Goal: Task Accomplishment & Management: Complete application form

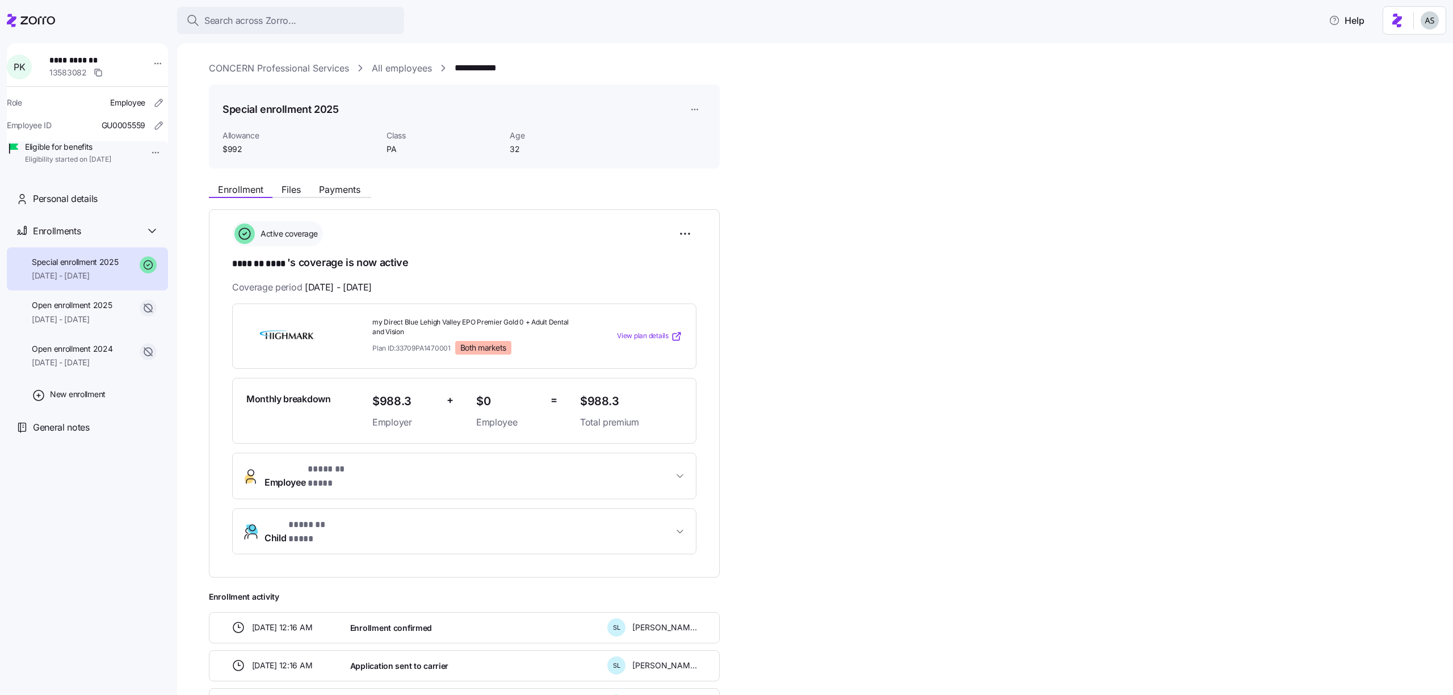
click at [692, 112] on html "**********" at bounding box center [726, 344] width 1453 height 688
click at [627, 82] on html "**********" at bounding box center [726, 344] width 1453 height 688
click at [697, 111] on html "**********" at bounding box center [726, 344] width 1453 height 688
click at [702, 138] on div "Edit enrollment record" at bounding box center [733, 137] width 82 height 12
type input "2025"
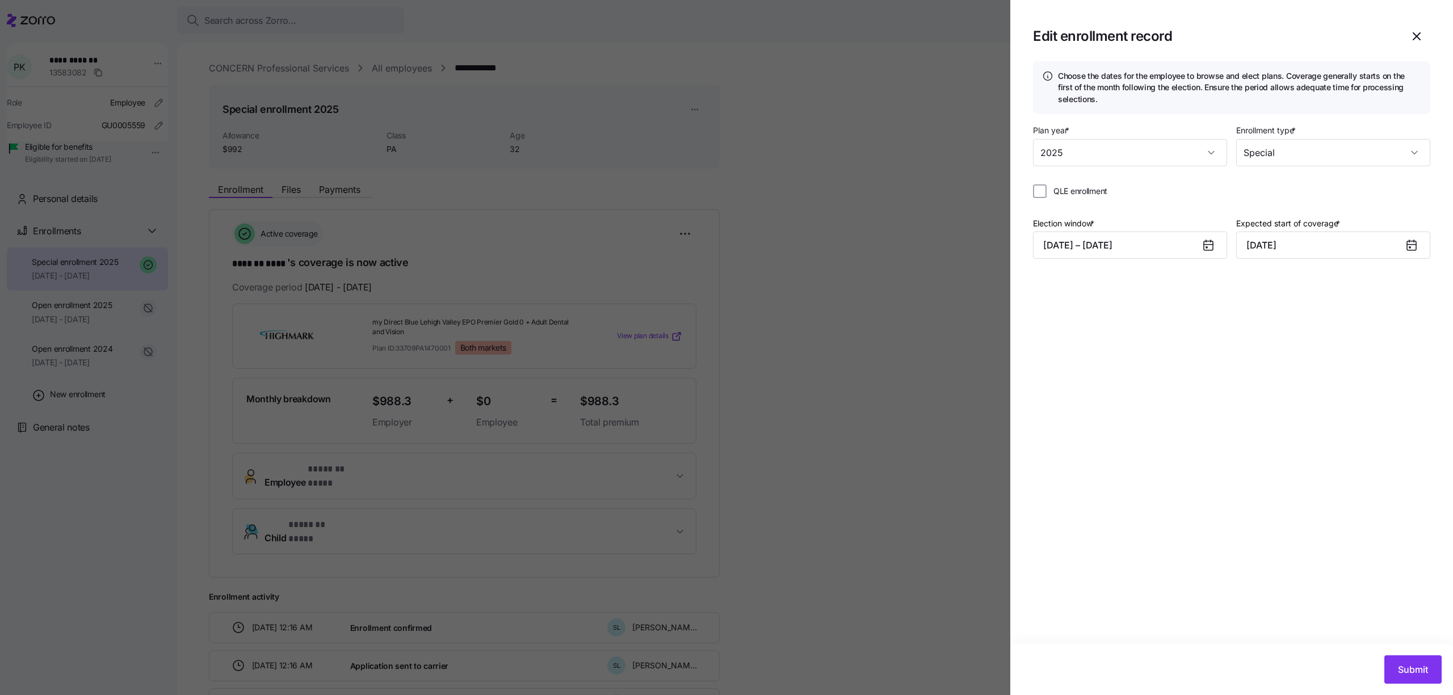
click at [1080, 193] on span "QLE enrollment" at bounding box center [1080, 191] width 54 height 11
click at [1046, 193] on input "QLE enrollment" at bounding box center [1040, 191] width 14 height 14
checkbox input "true"
type input "October 1, 2025"
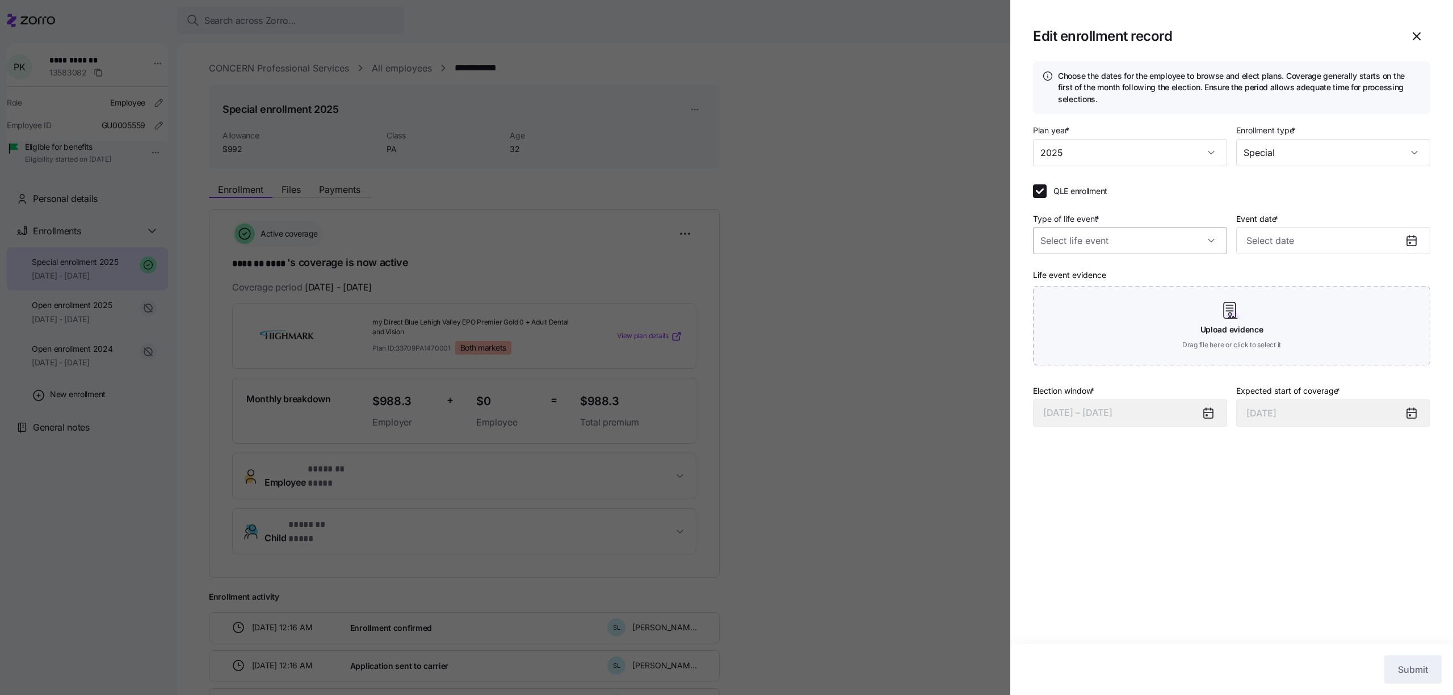
click at [1094, 246] on input "Type of life event *" at bounding box center [1130, 240] width 194 height 27
click at [1090, 327] on span "Birth or new dependent" at bounding box center [1089, 323] width 87 height 12
type input "Birth or new dependent"
click at [1279, 250] on input "Event date *" at bounding box center [1333, 240] width 194 height 27
click at [1276, 203] on div "QLE enrollment Type of life event * Birth or new dependent Event date * Life ev…" at bounding box center [1231, 279] width 397 height 190
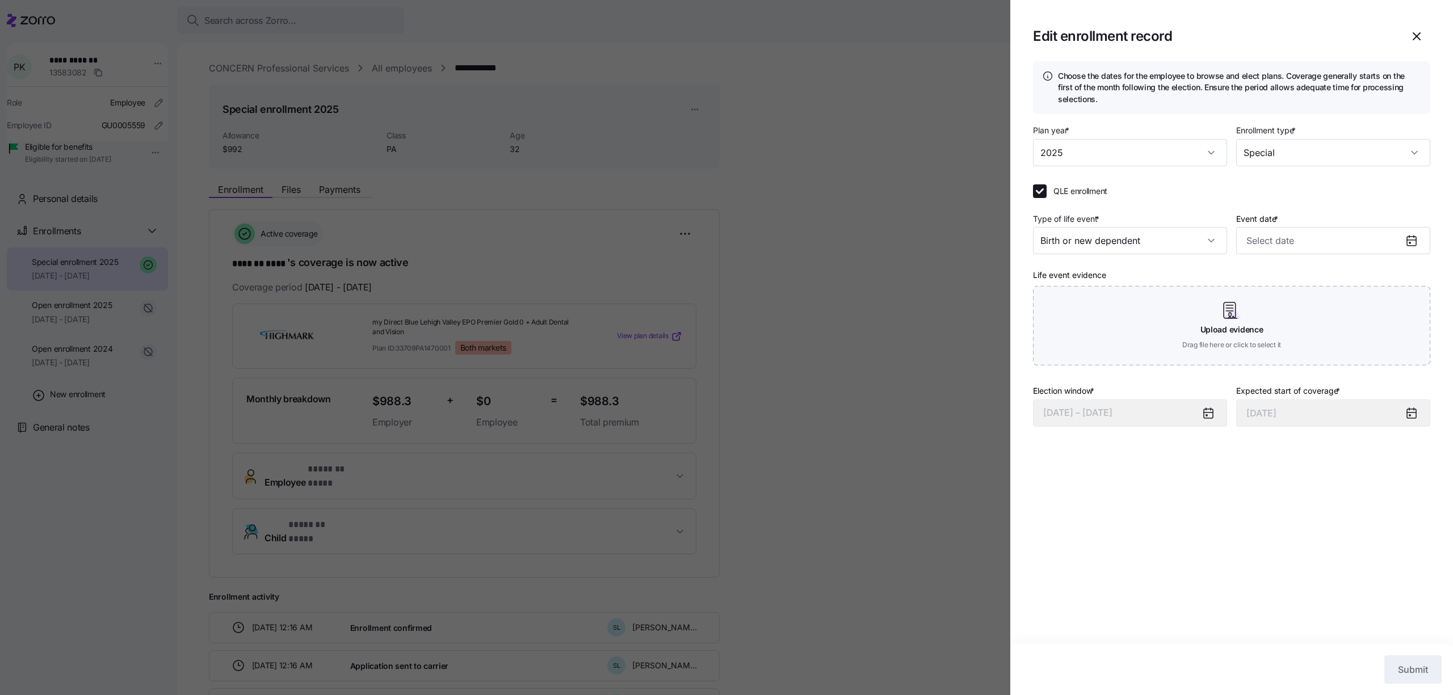
click at [378, 280] on div at bounding box center [726, 347] width 1453 height 695
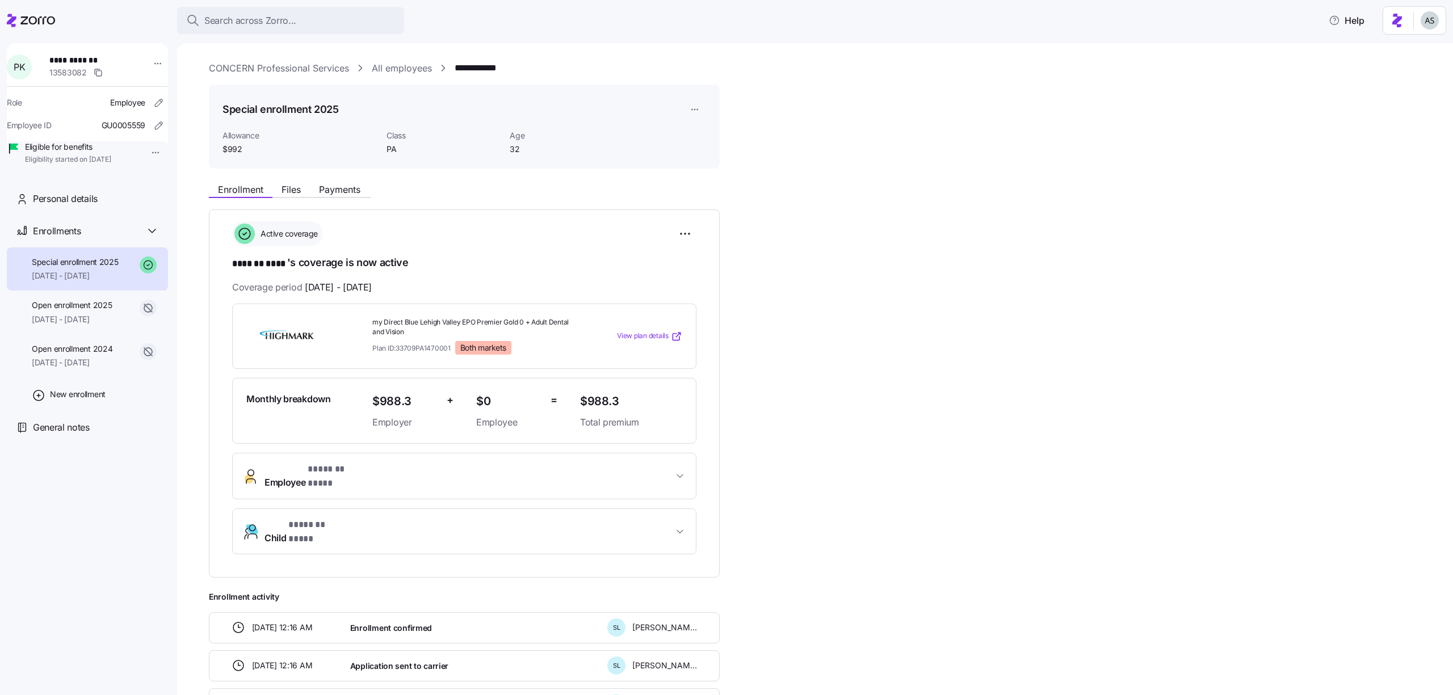
click at [701, 228] on div "**********" at bounding box center [464, 393] width 511 height 368
click at [692, 228] on html "**********" at bounding box center [726, 344] width 1453 height 688
click at [619, 318] on div "Reset election" at bounding box center [621, 316] width 133 height 18
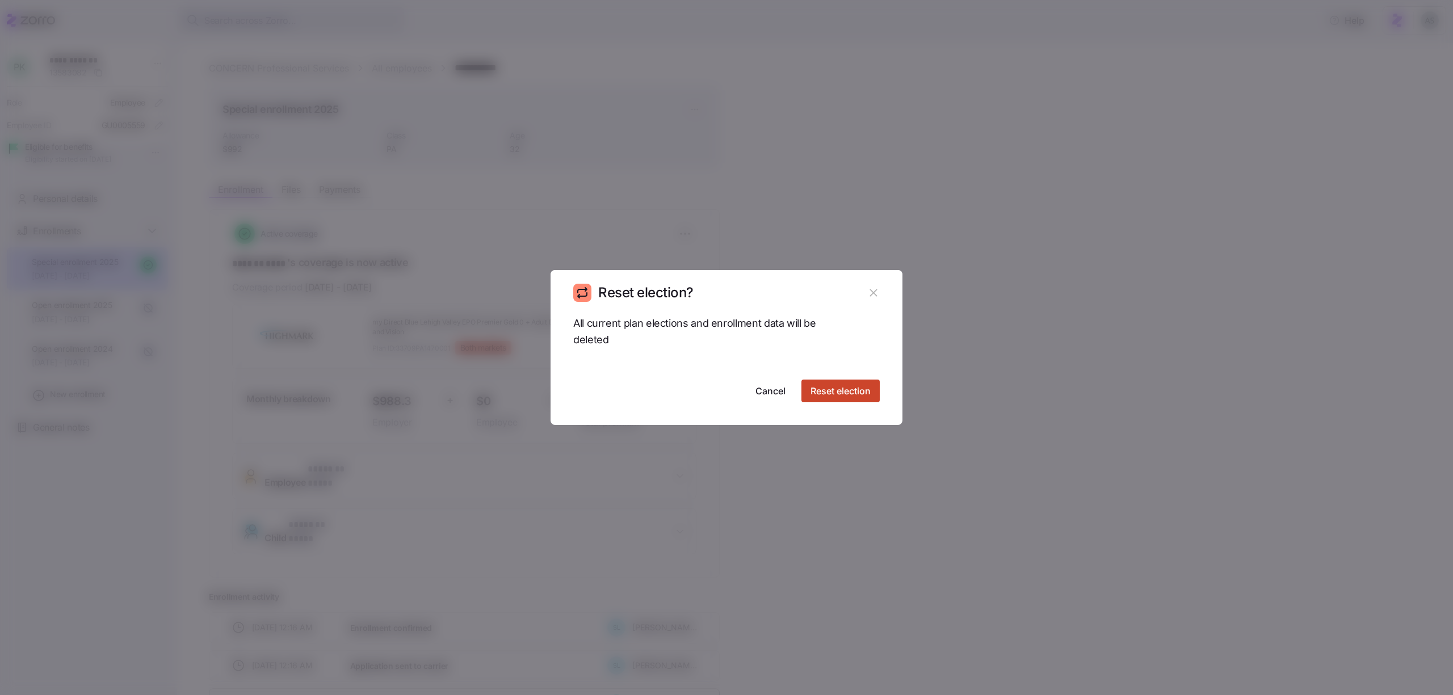
click at [877, 402] on div "All current plan elections and enrollment data will be deleted Cancel Reset ele…" at bounding box center [726, 370] width 352 height 110
click at [865, 394] on span "Reset election" at bounding box center [840, 391] width 60 height 14
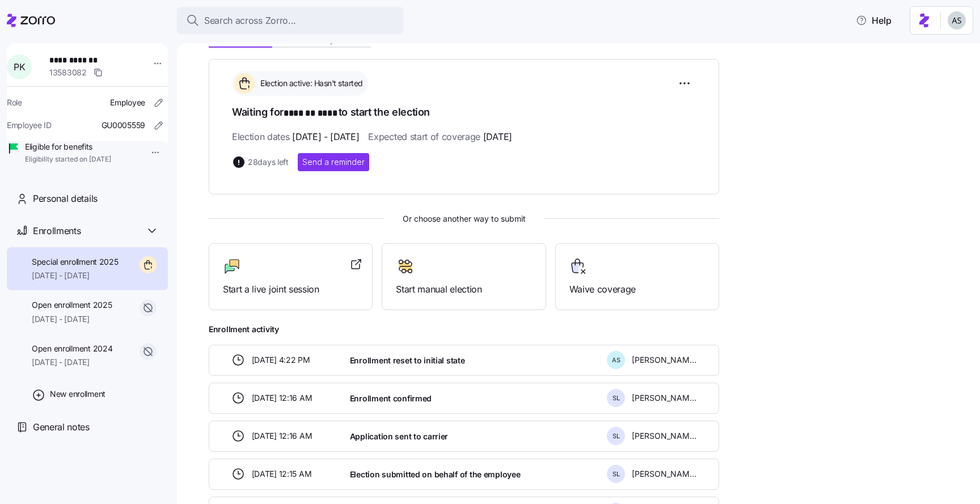
scroll to position [150, 0]
click at [635, 360] on span "[PERSON_NAME]" at bounding box center [664, 360] width 65 height 11
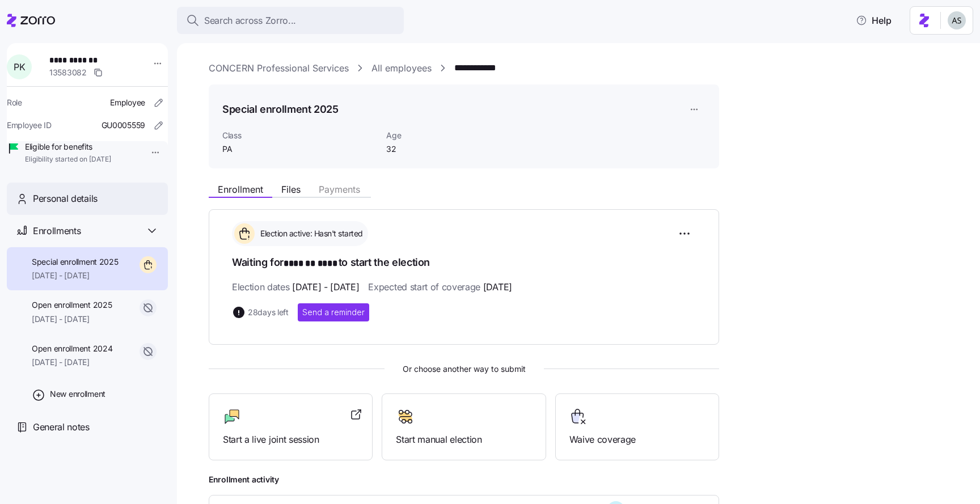
click at [68, 206] on span "Personal details" at bounding box center [65, 199] width 65 height 14
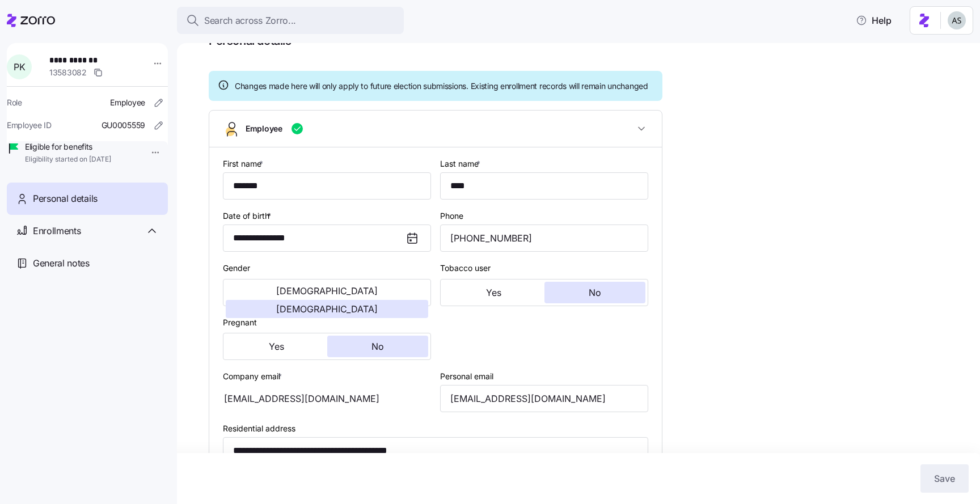
type input "PA"
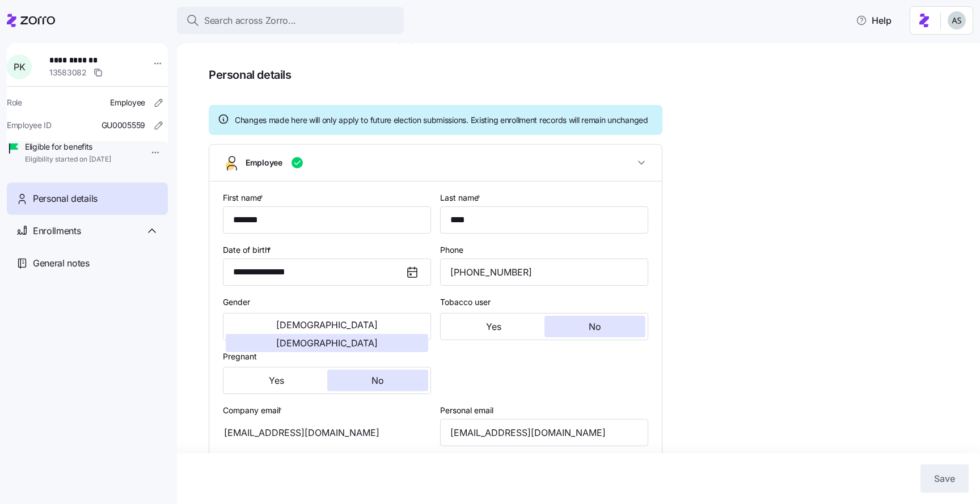
scroll to position [49, 0]
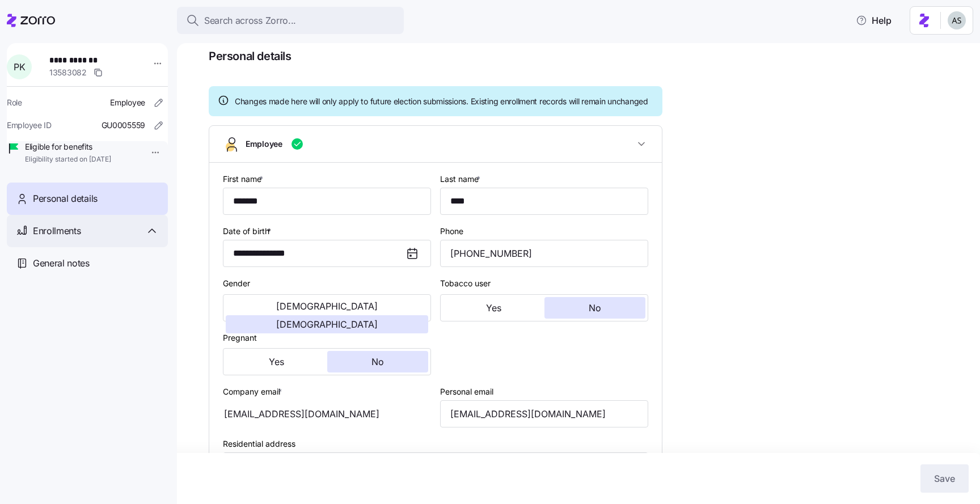
click at [138, 238] on div "Enrollments" at bounding box center [96, 231] width 126 height 14
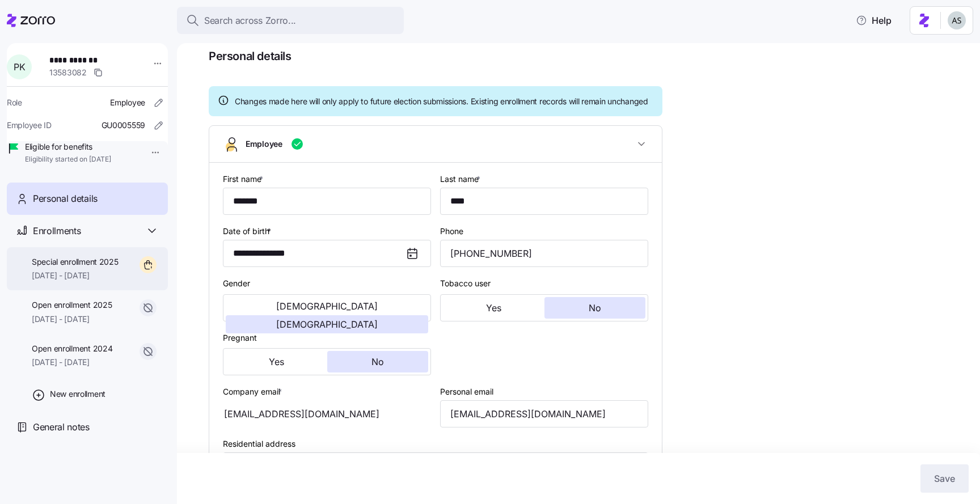
click at [98, 281] on span "08/12/2025 - 12/31/2025" at bounding box center [75, 275] width 87 height 11
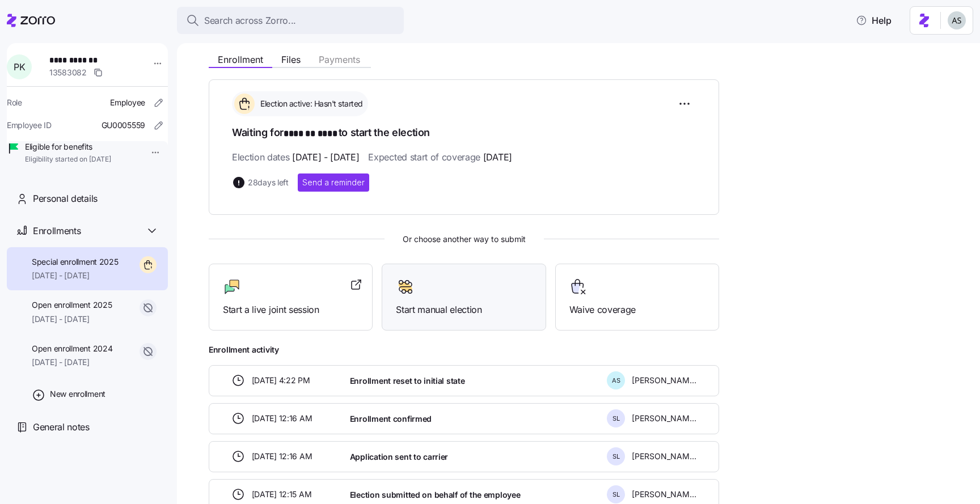
scroll to position [130, 0]
click at [439, 327] on div "Start manual election" at bounding box center [464, 297] width 164 height 68
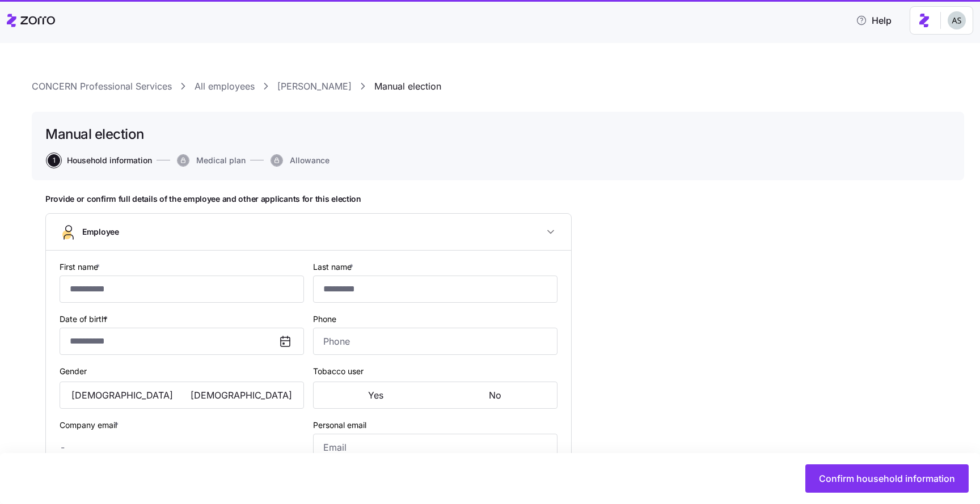
type input "*******"
type input "****"
type input "[EMAIL_ADDRESS][DOMAIN_NAME]"
type input "**********"
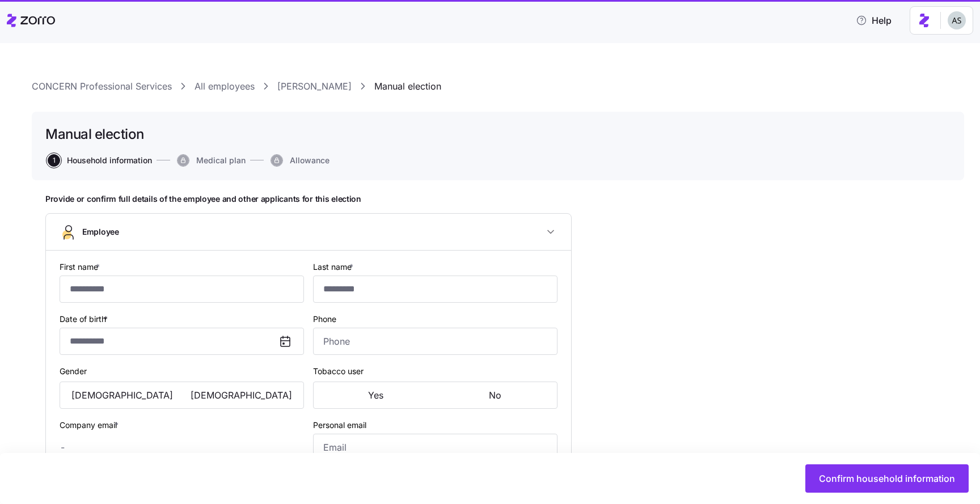
checkbox input "true"
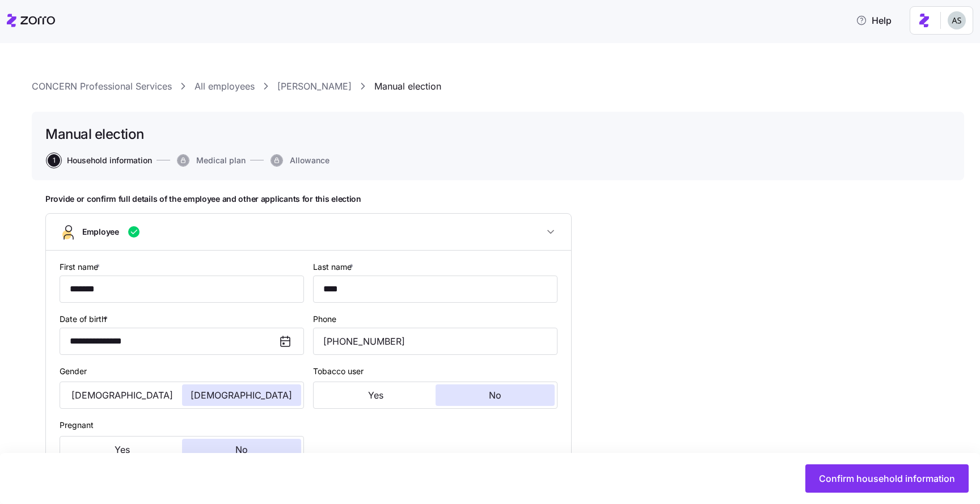
type input "**********"
type input "(610) 905-1554"
type input "[DEMOGRAPHIC_DATA] citizen"
type input "PA"
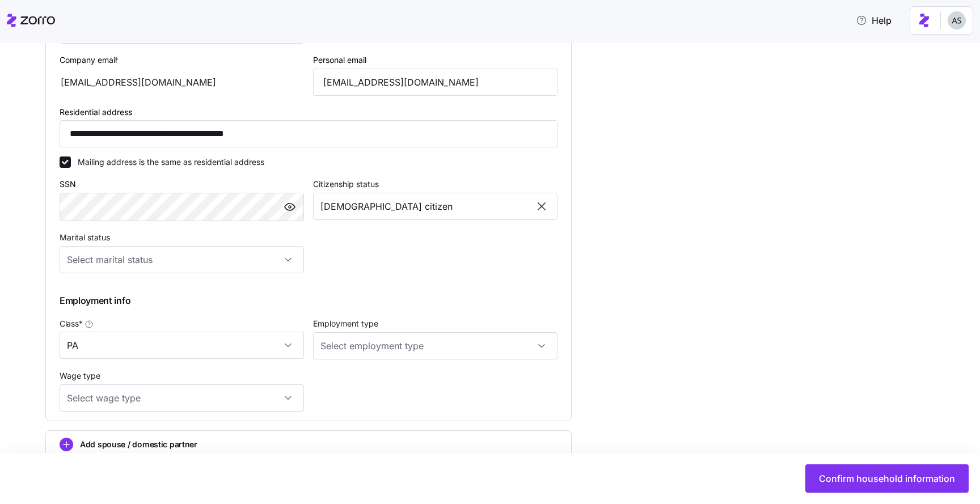
scroll to position [531, 0]
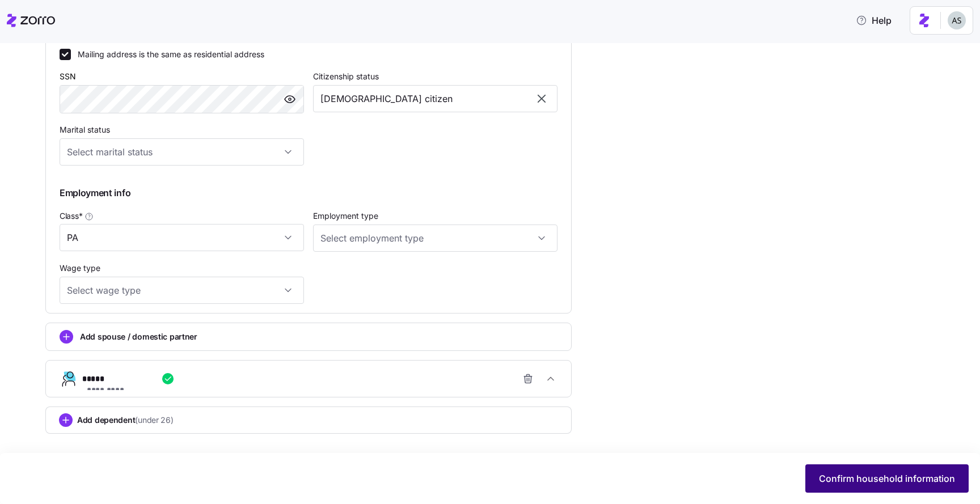
click at [874, 475] on span "Confirm household information" at bounding box center [887, 479] width 136 height 14
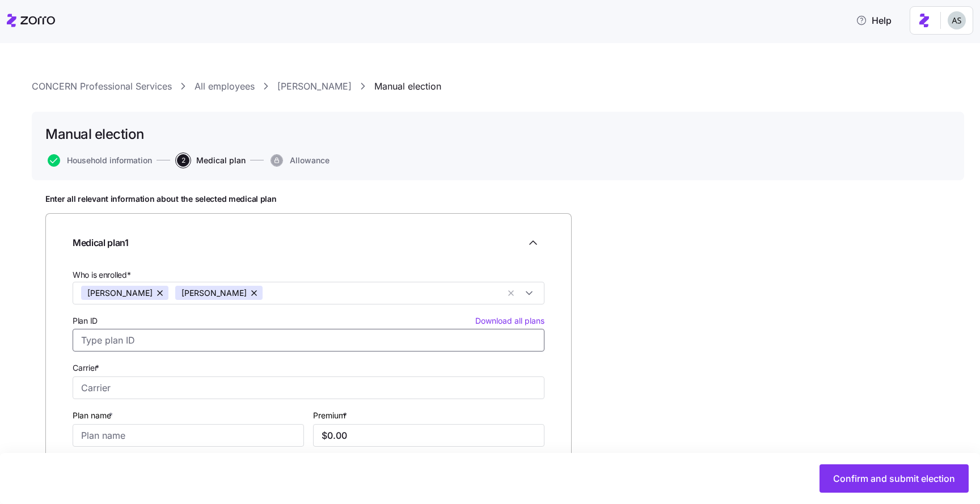
click at [138, 336] on input "Plan ID Download all plans" at bounding box center [309, 340] width 472 height 23
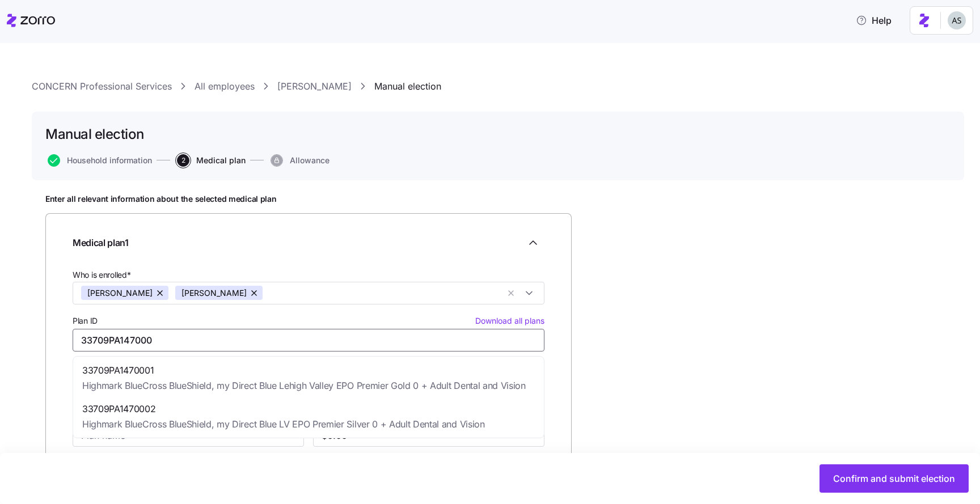
type input "33709PA1470001"
type input "Highmark BlueCross BlueShield"
type input "my Direct Blue Lehigh Valley EPO Premier Gold 0 + Adult Dental and Vision"
type input "$1,000.63"
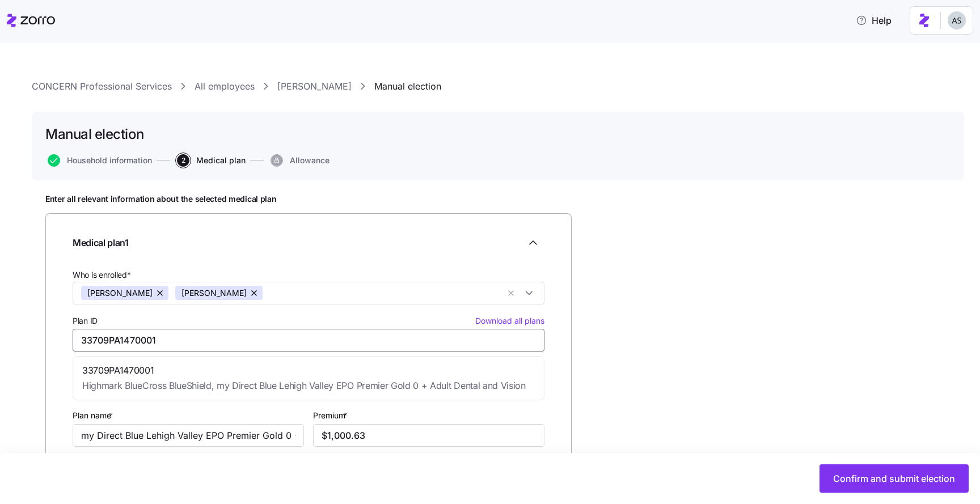
click at [350, 382] on span "Highmark BlueCross BlueShield, my Direct Blue Lehigh Valley EPO Premier Gold 0 …" at bounding box center [304, 386] width 444 height 14
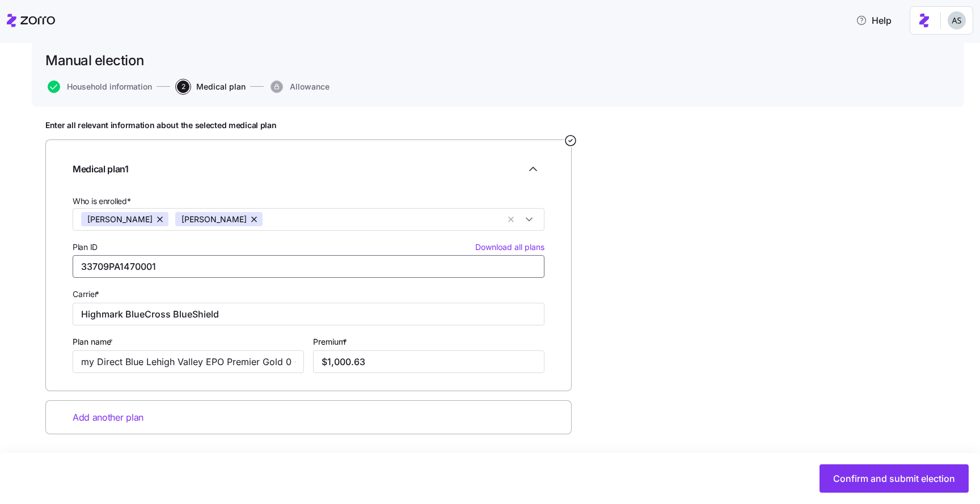
scroll to position [75, 0]
type input "33709PA1470001"
click at [652, 288] on div "Enter all relevant information about the selected medical plan Medical plan 1 W…" at bounding box center [498, 305] width 906 height 371
drag, startPoint x: 165, startPoint y: 364, endPoint x: 379, endPoint y: 368, distance: 214.0
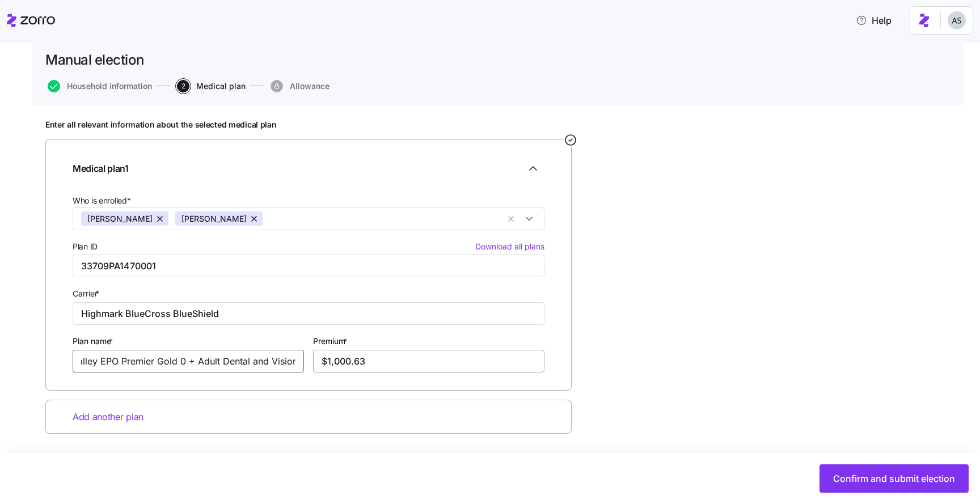
click at [379, 368] on div "Who is enrolled* Paulena Kulp Cynthia Kulp Plan ID Download all plans 33709PA14…" at bounding box center [308, 283] width 481 height 188
click at [253, 357] on input "my Direct Blue Lehigh Valley EPO Premier Gold 0 + Adult Dental and Vision" at bounding box center [188, 361] width 231 height 23
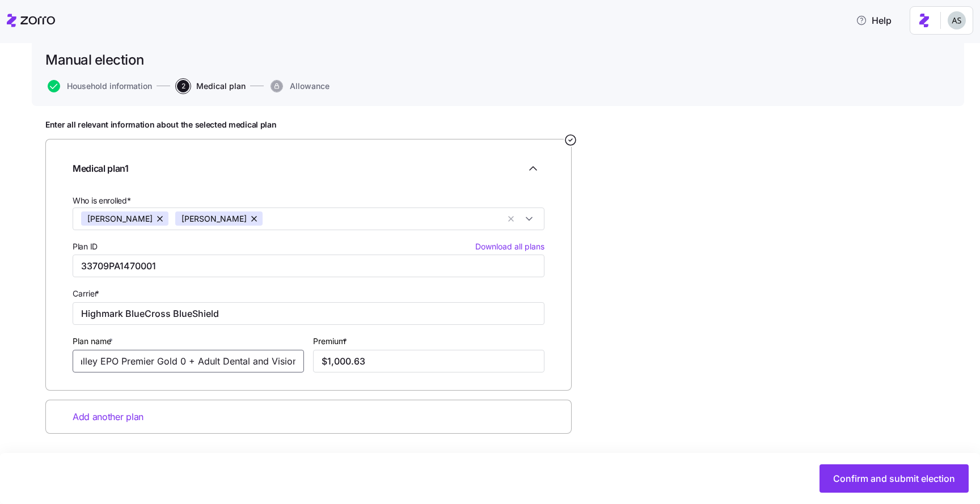
drag, startPoint x: 247, startPoint y: 364, endPoint x: 295, endPoint y: 362, distance: 48.3
click at [295, 362] on input "my Direct Blue Lehigh Valley EPO Premier Gold 0 + Adult Dental and Vision" at bounding box center [188, 361] width 231 height 23
drag, startPoint x: 250, startPoint y: 363, endPoint x: 315, endPoint y: 363, distance: 65.2
click at [315, 363] on div "Who is enrolled* Paulena Kulp Cynthia Kulp Plan ID Download all plans 33709PA14…" at bounding box center [308, 283] width 481 height 188
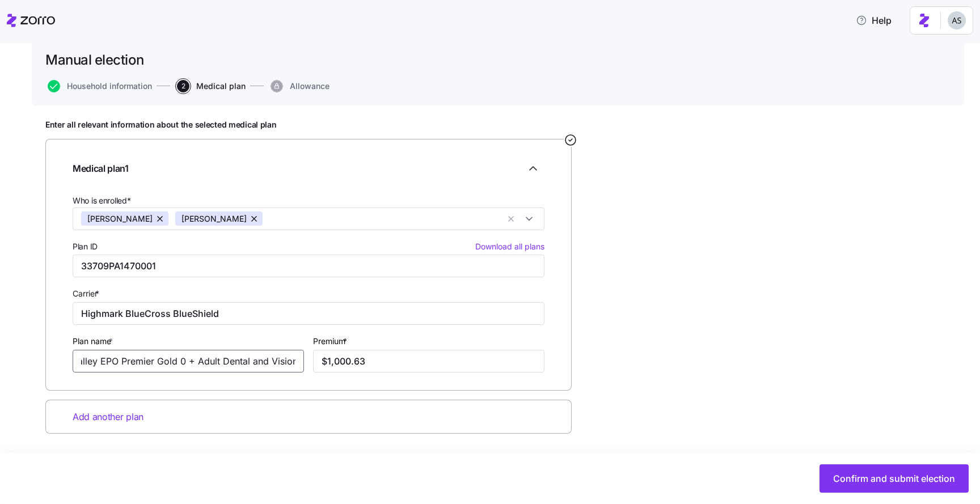
click at [231, 370] on input "my Direct Blue Lehigh Valley EPO Premier Gold 0 + Adult Dental and Vision" at bounding box center [188, 361] width 231 height 23
click at [343, 373] on div "Medical plan 1 Who is enrolled* Paulena Kulp Cynthia Kulp Plan ID Download all …" at bounding box center [308, 264] width 527 height 251
click at [361, 347] on div "Premium * $1,000.63" at bounding box center [428, 353] width 231 height 39
click at [361, 358] on input "$1,000.63" at bounding box center [428, 361] width 231 height 23
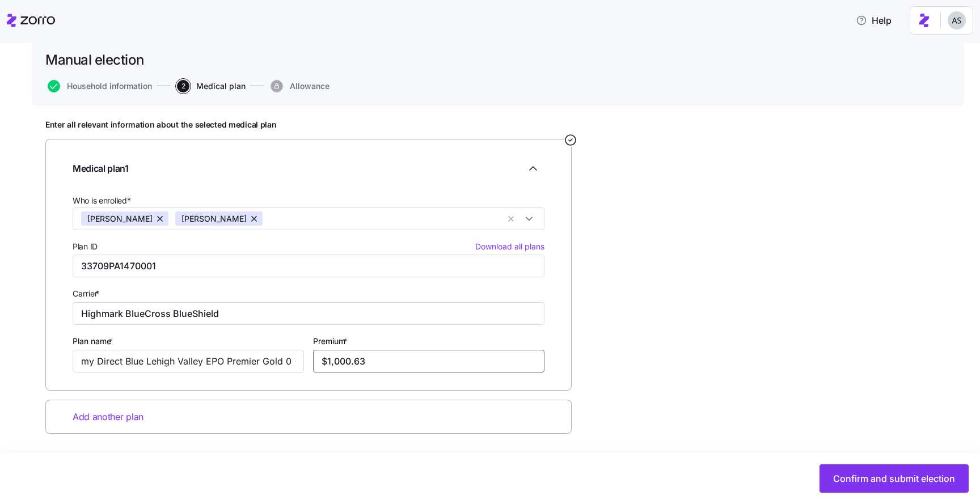
click at [361, 358] on input "$1,000.63" at bounding box center [428, 361] width 231 height 23
click at [599, 305] on div "Enter all relevant information about the selected medical plan Medical plan 1 W…" at bounding box center [498, 305] width 906 height 371
click at [453, 364] on input "$988.30" at bounding box center [428, 361] width 231 height 23
type input "$988.30"
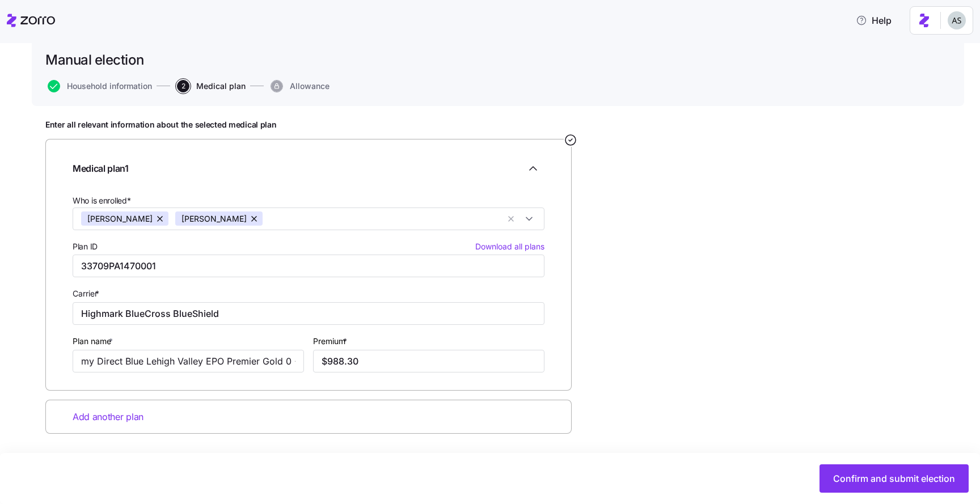
click at [650, 334] on div "Enter all relevant information about the selected medical plan Medical plan 1 W…" at bounding box center [498, 305] width 906 height 371
click at [843, 470] on button "Confirm and submit election" at bounding box center [894, 479] width 149 height 28
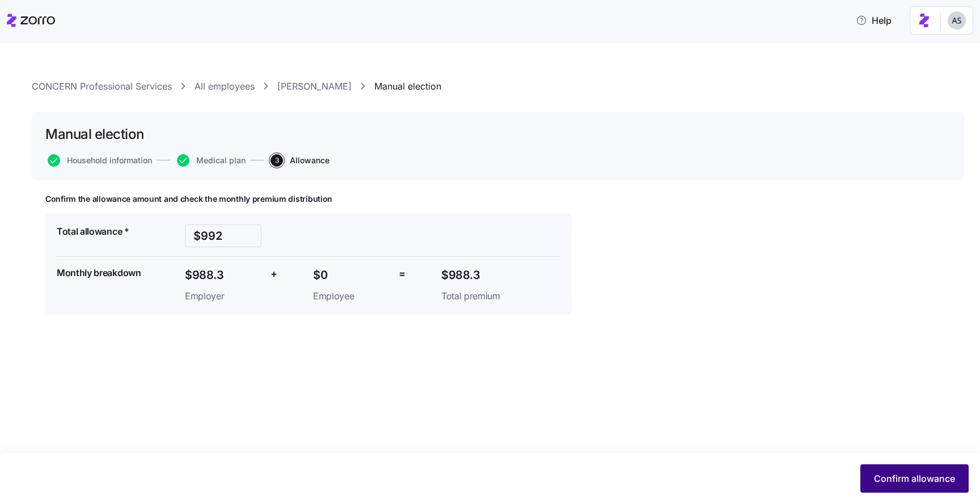
click at [905, 475] on span "Confirm allowance" at bounding box center [914, 479] width 81 height 14
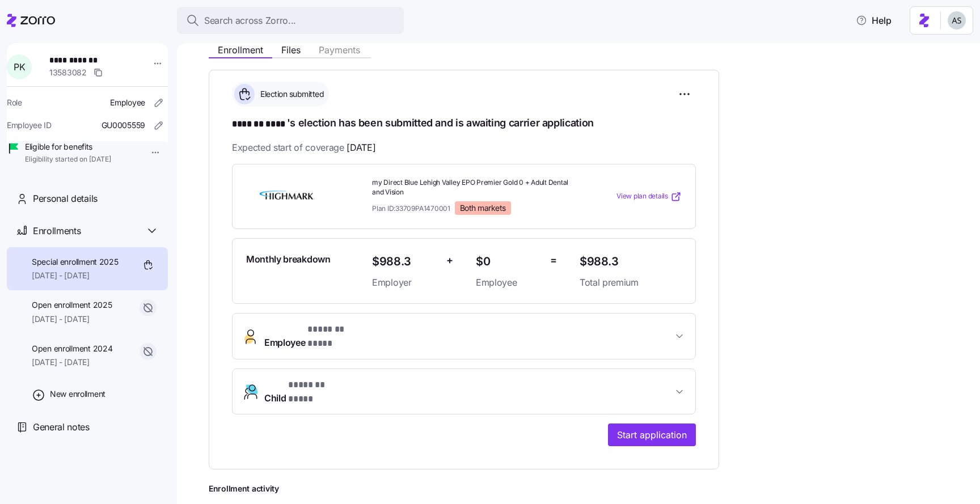
scroll to position [142, 0]
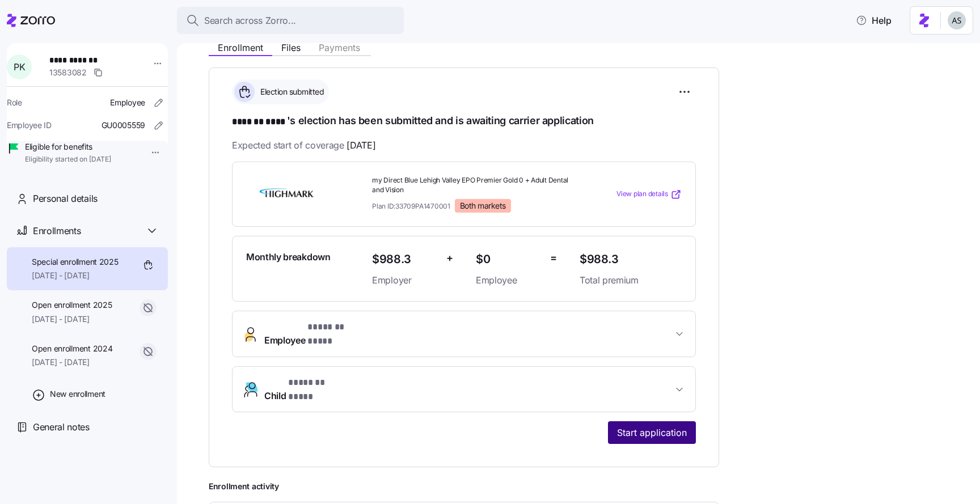
click at [666, 426] on span "Start application" at bounding box center [652, 433] width 70 height 14
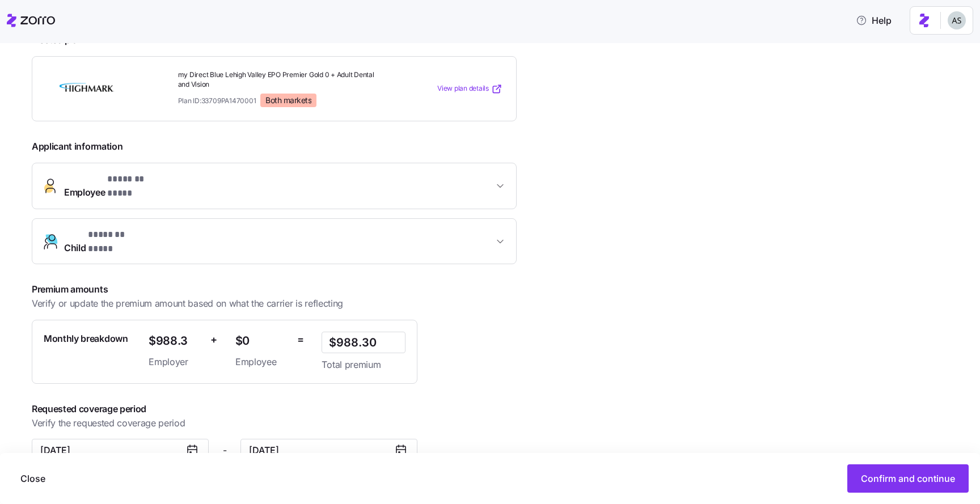
scroll to position [189, 0]
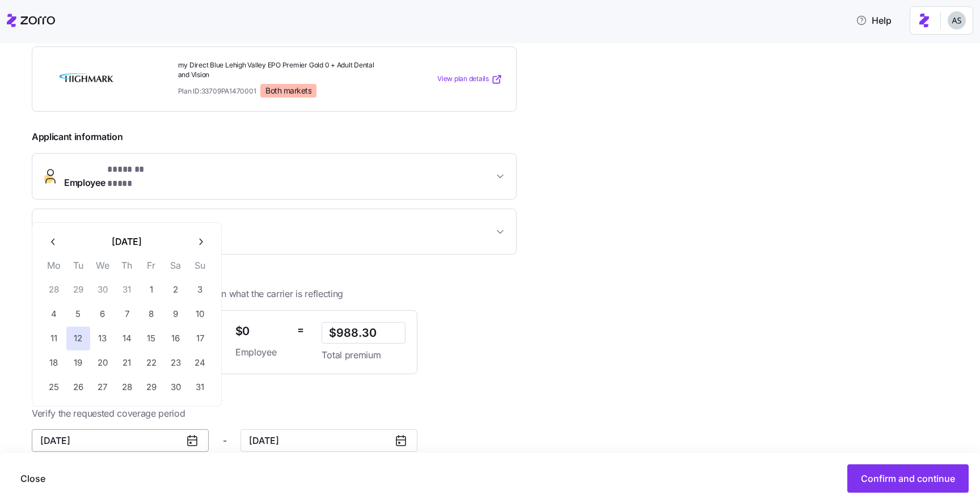
click at [182, 431] on input "August 12, 2025" at bounding box center [120, 441] width 177 height 23
click at [48, 243] on icon "button" at bounding box center [53, 242] width 11 height 11
click at [48, 243] on th "Mo" at bounding box center [53, 243] width 24 height 19
click at [60, 222] on button "button" at bounding box center [53, 217] width 24 height 24
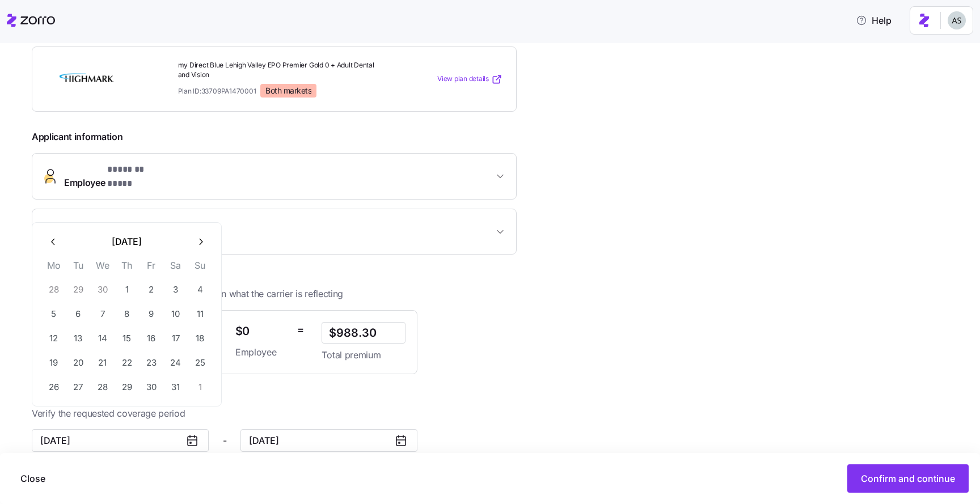
click at [54, 233] on button "button" at bounding box center [53, 242] width 24 height 24
click at [54, 223] on button "button" at bounding box center [53, 217] width 24 height 24
click at [55, 242] on icon "button" at bounding box center [53, 242] width 11 height 11
click at [198, 320] on button "12" at bounding box center [200, 314] width 24 height 24
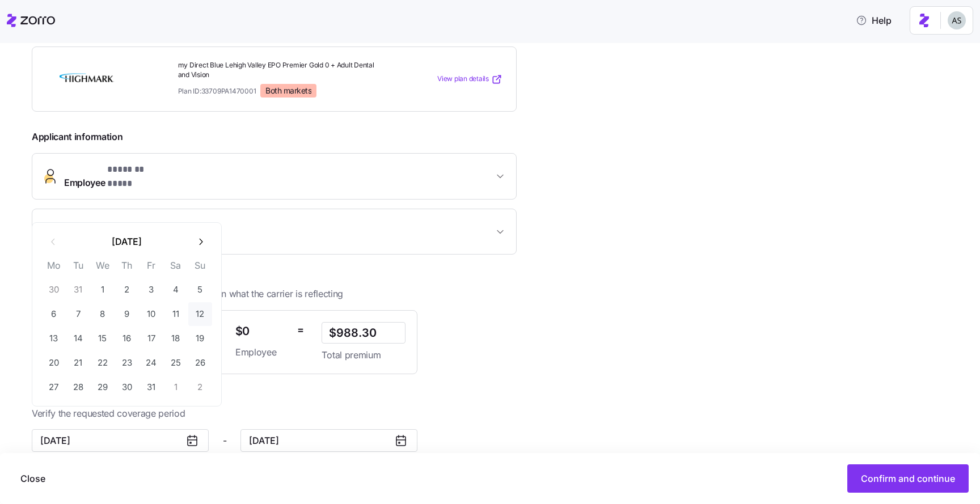
type input "January 12, 2025"
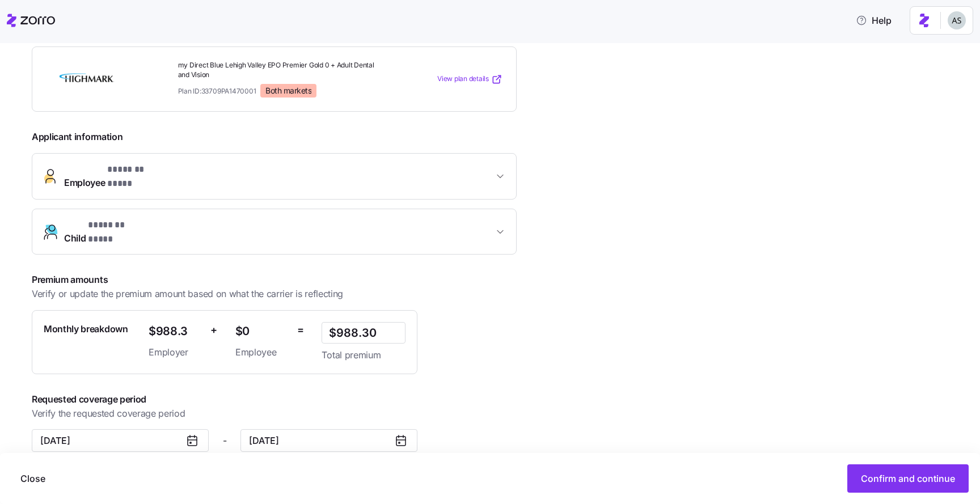
click at [655, 367] on div "**********" at bounding box center [498, 261] width 933 height 495
click at [869, 485] on span "Confirm and continue" at bounding box center [908, 479] width 94 height 14
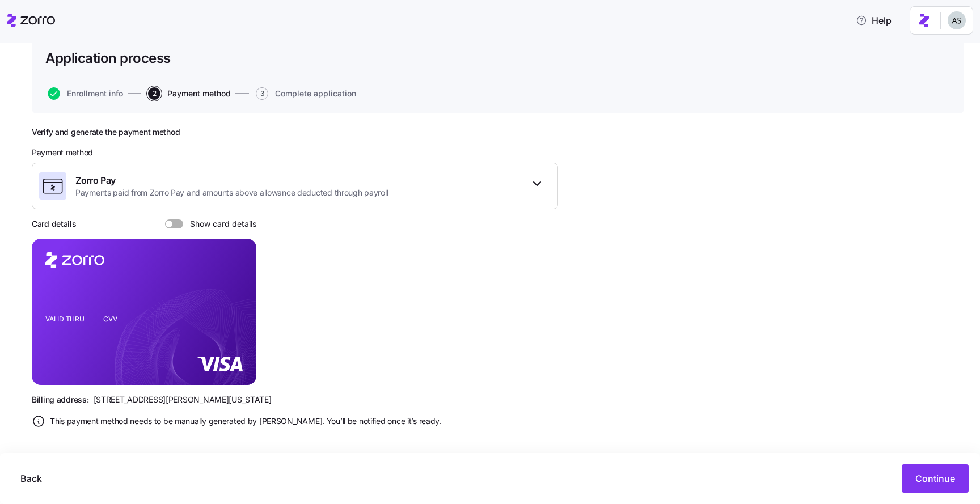
scroll to position [79, 0]
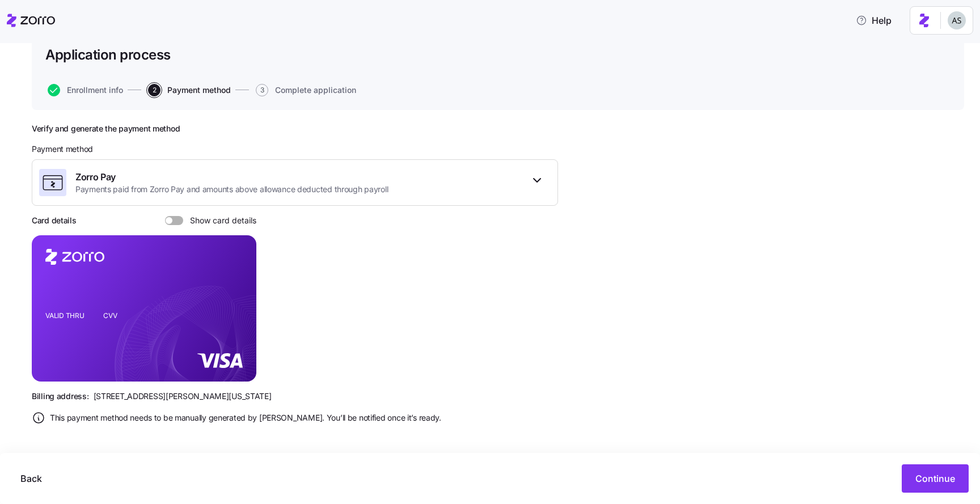
click at [120, 394] on span "810 Sharon Drive, Westlake, Ohio 44145" at bounding box center [183, 396] width 178 height 11
click at [224, 406] on div "Verify and generate the payment method Payment method Zorro Pay Payments paid f…" at bounding box center [295, 279] width 527 height 310
click at [207, 224] on span "Show card details" at bounding box center [219, 220] width 73 height 9
click at [165, 216] on input "Show card details" at bounding box center [165, 216] width 0 height 0
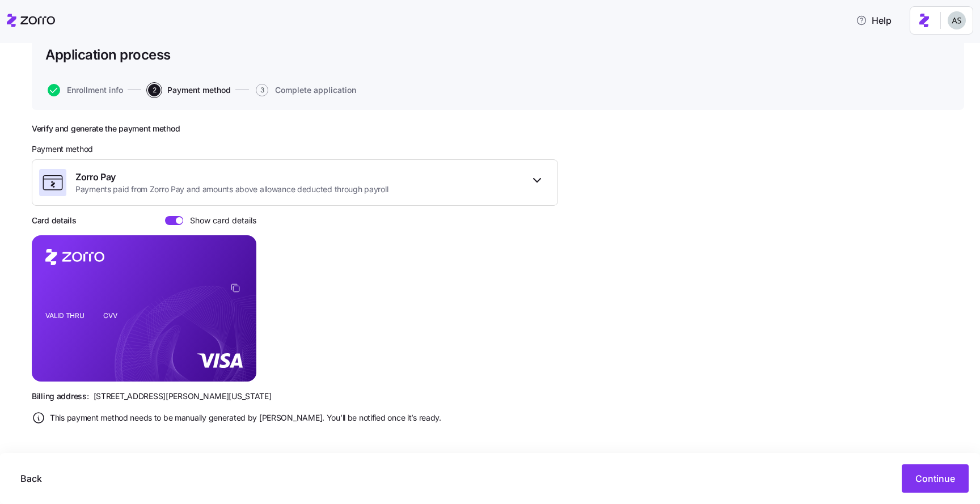
click at [207, 224] on span "Show card details" at bounding box center [219, 220] width 73 height 9
click at [165, 216] on input "Show card details" at bounding box center [165, 216] width 0 height 0
click at [207, 224] on span "Show card details" at bounding box center [219, 220] width 73 height 9
click at [165, 216] on input "Show card details" at bounding box center [165, 216] width 0 height 0
click at [178, 217] on span at bounding box center [179, 220] width 7 height 7
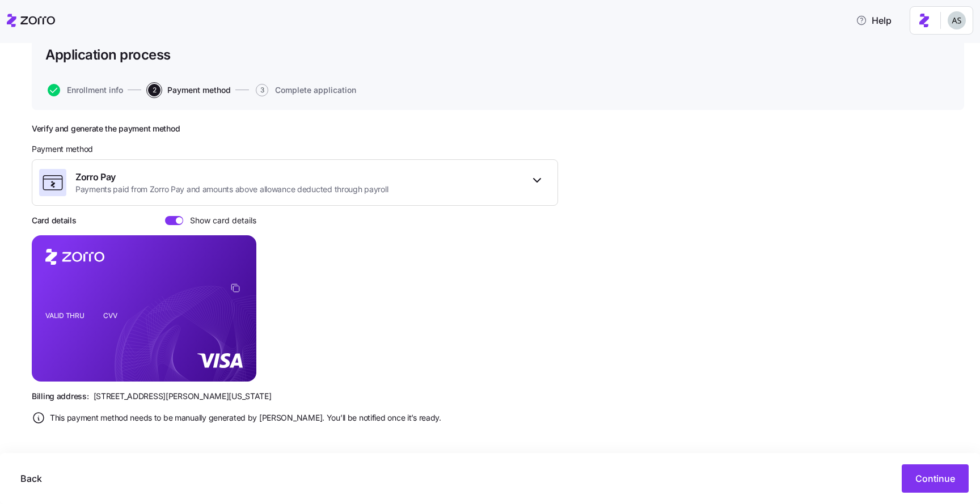
click at [165, 216] on input "Show card details" at bounding box center [165, 216] width 0 height 0
click at [937, 475] on span "Continue" at bounding box center [936, 479] width 40 height 14
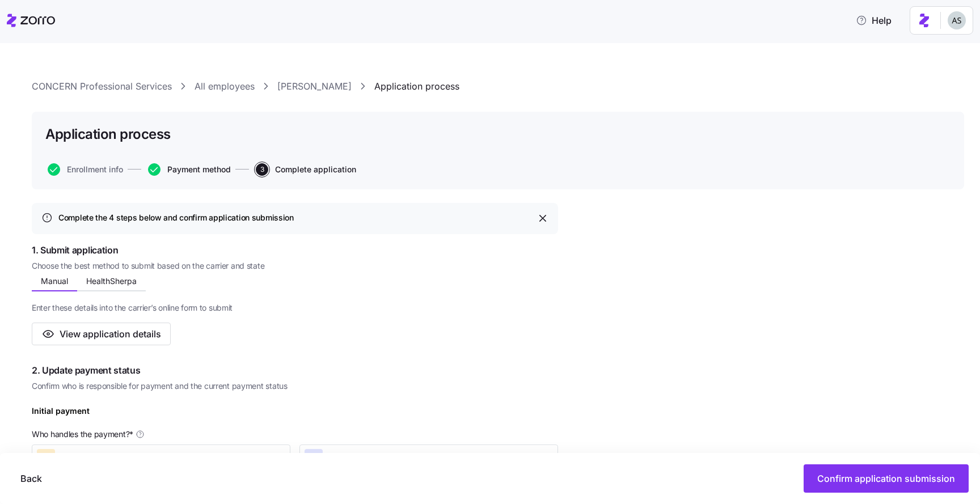
click at [187, 169] on span "Payment method" at bounding box center [199, 170] width 64 height 8
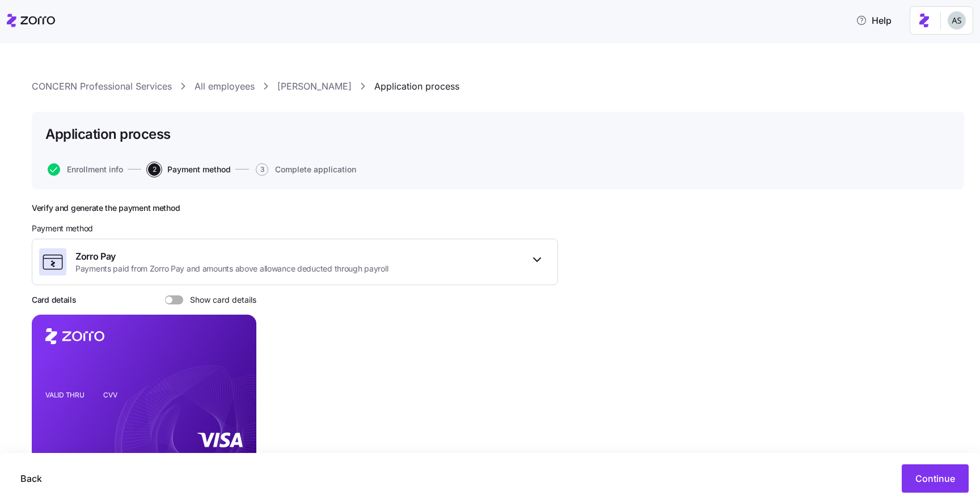
click at [221, 301] on span "Show card details" at bounding box center [219, 300] width 73 height 9
click at [165, 296] on input "Show card details" at bounding box center [165, 296] width 0 height 0
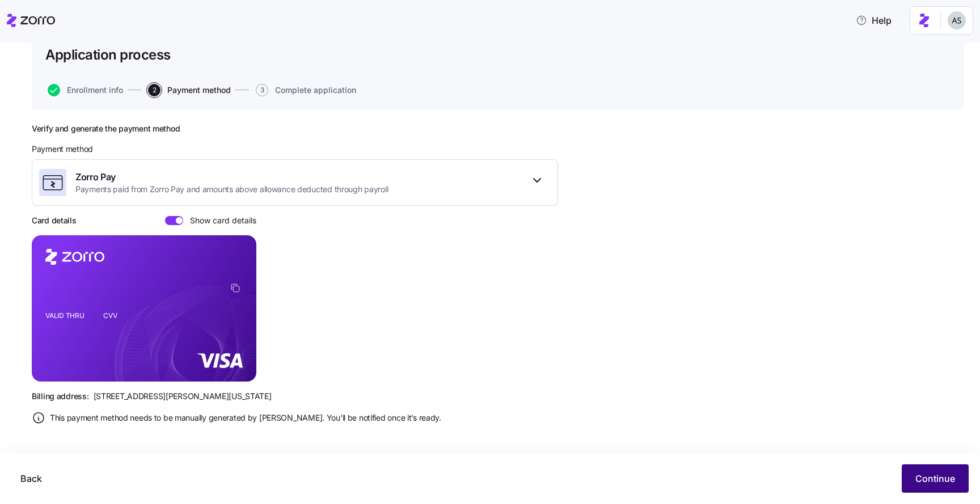
click at [957, 482] on button "Continue" at bounding box center [935, 479] width 67 height 28
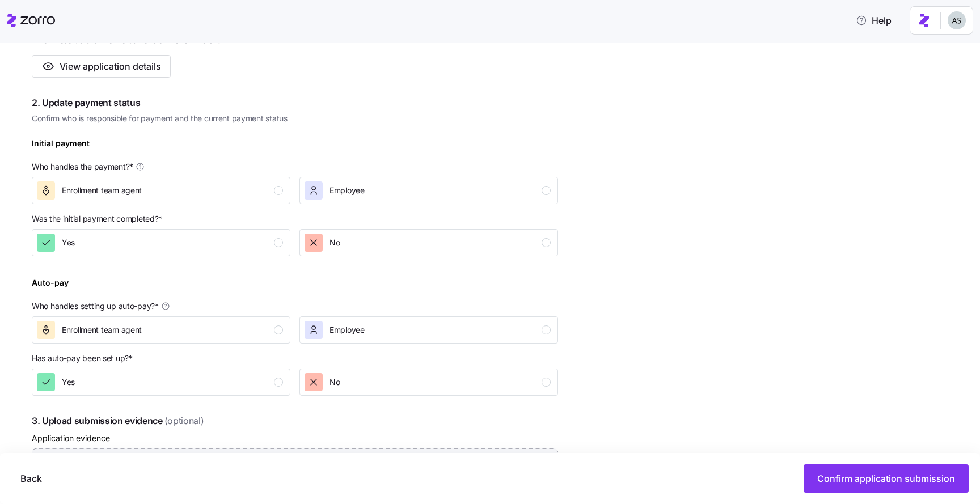
scroll to position [270, 0]
click at [187, 195] on div "Enrollment team agent" at bounding box center [160, 189] width 246 height 18
click at [183, 234] on div "Yes" at bounding box center [160, 241] width 246 height 18
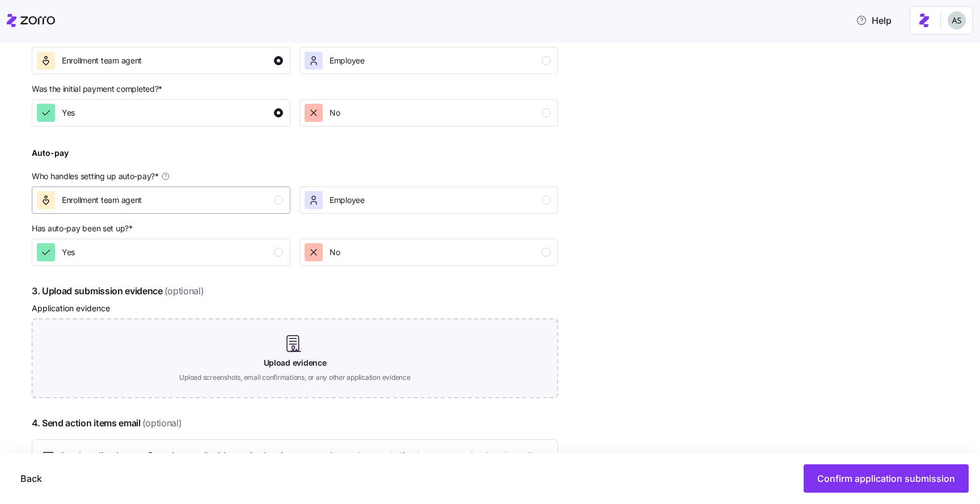
scroll to position [405, 0]
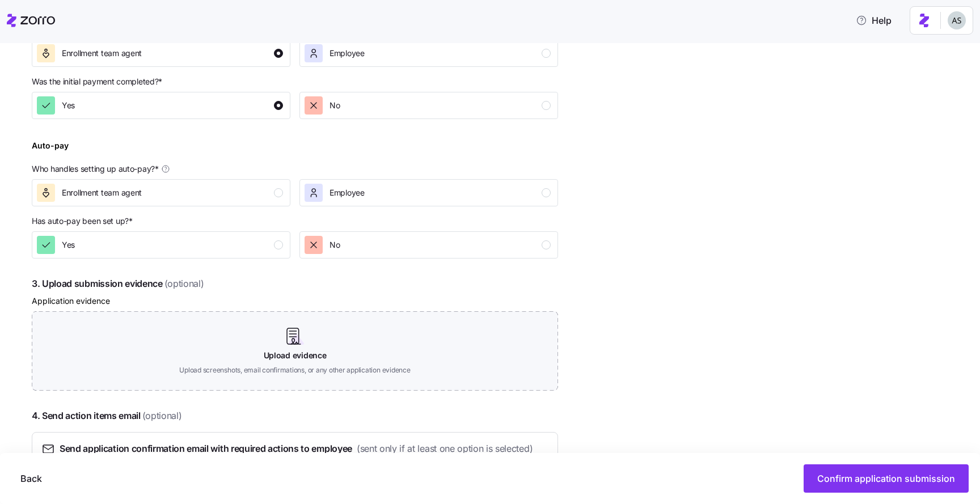
click at [229, 207] on div "Auto-pay Who handles setting up auto-pay? * Enrollment team agent Employee" at bounding box center [295, 172] width 536 height 77
click at [230, 193] on div "Enrollment team agent" at bounding box center [160, 193] width 246 height 18
click at [226, 243] on div "Yes" at bounding box center [160, 245] width 246 height 18
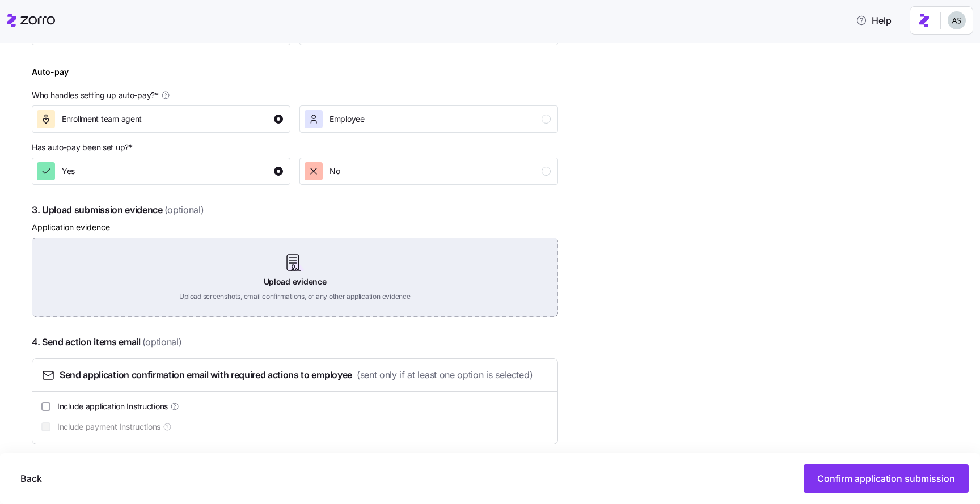
scroll to position [490, 0]
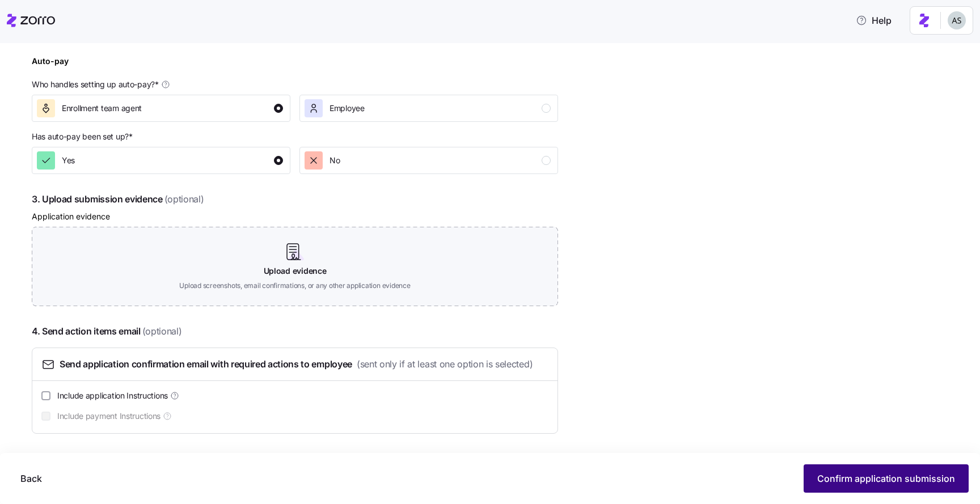
click at [860, 482] on span "Confirm application submission" at bounding box center [887, 479] width 138 height 14
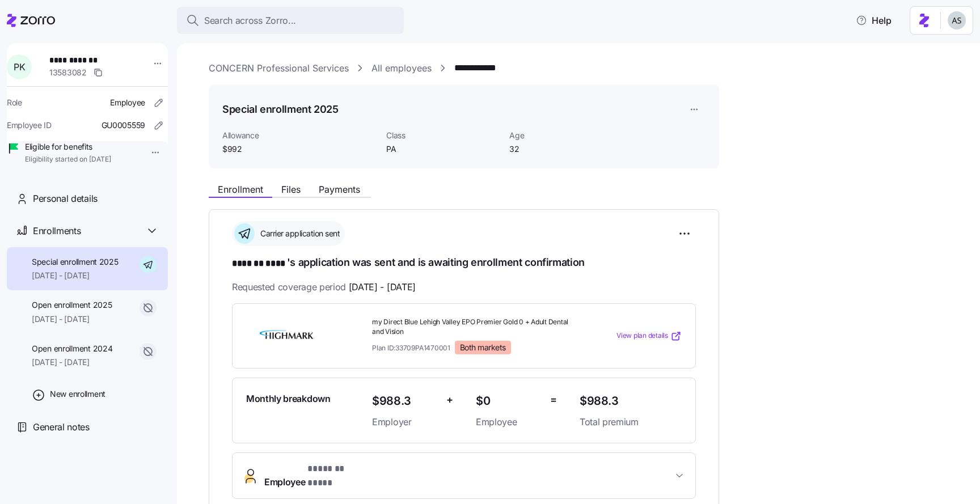
click at [701, 107] on html "**********" at bounding box center [490, 249] width 980 height 498
click at [709, 133] on div "Edit enrollment record" at bounding box center [733, 137] width 82 height 12
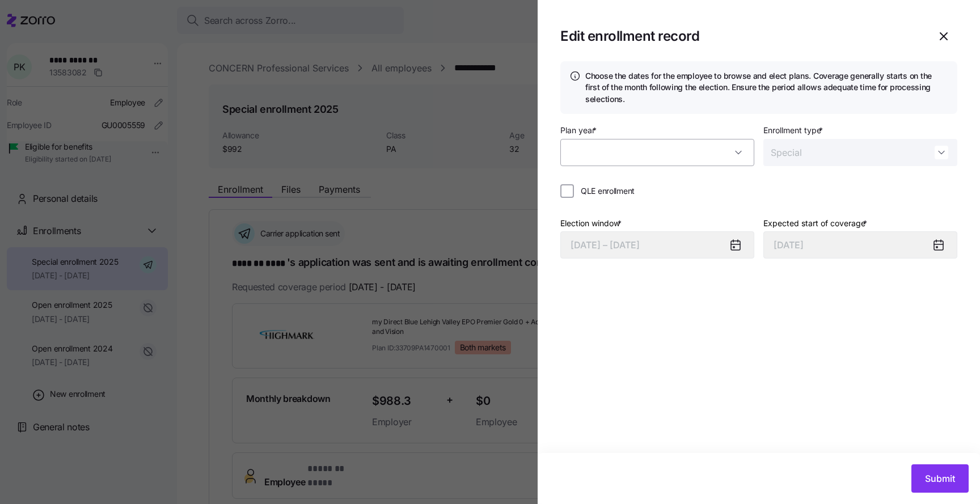
type input "2025"
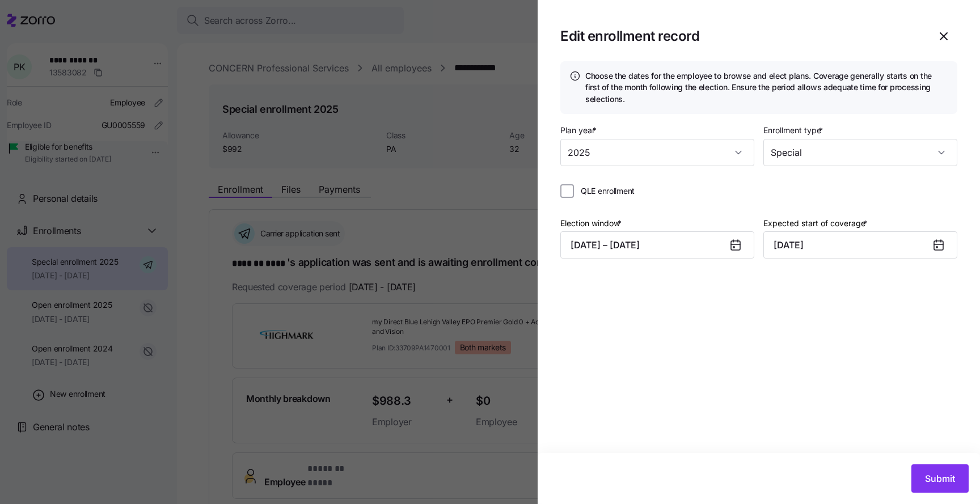
click at [626, 188] on span "QLE enrollment" at bounding box center [608, 191] width 54 height 11
click at [574, 188] on input "QLE enrollment" at bounding box center [568, 191] width 14 height 14
checkbox input "true"
type input "October 1, 2025"
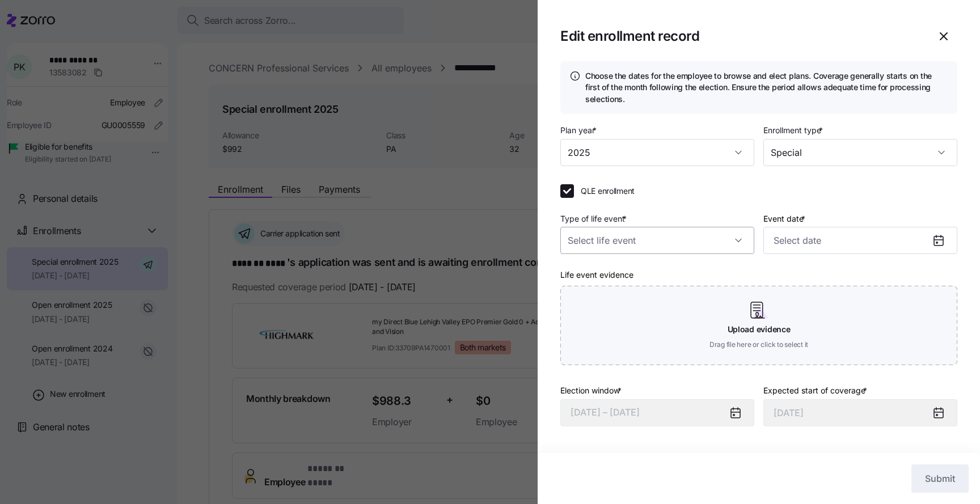
click at [641, 235] on input "Type of life event *" at bounding box center [658, 240] width 194 height 27
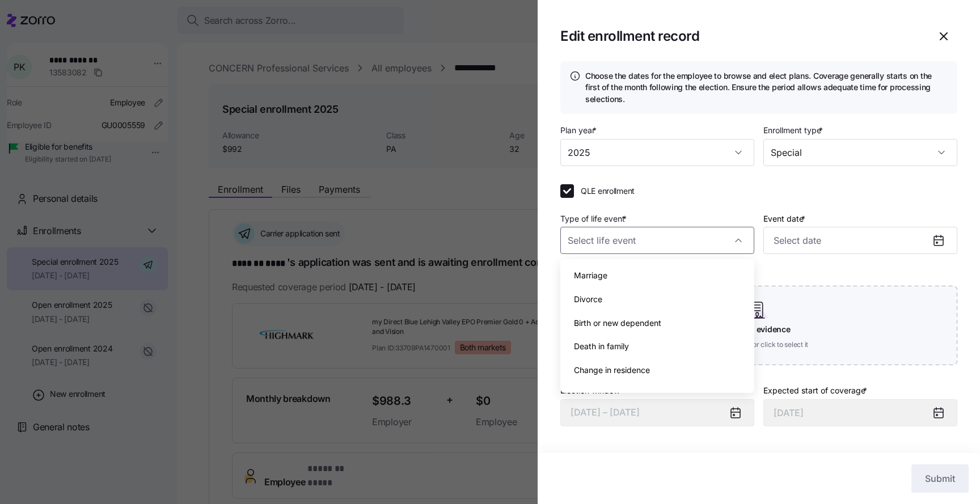
click at [622, 327] on span "Birth or new dependent" at bounding box center [617, 323] width 87 height 12
type input "Birth or new dependent"
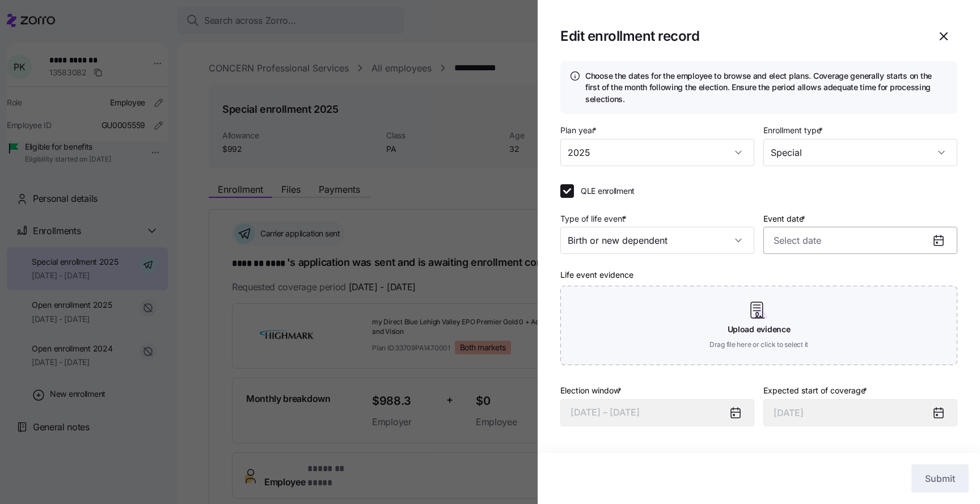
click at [800, 243] on input "Event date *" at bounding box center [861, 240] width 194 height 27
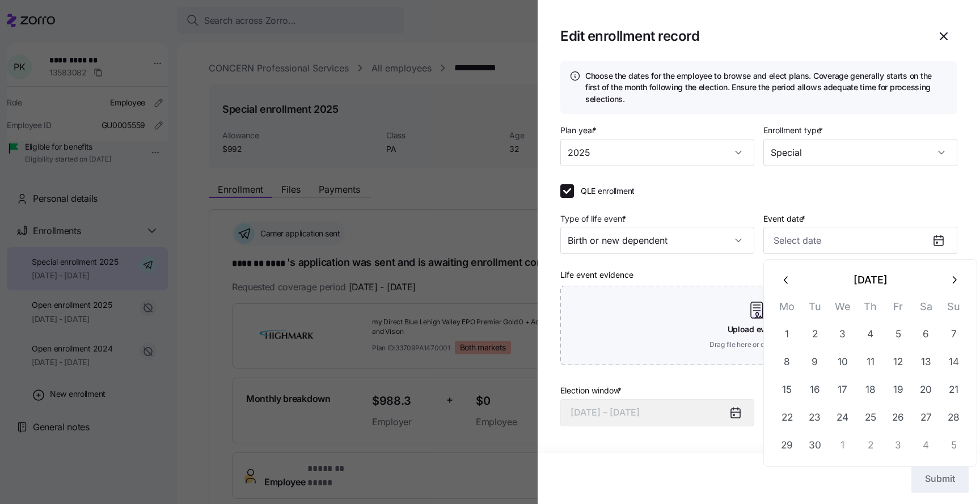
click at [781, 278] on icon "button" at bounding box center [787, 280] width 12 height 12
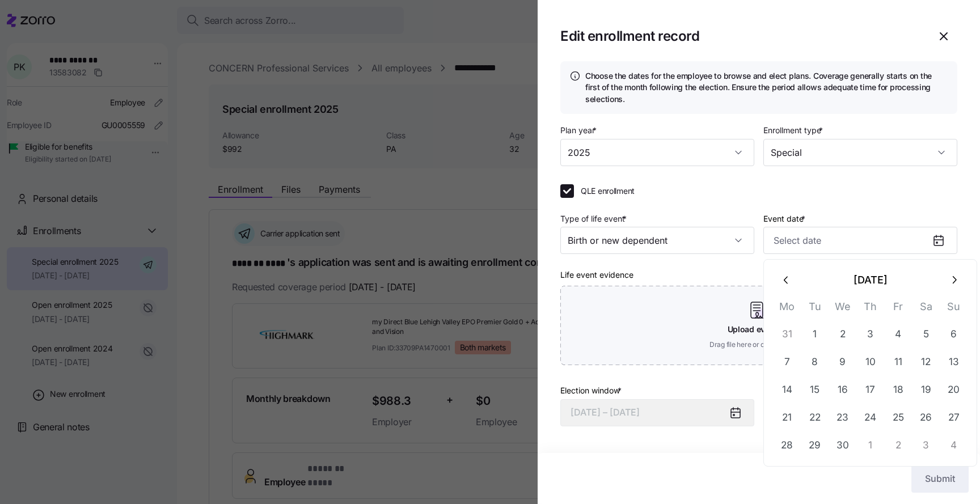
click at [781, 278] on icon "button" at bounding box center [787, 280] width 12 height 12
click at [956, 360] on button "12" at bounding box center [954, 362] width 27 height 27
type input "January 12, 2025"
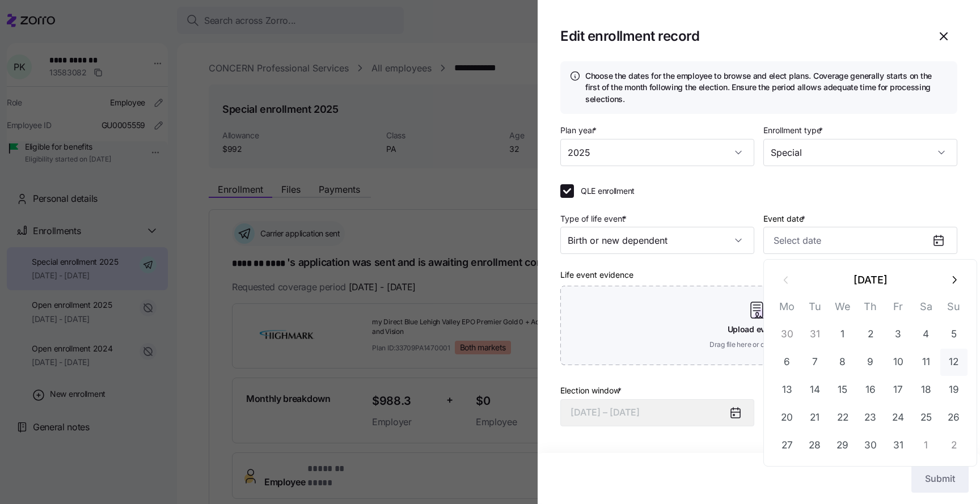
type input "January 12, 2025"
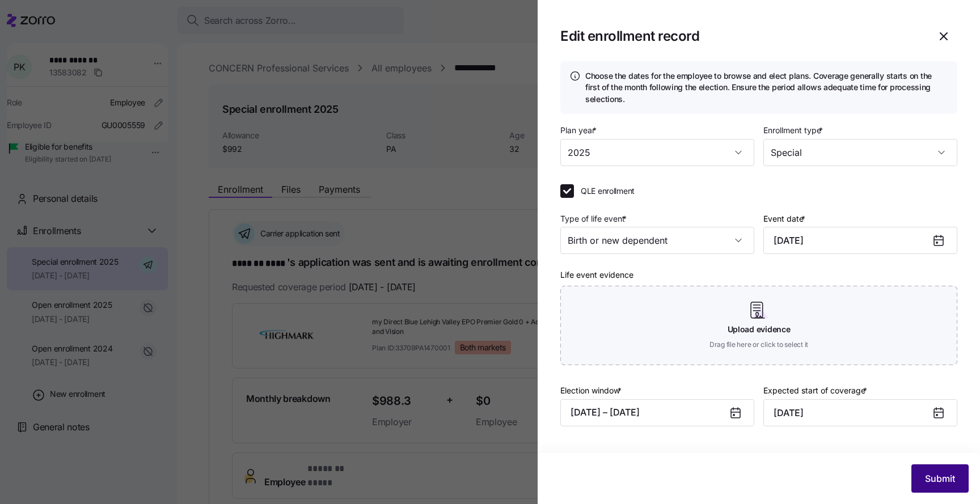
click at [924, 468] on button "Submit" at bounding box center [940, 479] width 57 height 28
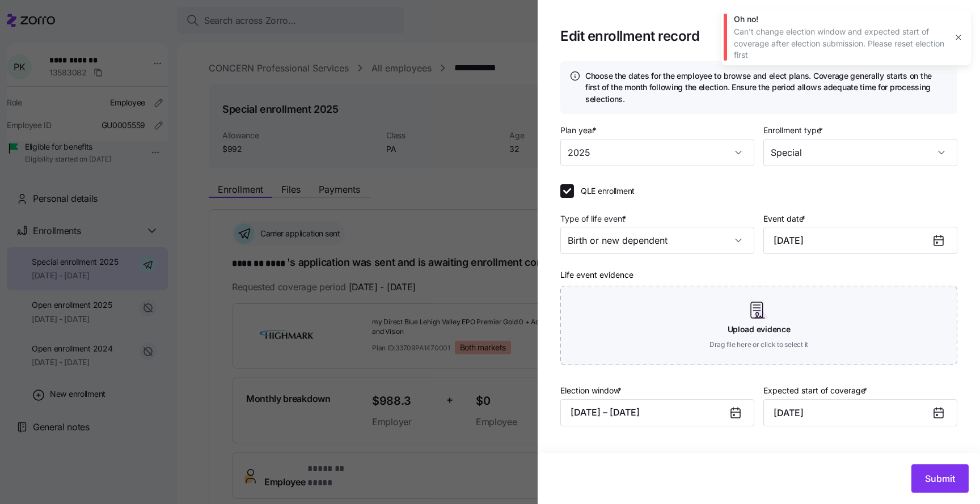
click at [957, 40] on icon "button" at bounding box center [958, 37] width 9 height 9
click at [651, 409] on button "09/09/2025 – 09/20/2025" at bounding box center [658, 412] width 194 height 27
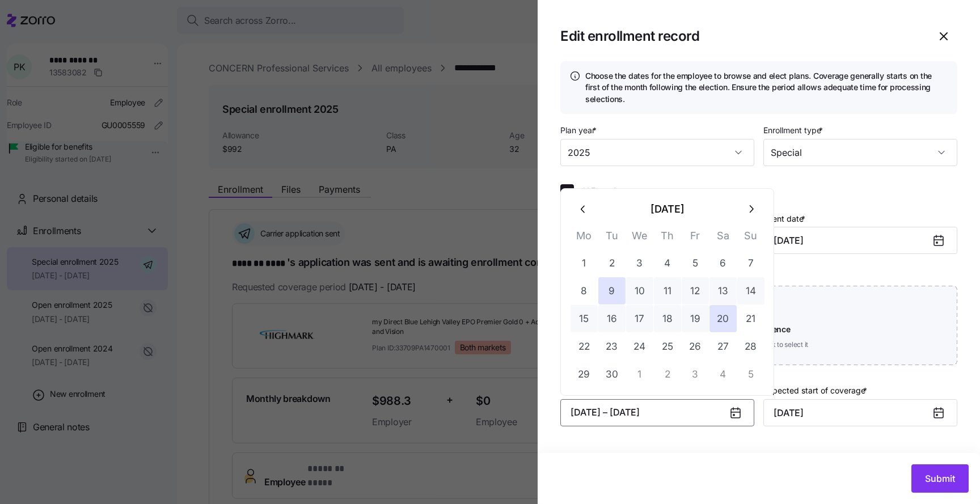
click at [629, 440] on div "Plan year * 2025 Enrollment type * Special QLE enrollment Type of life event * …" at bounding box center [759, 284] width 397 height 322
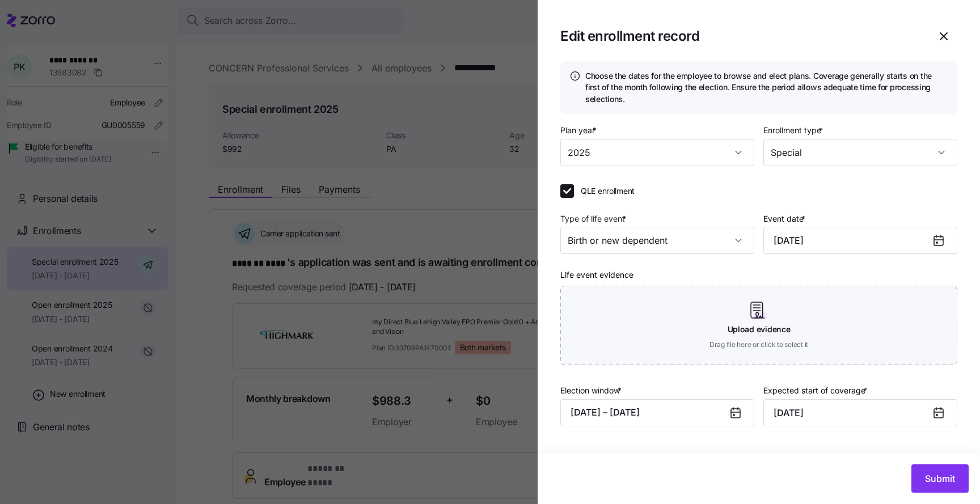
click at [330, 217] on div at bounding box center [490, 252] width 980 height 504
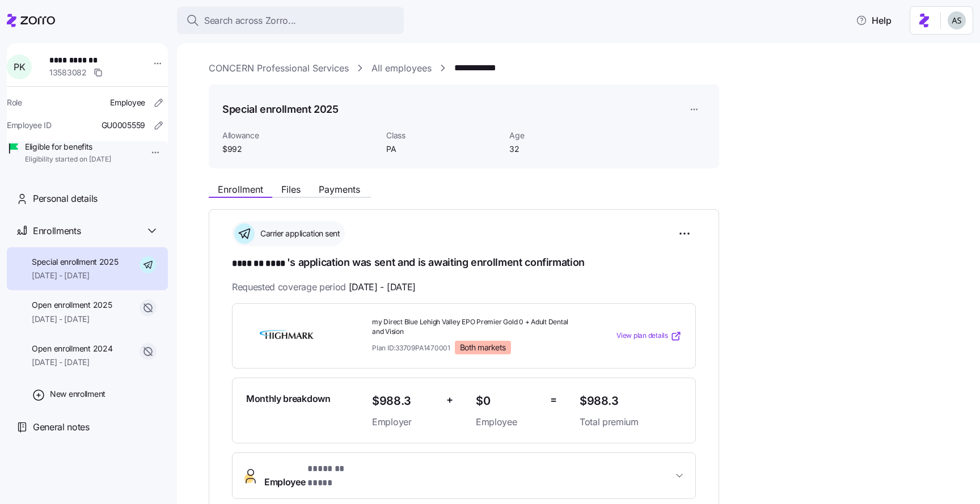
click at [704, 231] on div "**********" at bounding box center [464, 409] width 511 height 400
click at [691, 231] on html "**********" at bounding box center [490, 249] width 980 height 498
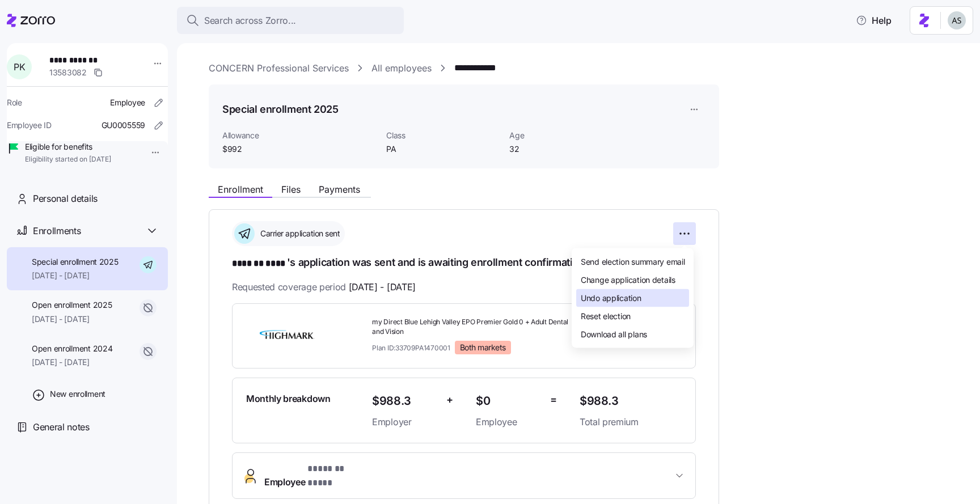
click at [645, 293] on div "Undo application" at bounding box center [632, 298] width 113 height 18
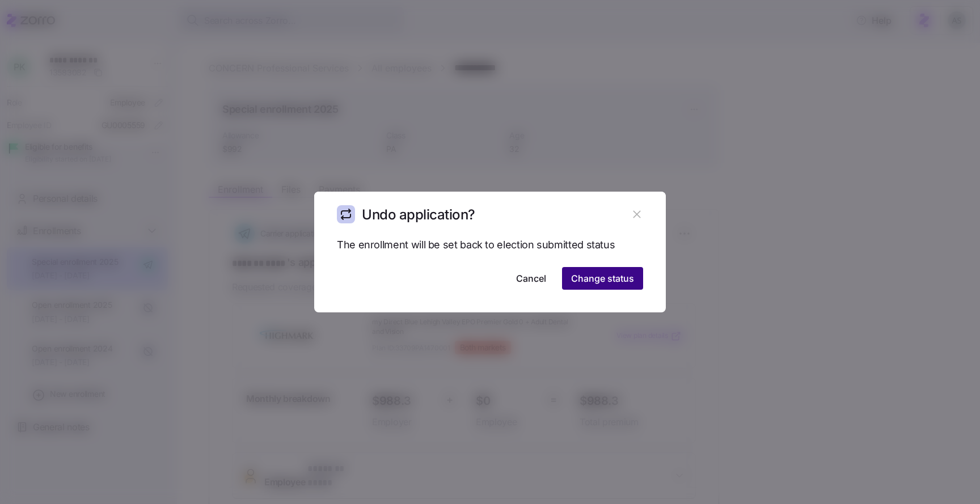
click at [626, 275] on span "Change status" at bounding box center [602, 279] width 63 height 14
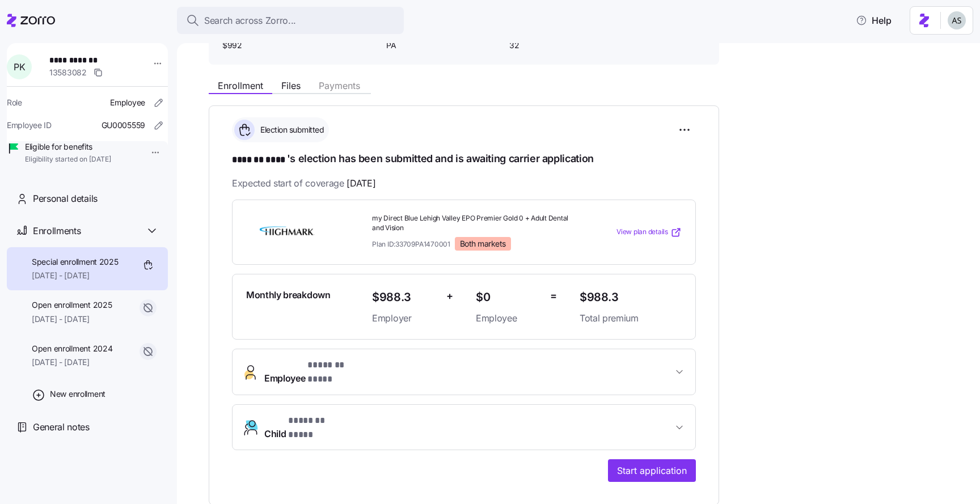
scroll to position [98, 0]
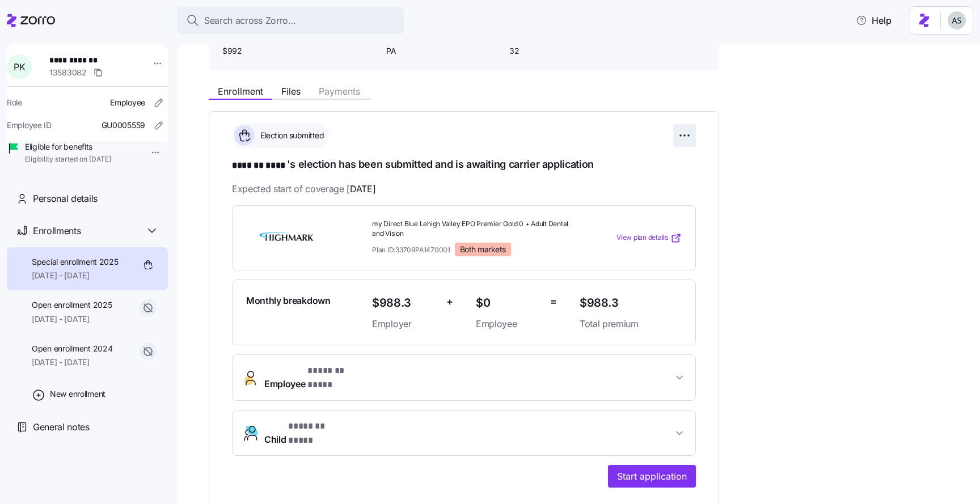
click at [677, 134] on html "**********" at bounding box center [490, 249] width 980 height 498
click at [624, 95] on html "**********" at bounding box center [490, 249] width 980 height 498
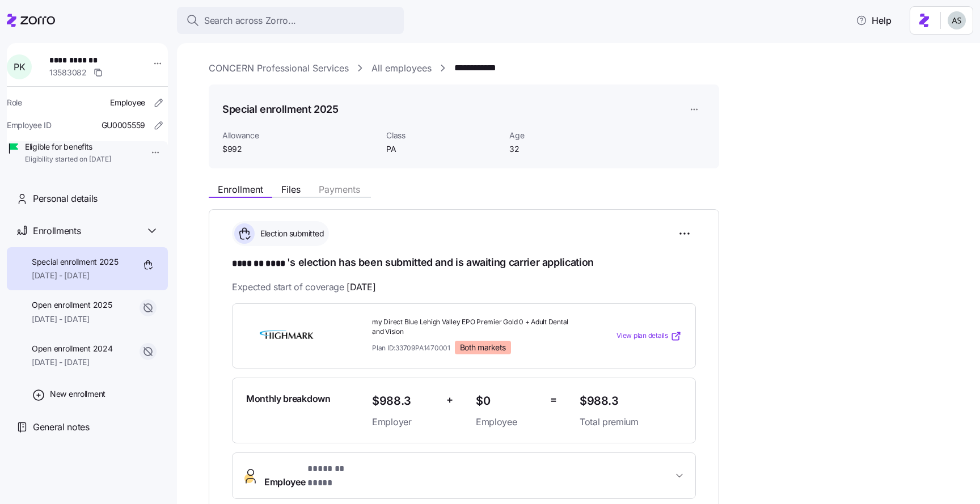
click at [697, 102] on html "**********" at bounding box center [490, 249] width 980 height 498
click at [701, 128] on div "Edit enrollment record" at bounding box center [740, 137] width 104 height 18
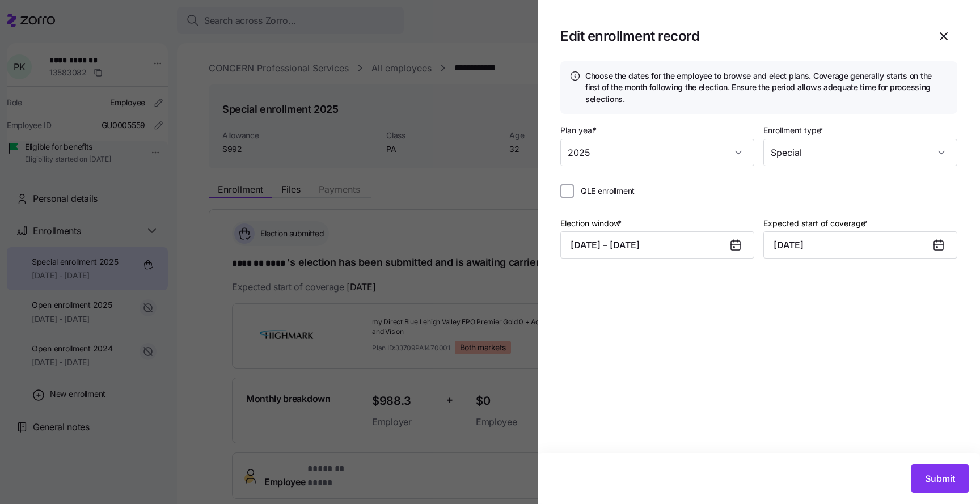
click at [607, 201] on div "QLE enrollment" at bounding box center [759, 195] width 397 height 23
click at [607, 200] on div "QLE enrollment" at bounding box center [759, 195] width 397 height 23
click at [625, 180] on div "Plan year * 2025 Enrollment type * Special QLE enrollment Election window * 09/…" at bounding box center [759, 200] width 397 height 154
click at [624, 191] on span "QLE enrollment" at bounding box center [608, 191] width 54 height 11
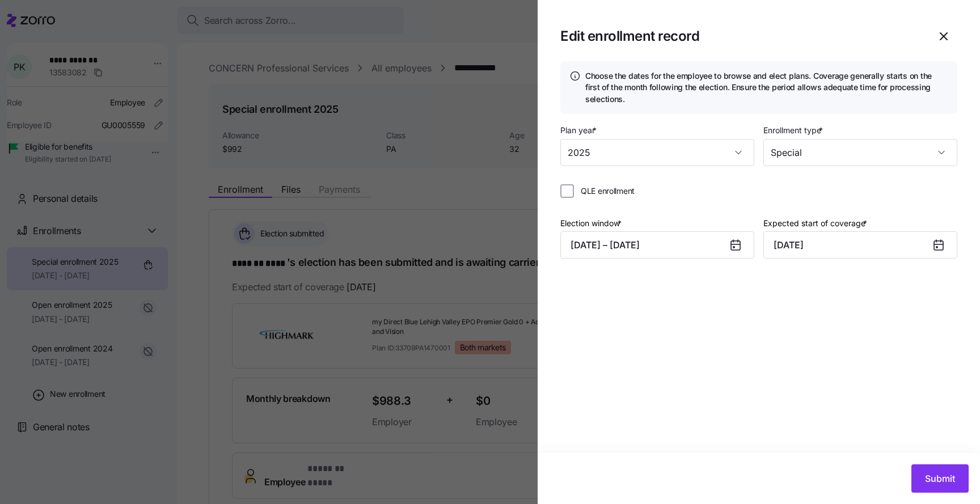
click at [574, 191] on input "QLE enrollment" at bounding box center [568, 191] width 14 height 14
checkbox input "true"
type input "October 1, 2025"
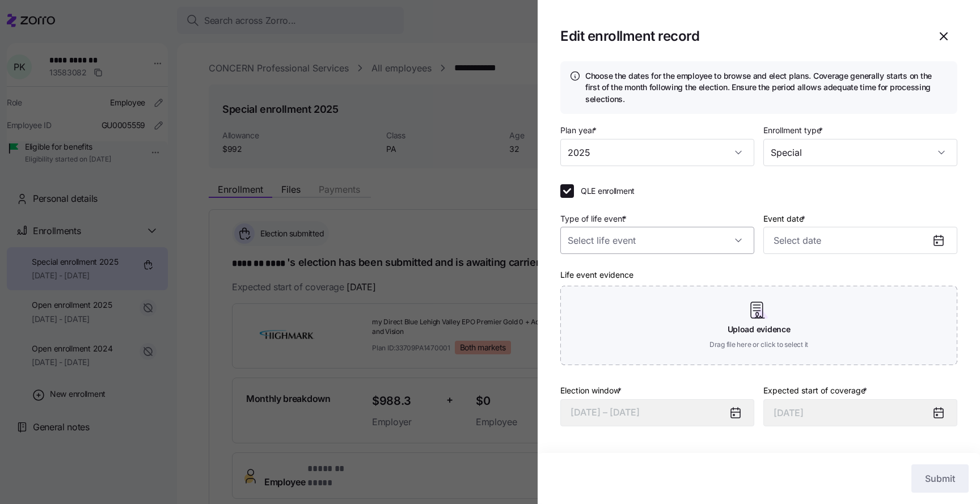
click at [637, 251] on input "Type of life event *" at bounding box center [658, 240] width 194 height 27
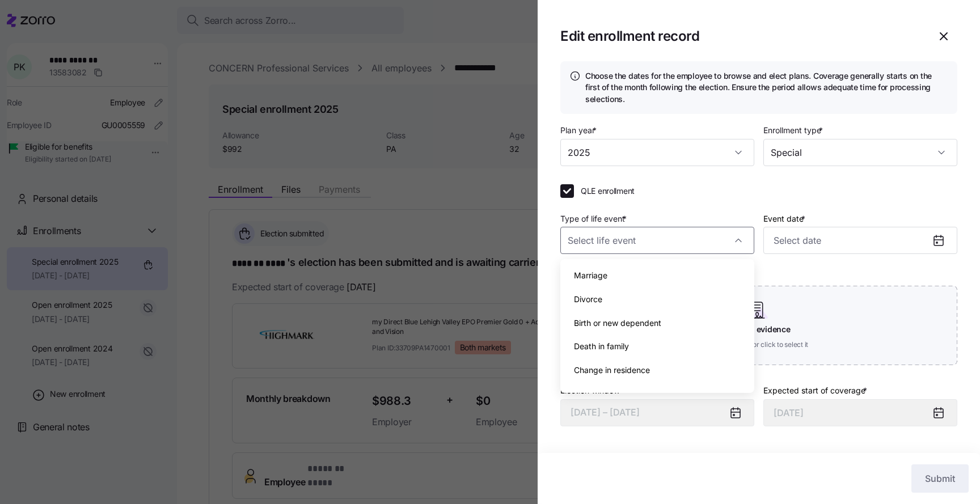
click at [622, 325] on span "Birth or new dependent" at bounding box center [617, 323] width 87 height 12
type input "Birth or new dependent"
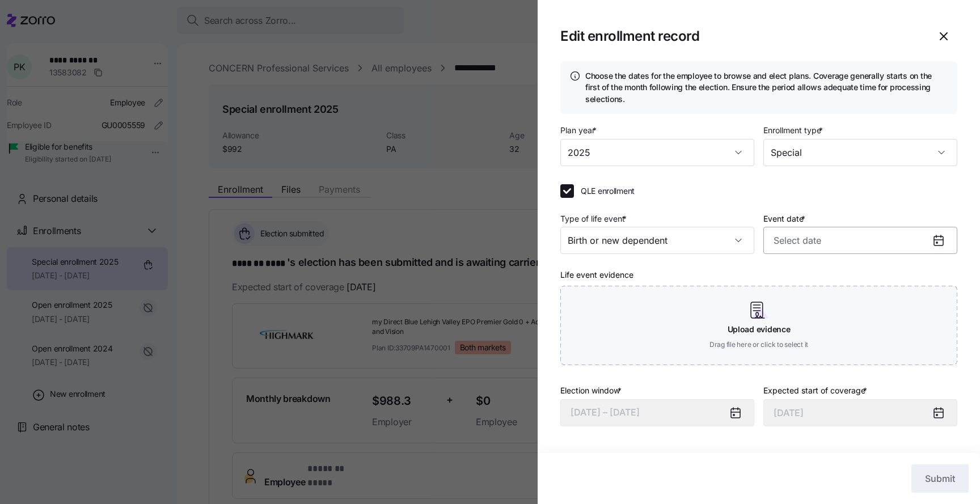
click at [866, 247] on input "Event date *" at bounding box center [861, 240] width 194 height 27
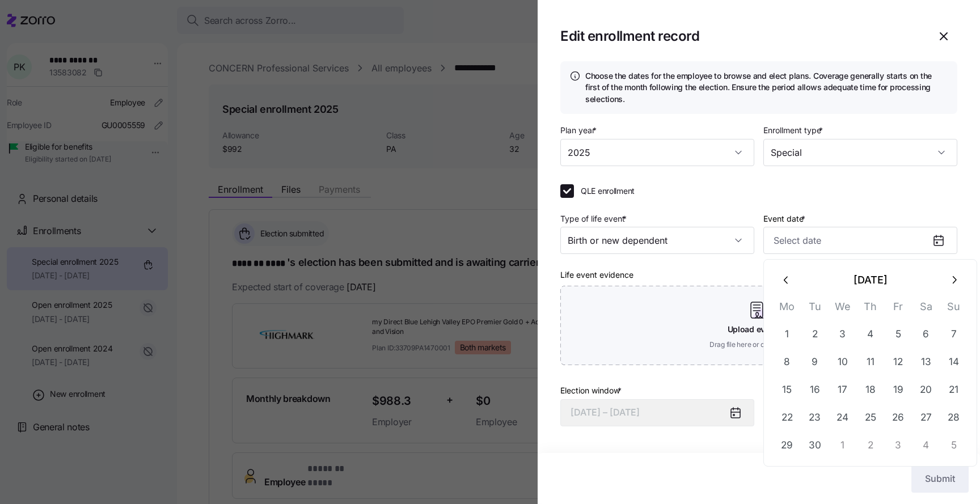
click at [780, 277] on button "button" at bounding box center [786, 280] width 27 height 27
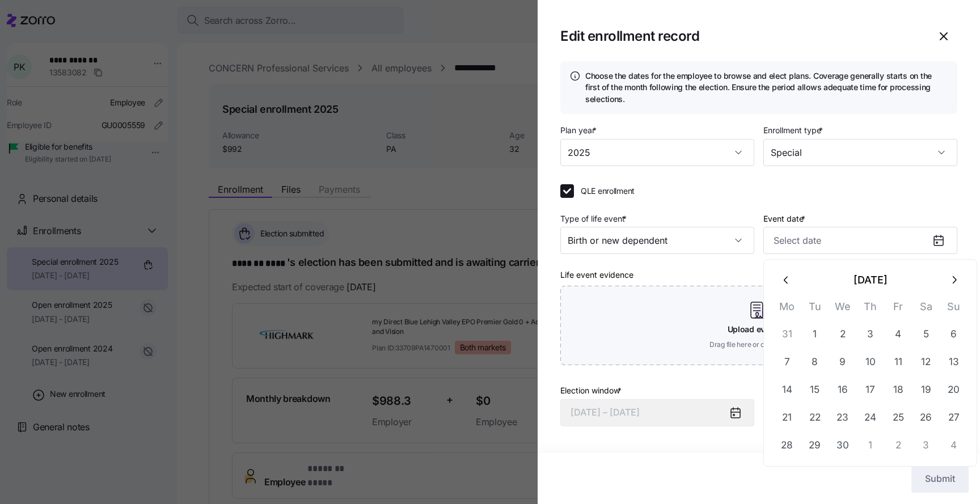
click at [780, 277] on button "button" at bounding box center [786, 280] width 27 height 27
click at [944, 364] on button "12" at bounding box center [954, 362] width 27 height 27
type input "January 12, 2025"
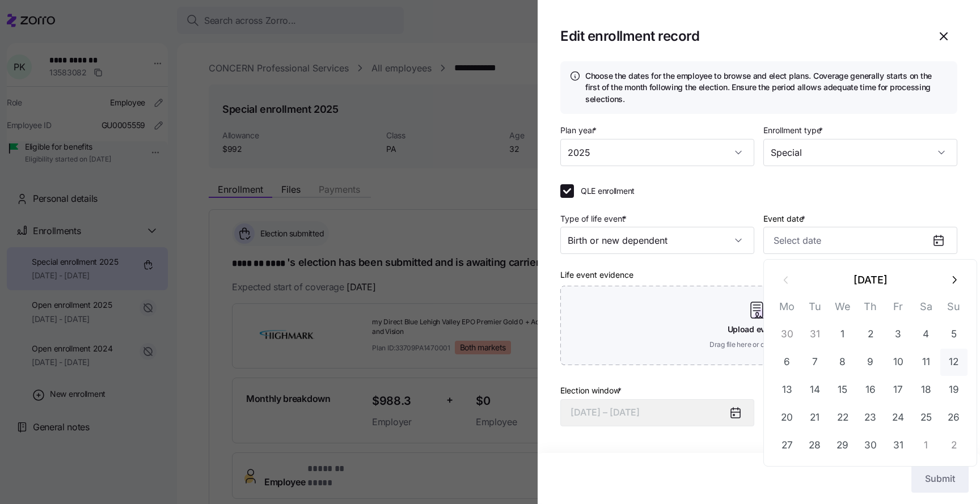
type input "January 12, 2025"
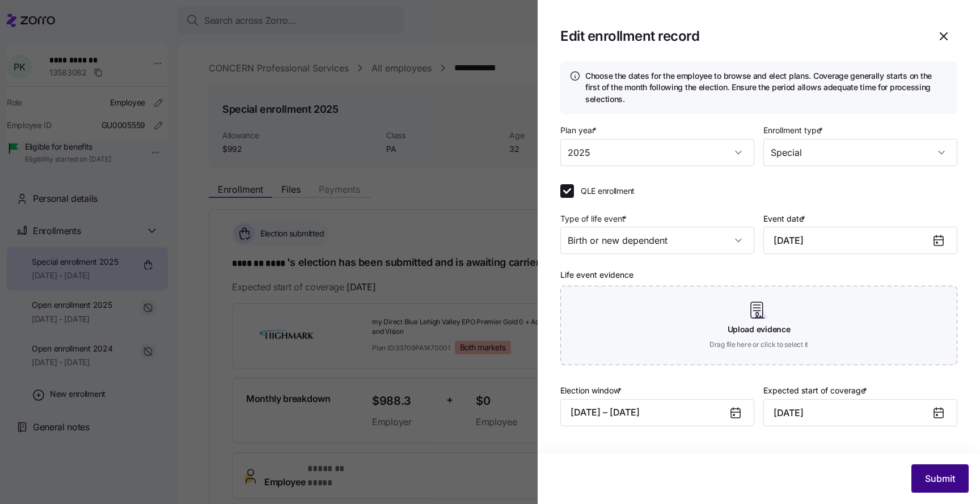
click at [926, 483] on span "Submit" at bounding box center [940, 479] width 30 height 14
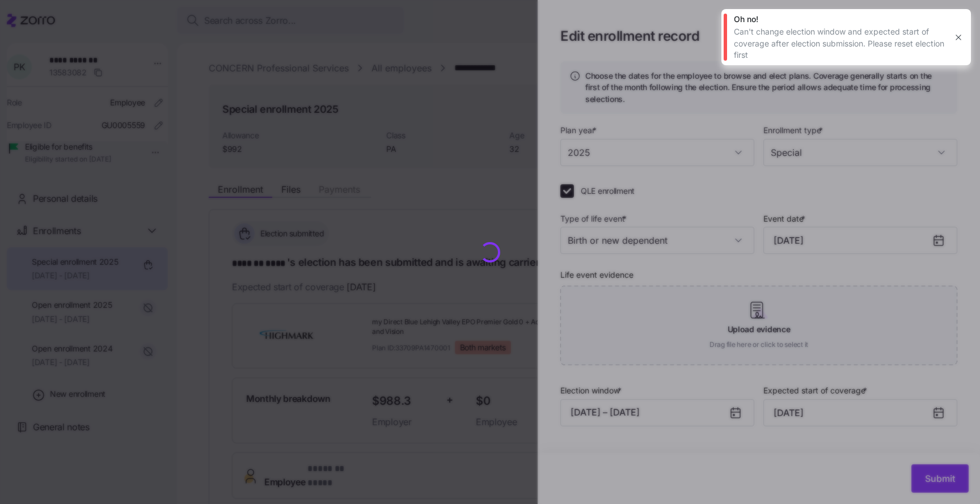
click at [956, 31] on button "button" at bounding box center [959, 38] width 16 height 16
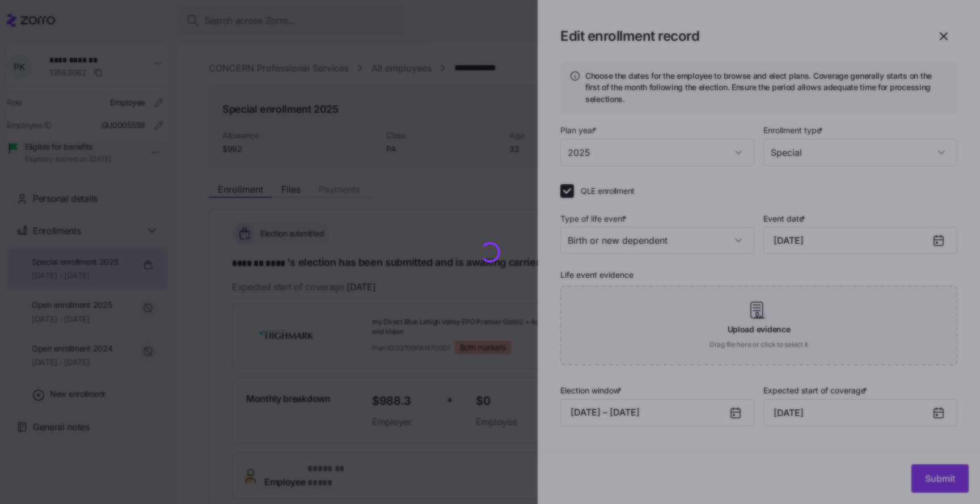
click at [393, 253] on div at bounding box center [490, 252] width 980 height 504
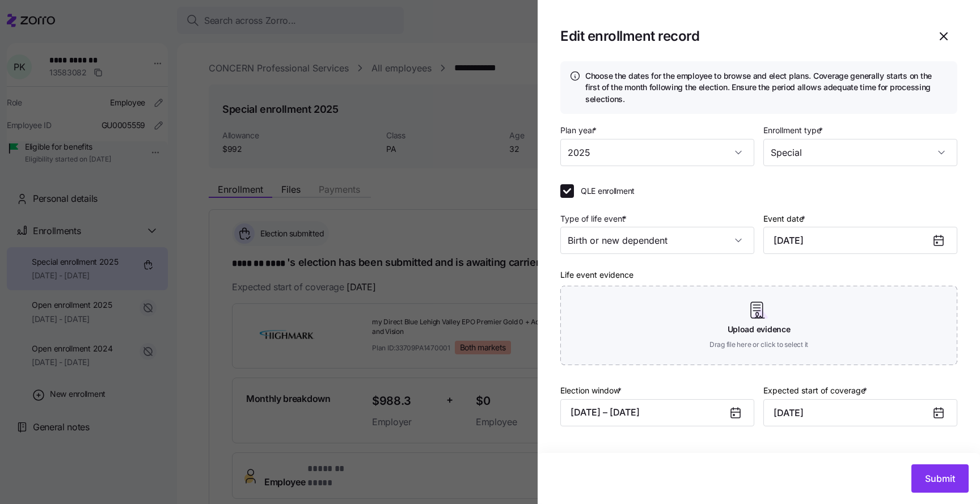
click at [333, 211] on div at bounding box center [490, 252] width 980 height 504
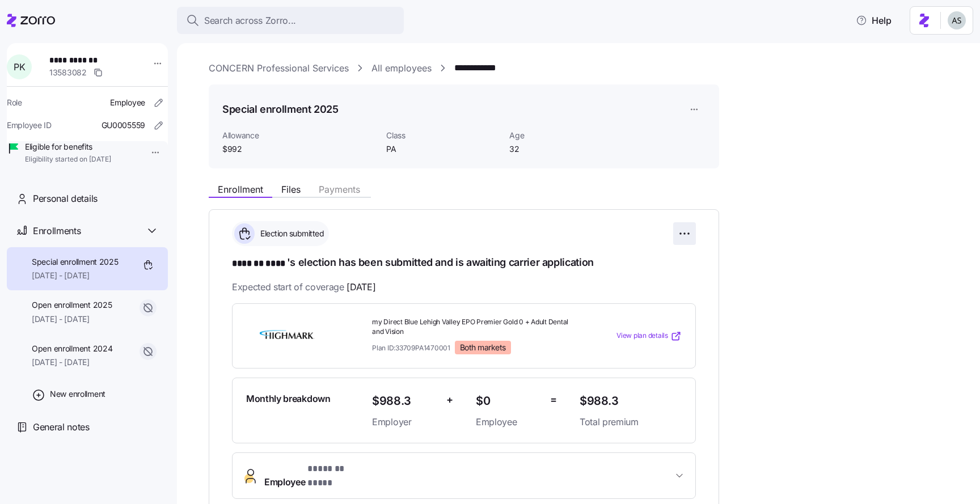
click at [683, 238] on html "**********" at bounding box center [490, 249] width 980 height 498
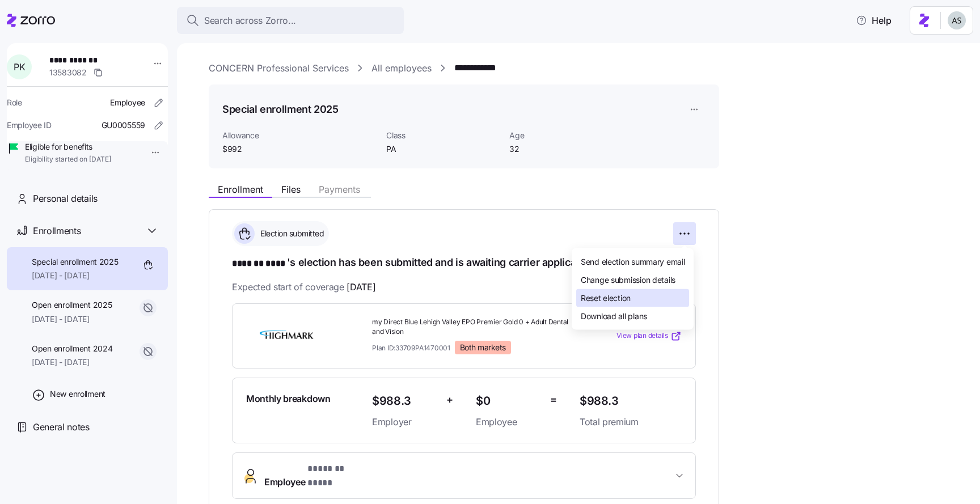
click at [654, 292] on div "Reset election" at bounding box center [632, 298] width 113 height 18
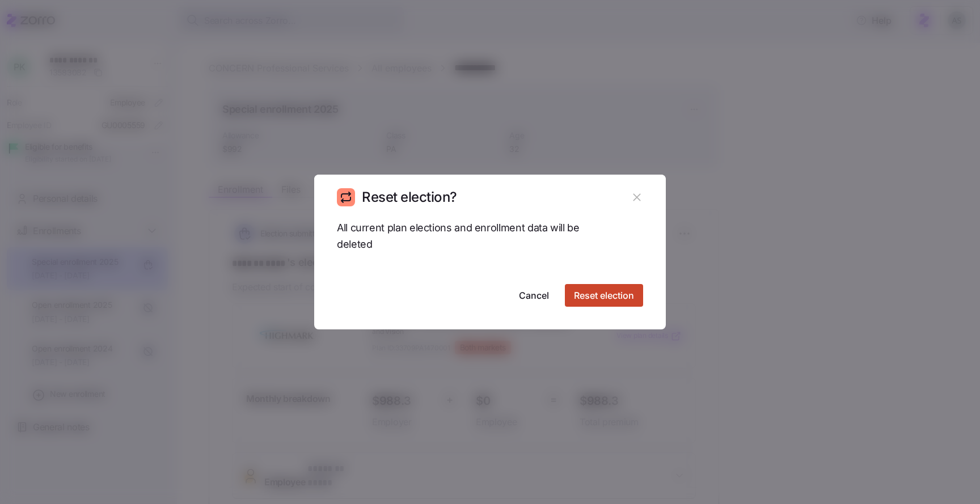
click at [596, 297] on span "Reset election" at bounding box center [604, 296] width 60 height 14
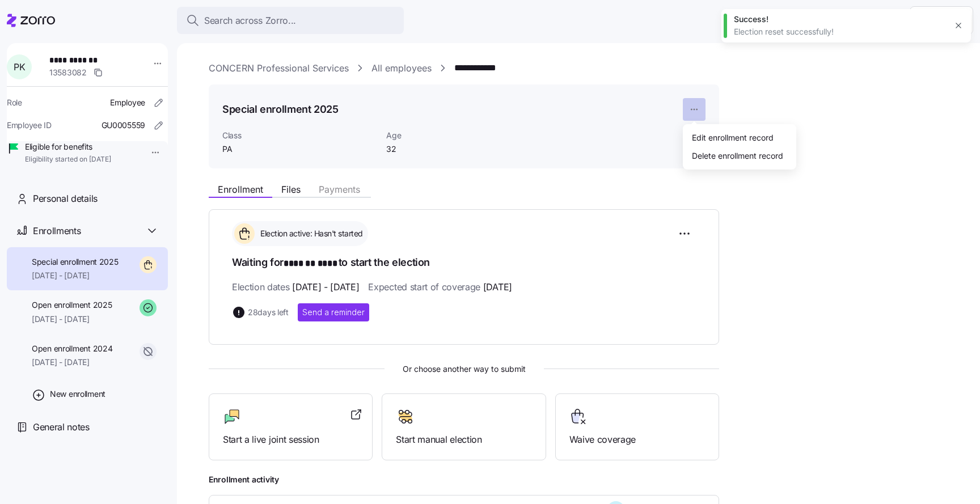
click at [685, 101] on html "**********" at bounding box center [490, 249] width 980 height 498
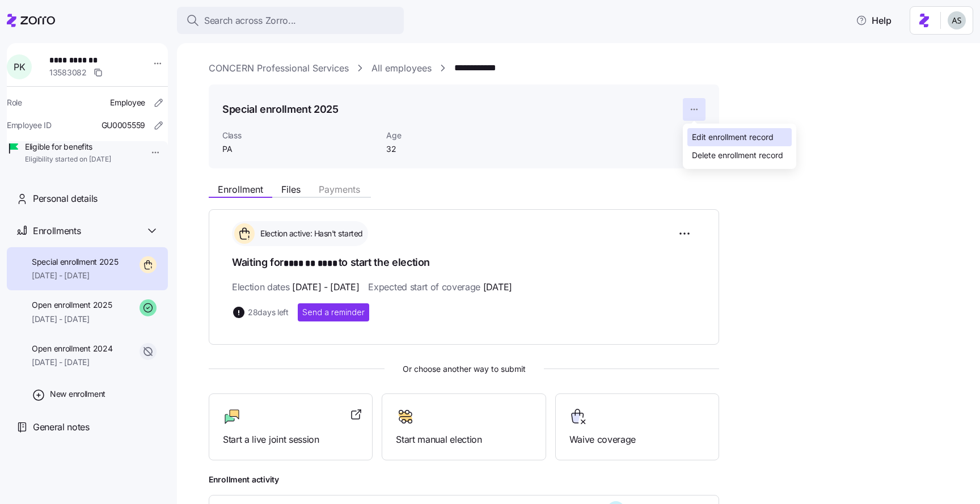
click at [709, 134] on div "Edit enrollment record" at bounding box center [733, 137] width 82 height 12
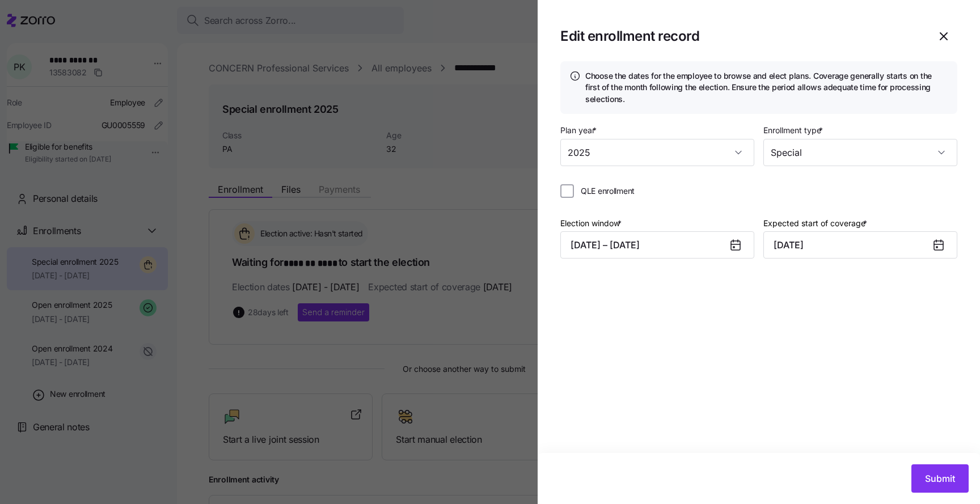
click at [616, 196] on span "QLE enrollment" at bounding box center [608, 191] width 54 height 11
click at [574, 196] on input "QLE enrollment" at bounding box center [568, 191] width 14 height 14
checkbox input "true"
type input "October 1, 2025"
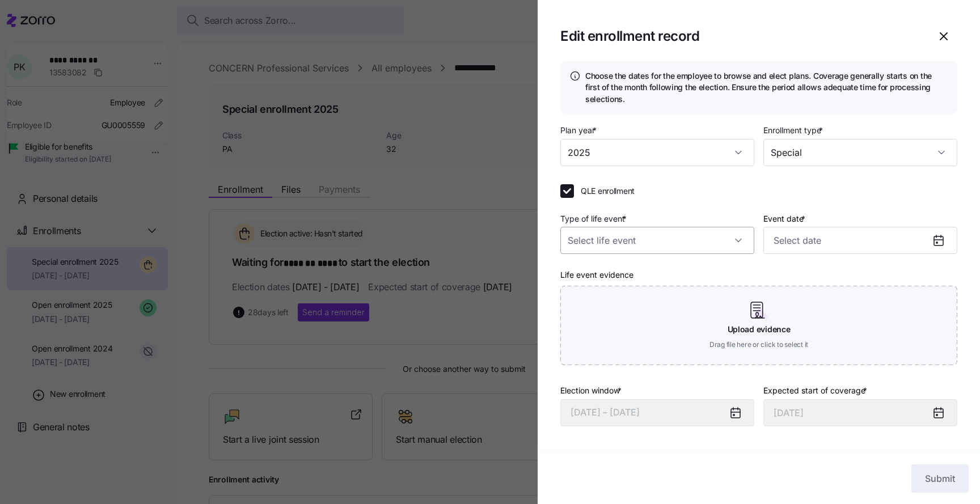
click at [624, 246] on input "Type of life event *" at bounding box center [658, 240] width 194 height 27
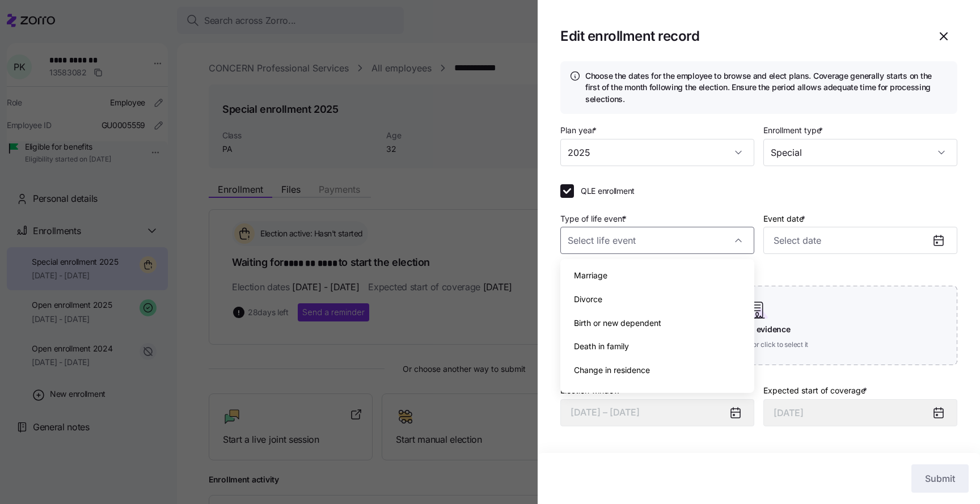
click at [614, 318] on span "Birth or new dependent" at bounding box center [617, 323] width 87 height 12
type input "Birth or new dependent"
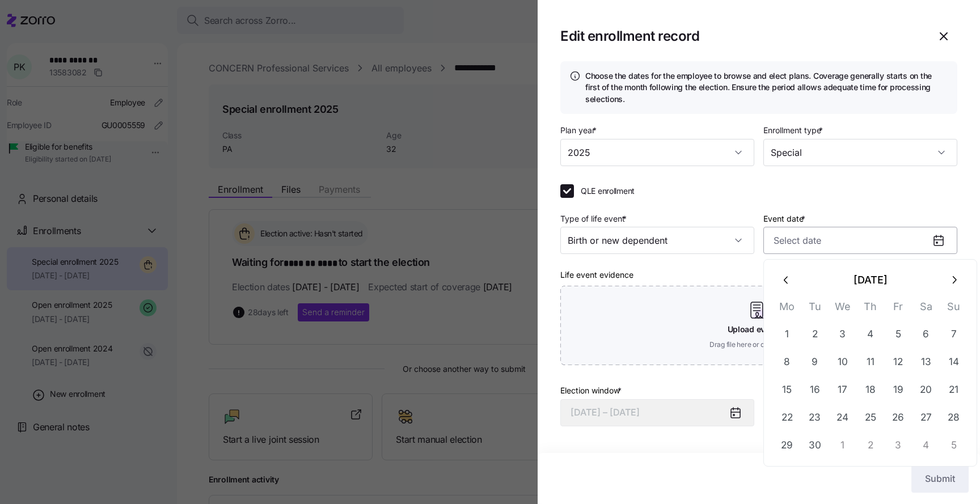
click at [846, 247] on input "Event date *" at bounding box center [861, 240] width 194 height 27
click at [790, 279] on icon "button" at bounding box center [787, 280] width 12 height 12
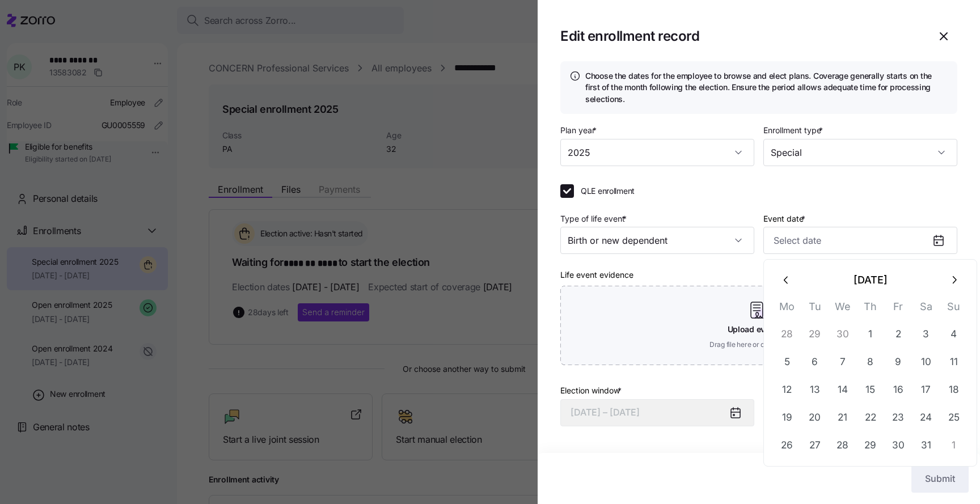
click at [790, 279] on icon "button" at bounding box center [787, 280] width 12 height 12
click at [955, 361] on button "12" at bounding box center [954, 362] width 27 height 27
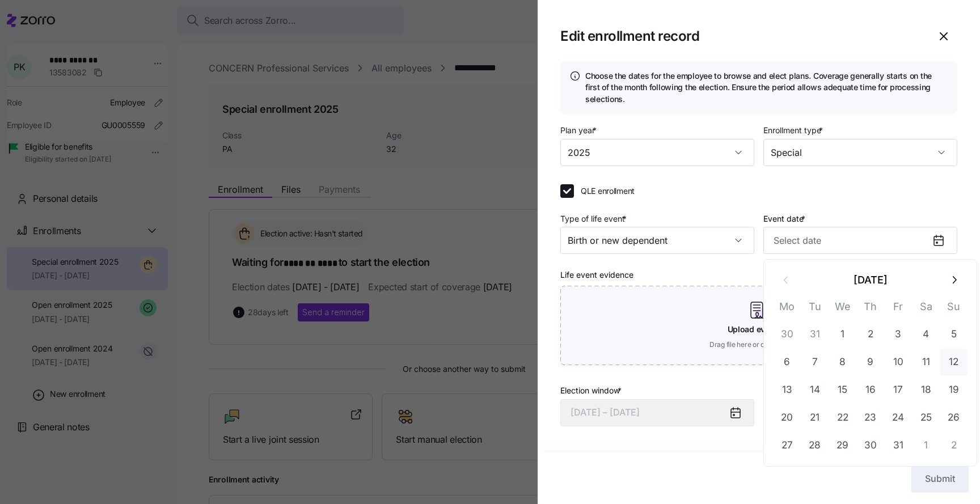
type input "January 12, 2025"
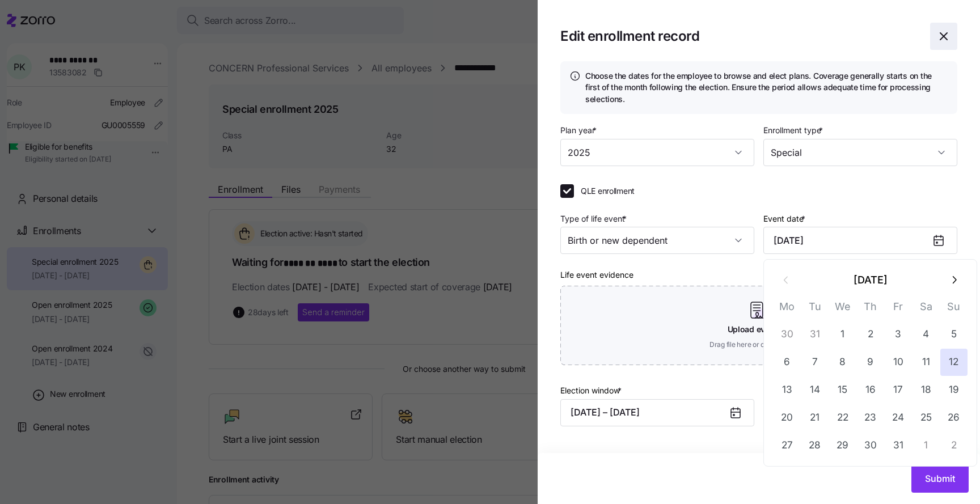
click at [946, 37] on icon "button" at bounding box center [944, 37] width 14 height 14
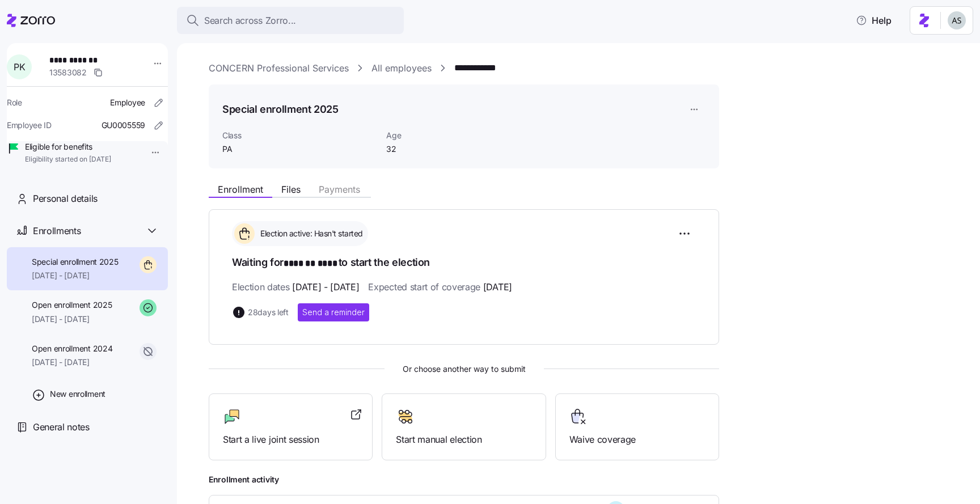
click at [697, 106] on html "**********" at bounding box center [490, 249] width 980 height 498
click at [714, 136] on div "Edit enrollment record" at bounding box center [733, 137] width 82 height 12
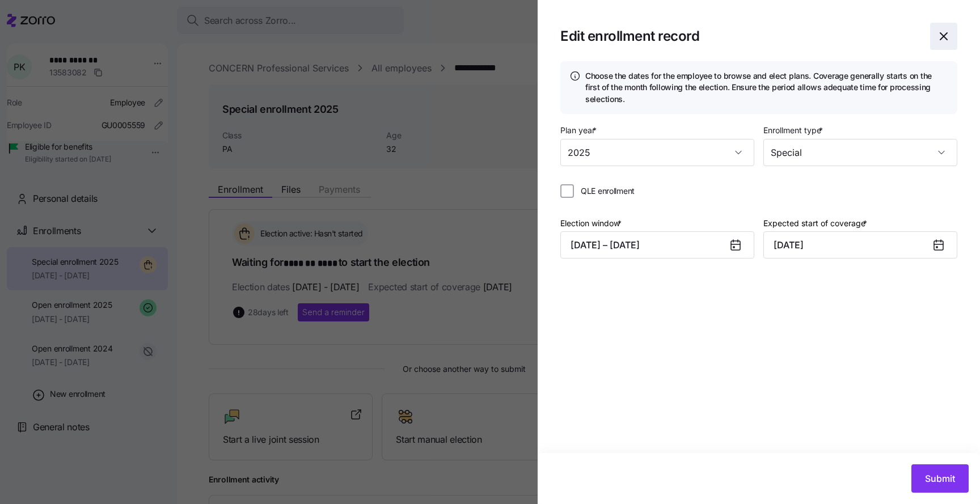
click at [939, 39] on icon "button" at bounding box center [944, 37] width 14 height 14
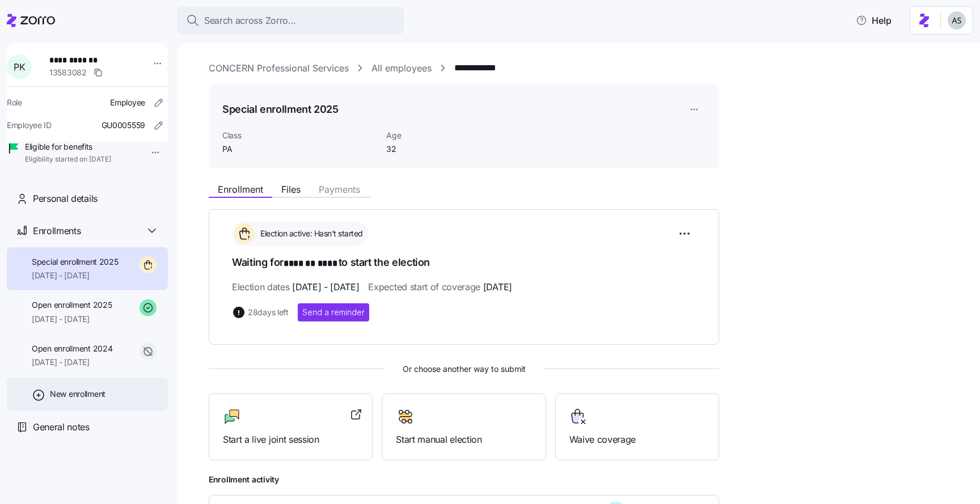
click at [58, 402] on div "New enrollment" at bounding box center [87, 394] width 161 height 33
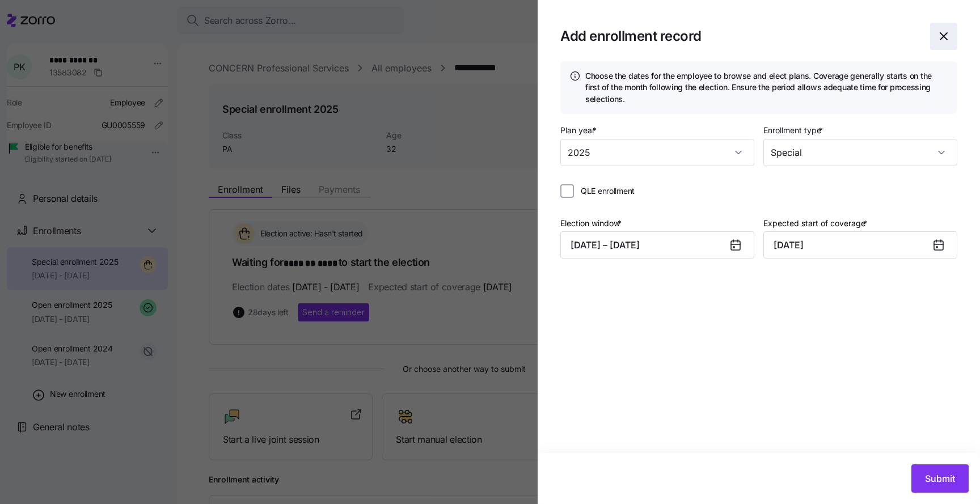
click at [946, 37] on icon "button" at bounding box center [944, 37] width 14 height 14
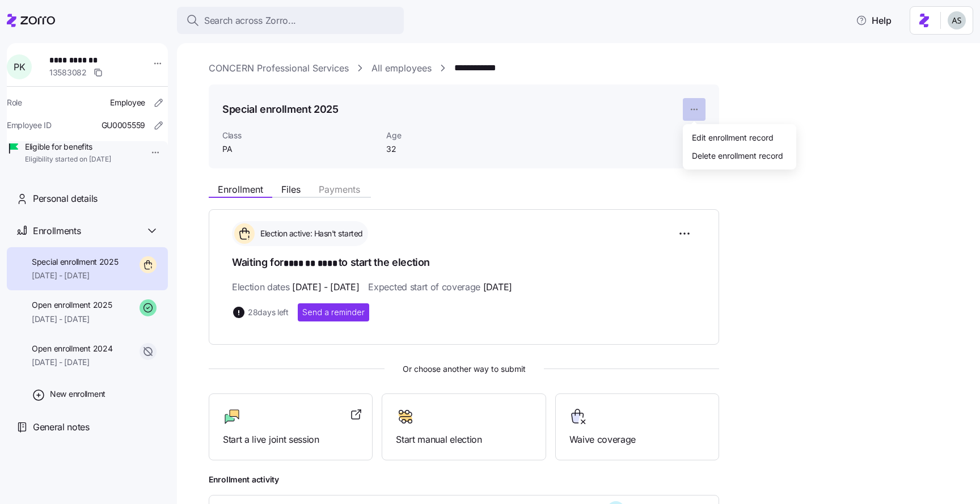
click at [697, 101] on html "**********" at bounding box center [490, 249] width 980 height 498
click at [712, 140] on div "Edit enrollment record" at bounding box center [733, 137] width 82 height 12
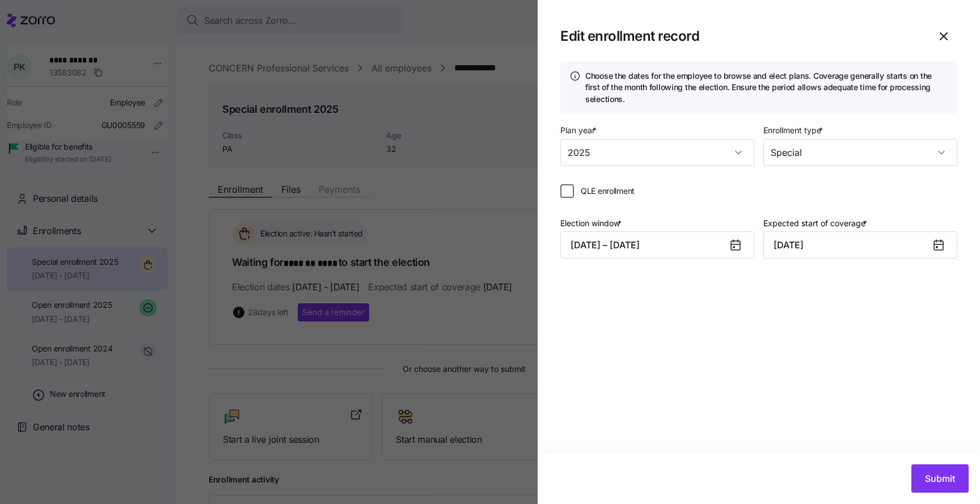
click at [570, 191] on input "QLE enrollment" at bounding box center [568, 191] width 14 height 14
checkbox input "true"
type input "October 1, 2025"
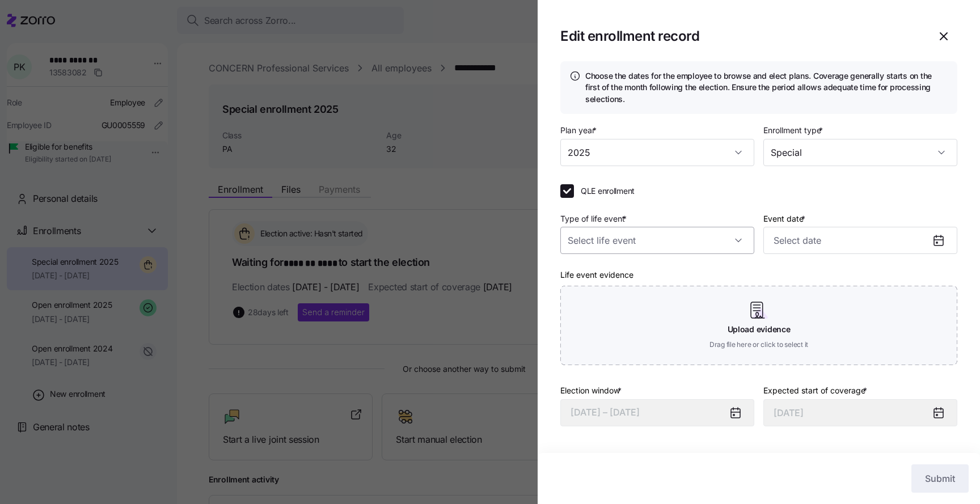
click at [639, 247] on input "Type of life event *" at bounding box center [658, 240] width 194 height 27
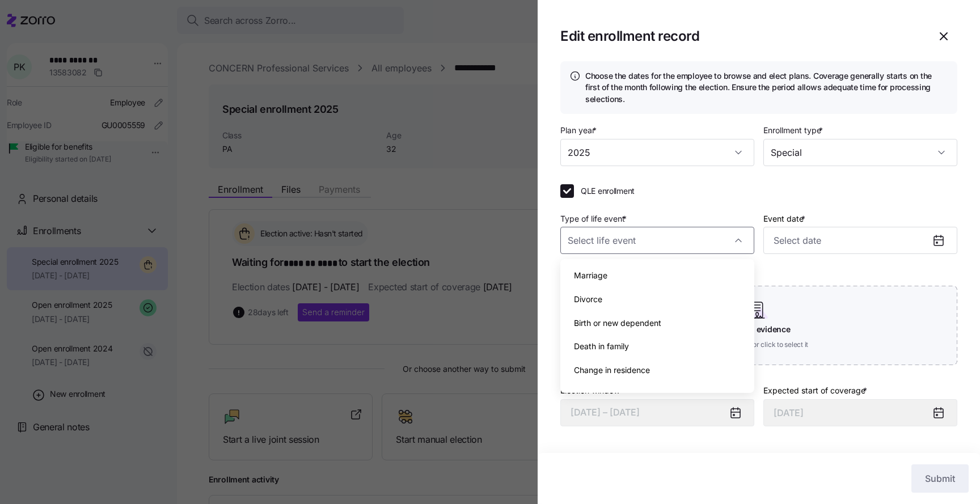
click at [639, 327] on span "Birth or new dependent" at bounding box center [617, 323] width 87 height 12
type input "Birth or new dependent"
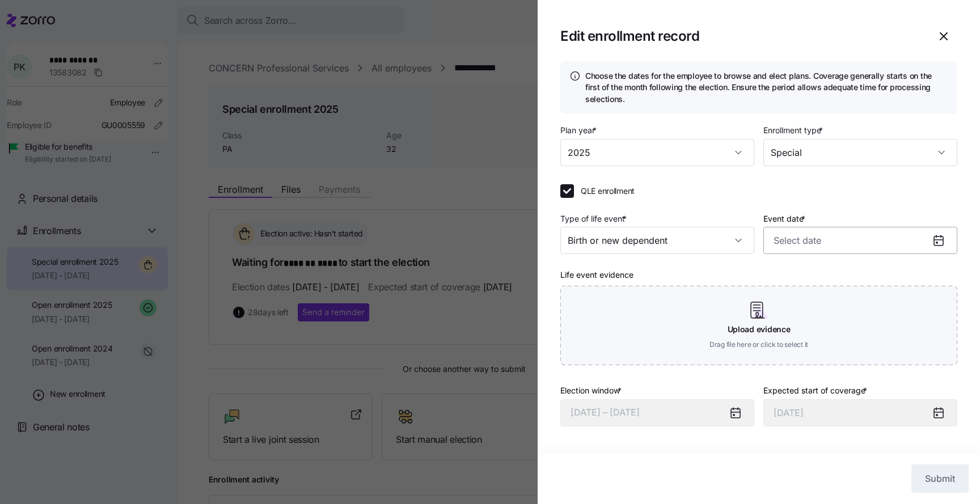
click at [836, 242] on input "Event date *" at bounding box center [861, 240] width 194 height 27
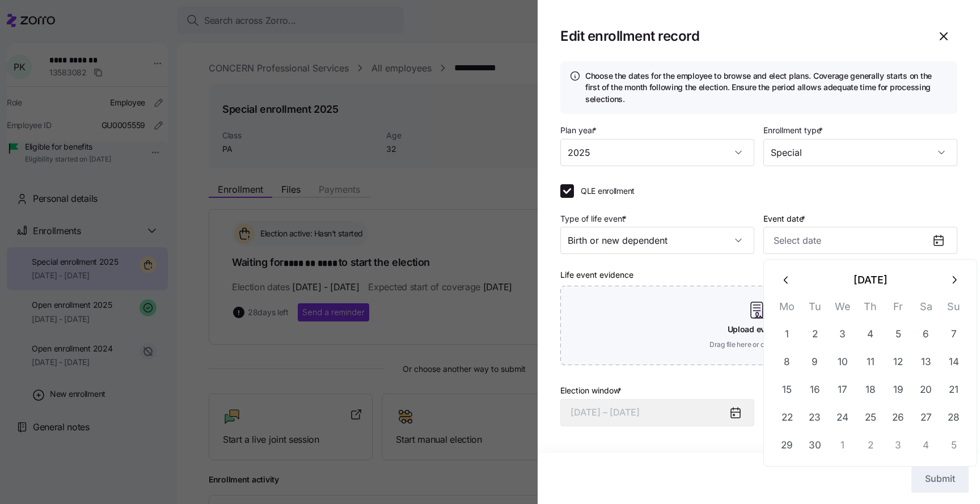
click at [785, 279] on icon "button" at bounding box center [786, 280] width 4 height 7
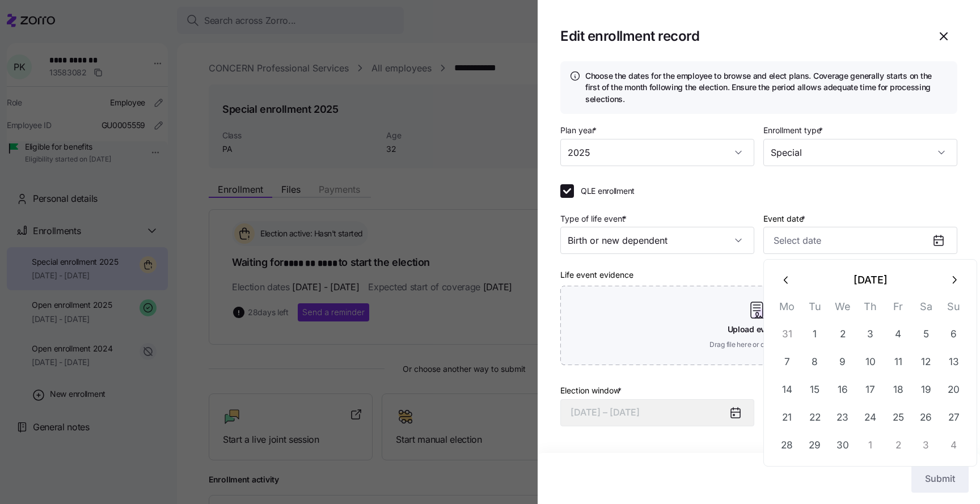
click at [785, 279] on icon "button" at bounding box center [786, 280] width 4 height 7
click at [950, 365] on button "12" at bounding box center [954, 362] width 27 height 27
type input "January 12, 2025"
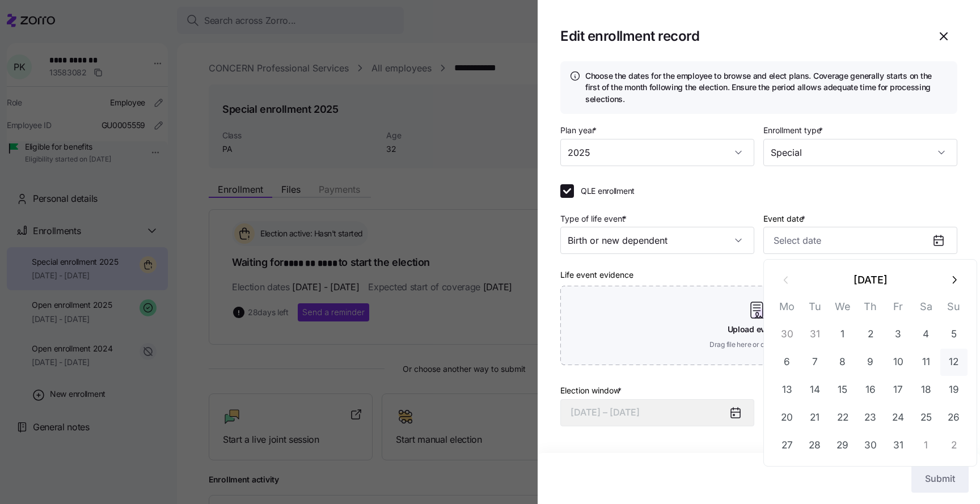
type input "January 12, 2025"
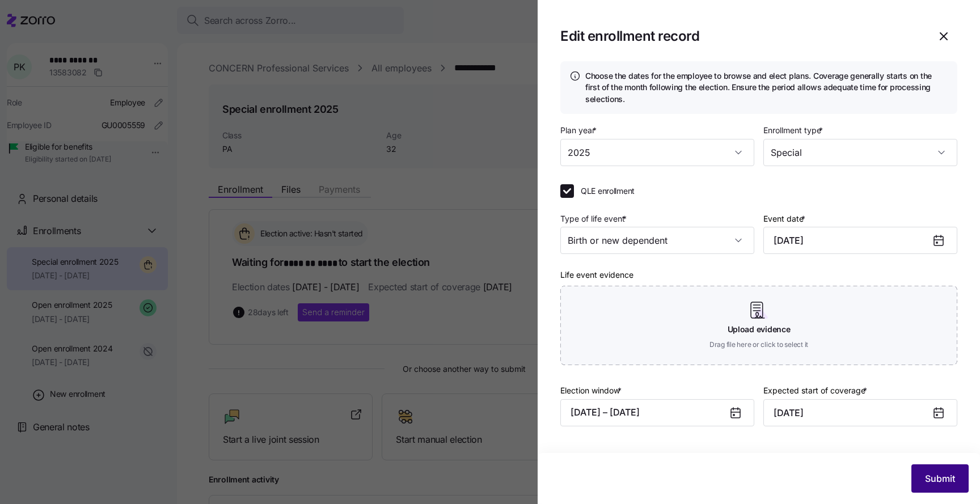
click at [936, 480] on span "Submit" at bounding box center [940, 479] width 30 height 14
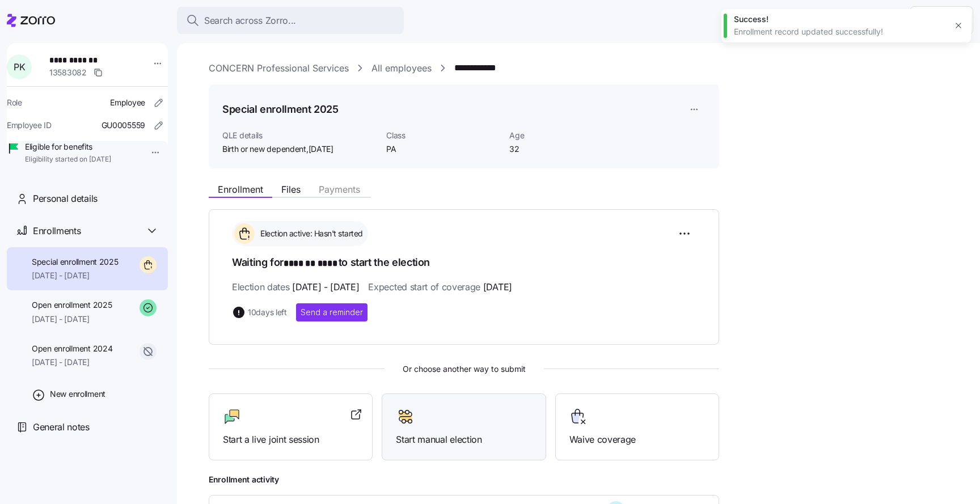
click at [488, 423] on div at bounding box center [464, 417] width 136 height 18
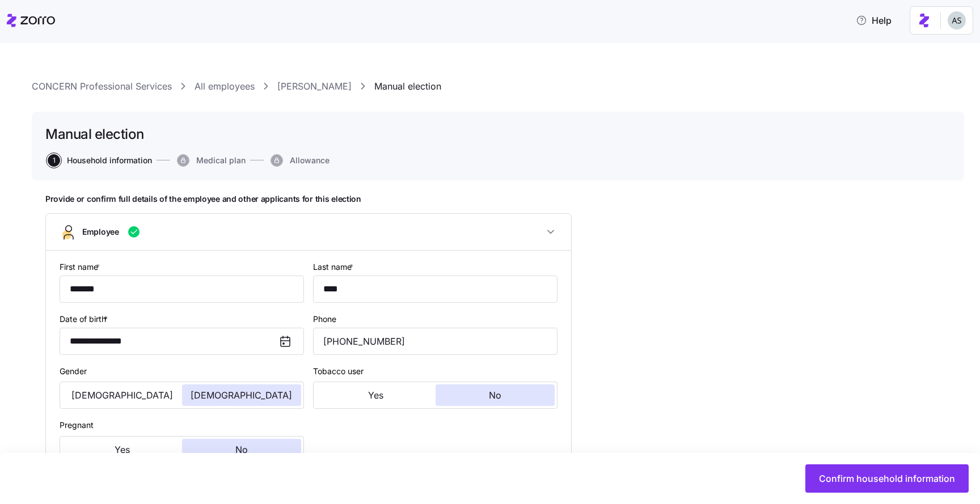
type input "PA"
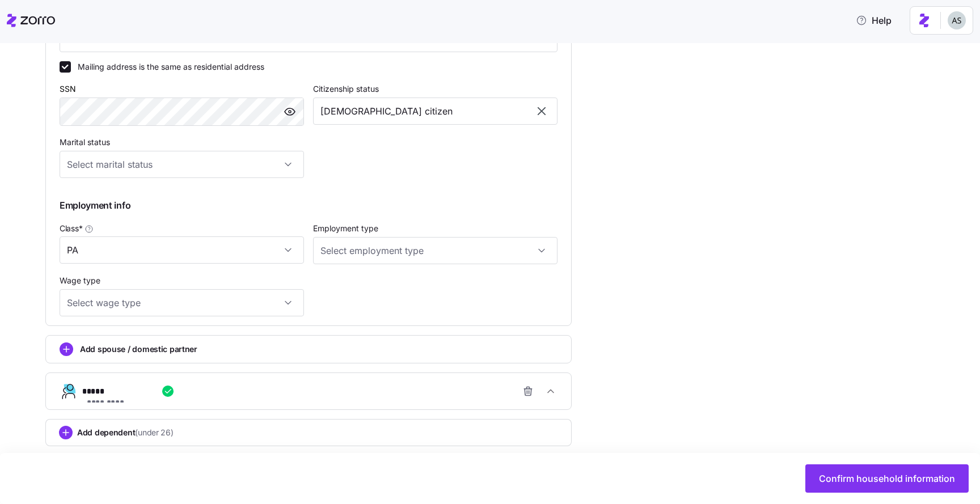
scroll to position [531, 0]
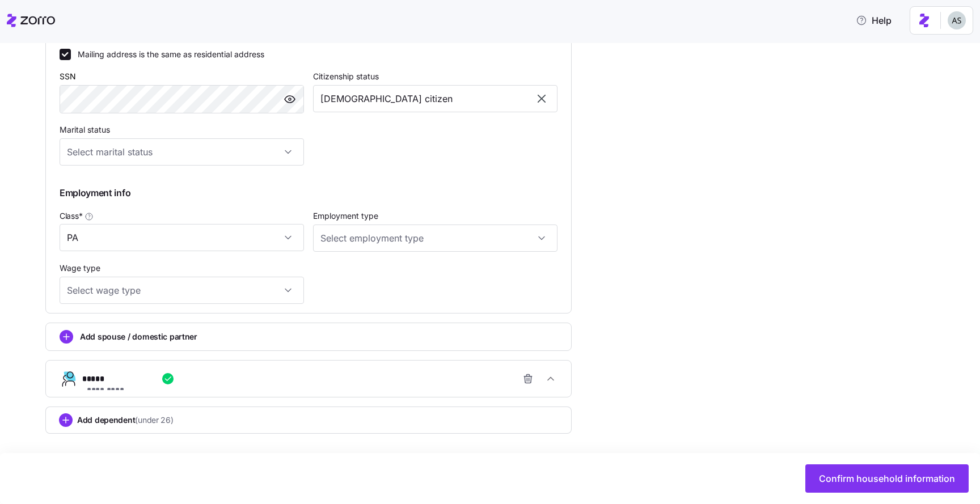
click at [243, 385] on div "**********" at bounding box center [313, 379] width 462 height 23
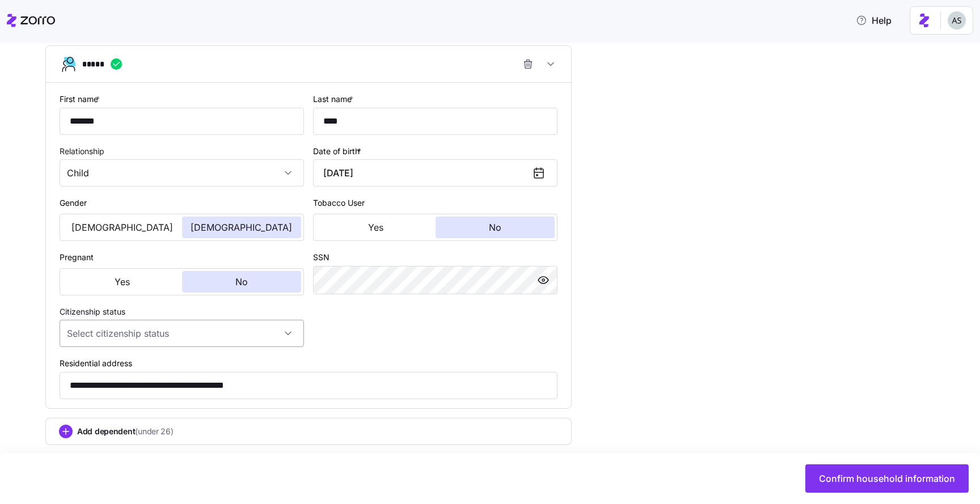
scroll to position [858, 0]
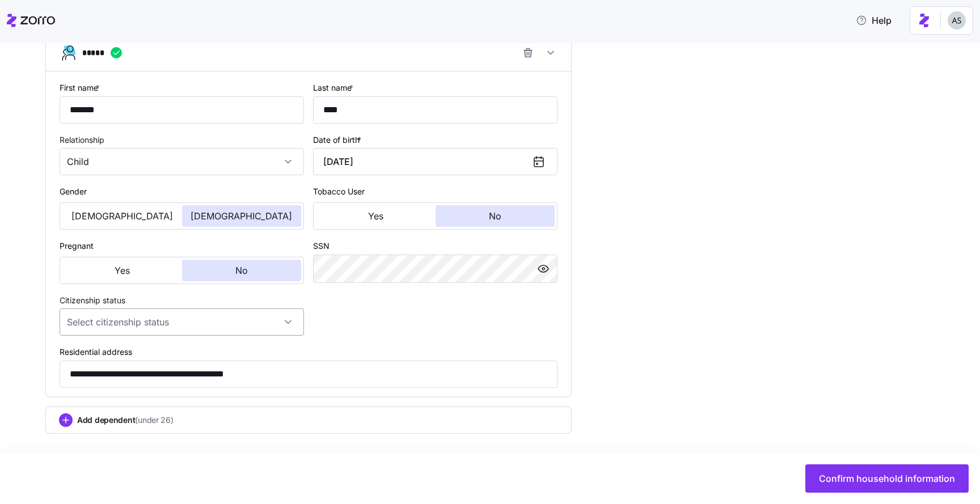
click at [210, 323] on input "Citizenship status" at bounding box center [182, 322] width 245 height 27
click at [883, 487] on button "Confirm household information" at bounding box center [887, 479] width 163 height 28
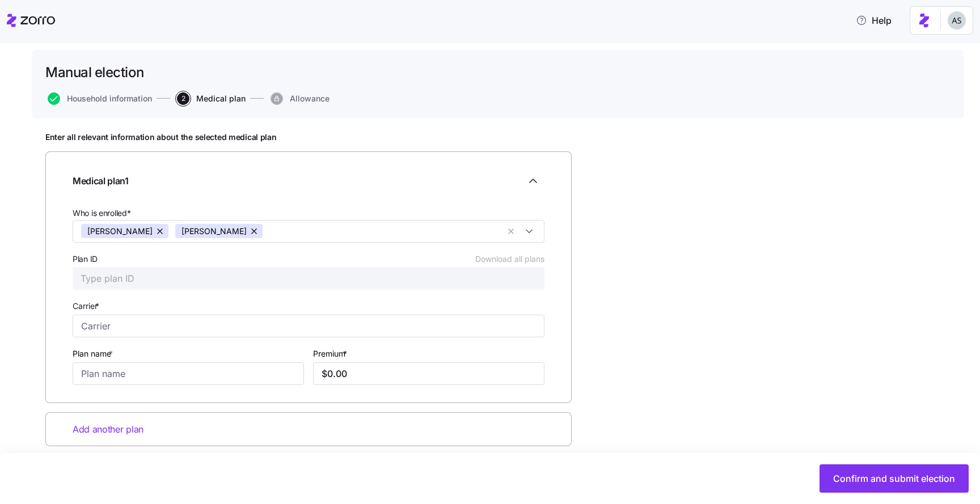
scroll to position [75, 0]
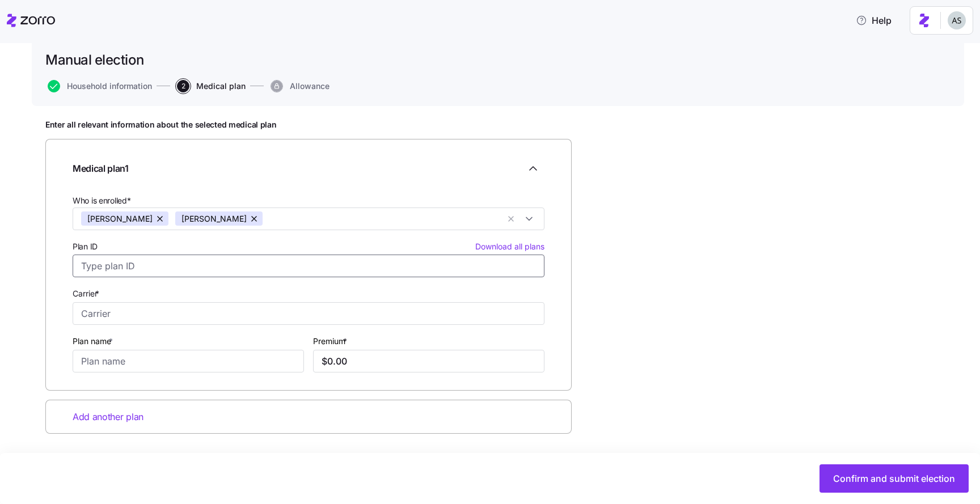
click at [142, 268] on input "Plan ID Download all plans" at bounding box center [309, 266] width 472 height 23
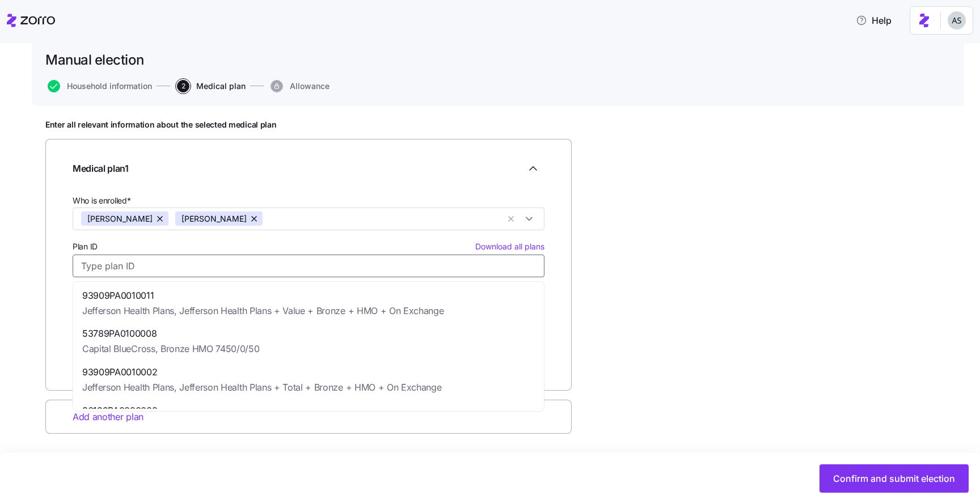
paste input "33709PA1470001"
type input "33709PA1470001"
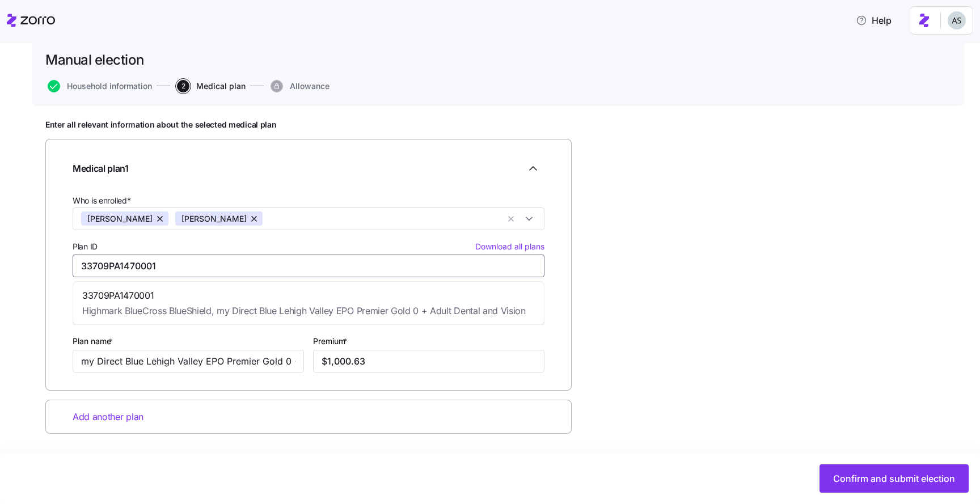
type input "Highmark BlueCross BlueShield"
type input "my Direct Blue Lehigh Valley EPO Premier Gold 0 + Adult Dental and Vision"
type input "$1,000.63"
click at [389, 296] on span "33709PA1470001" at bounding box center [304, 296] width 444 height 14
type input "33709PA1470001"
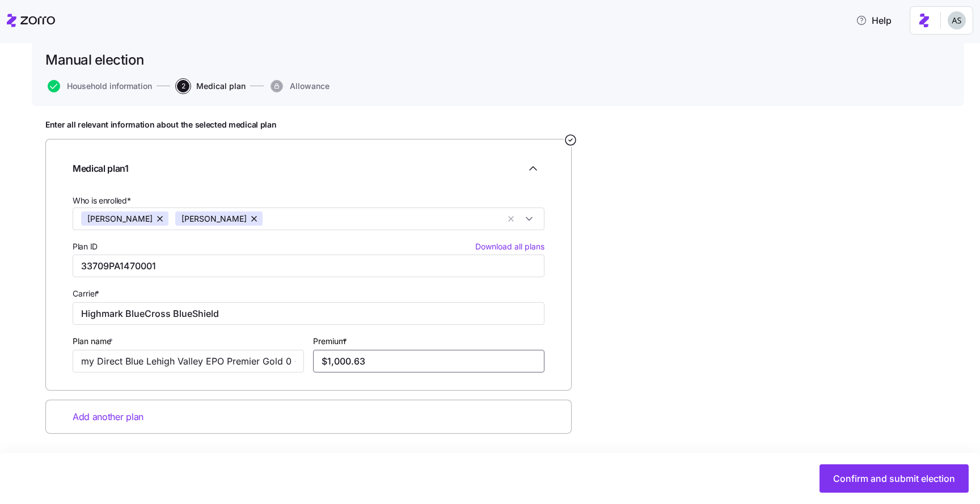
drag, startPoint x: 367, startPoint y: 359, endPoint x: 321, endPoint y: 359, distance: 46.5
click at [321, 359] on input "$1,000.63" at bounding box center [428, 361] width 231 height 23
type input "$988.30"
click at [747, 397] on div "Enter all relevant information about the selected medical plan Medical plan 1 W…" at bounding box center [498, 305] width 906 height 371
click at [882, 482] on span "Confirm and submit election" at bounding box center [894, 479] width 122 height 14
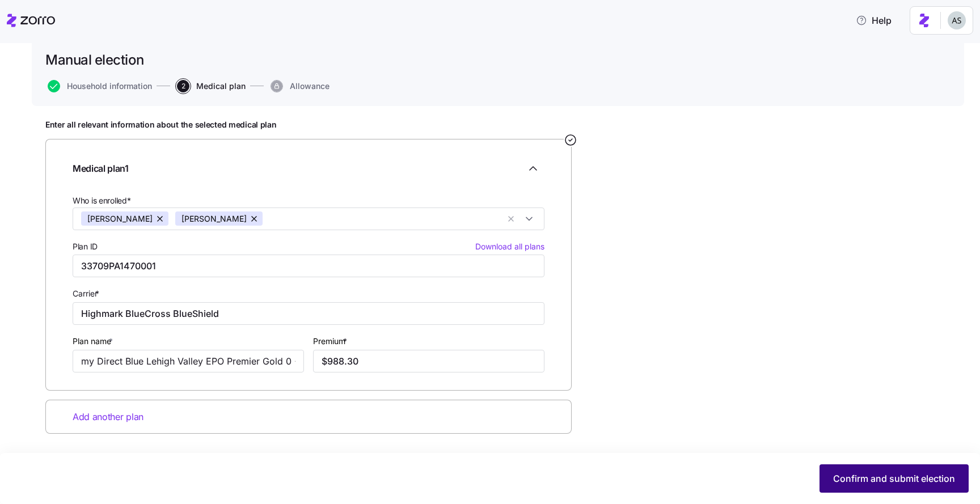
scroll to position [0, 0]
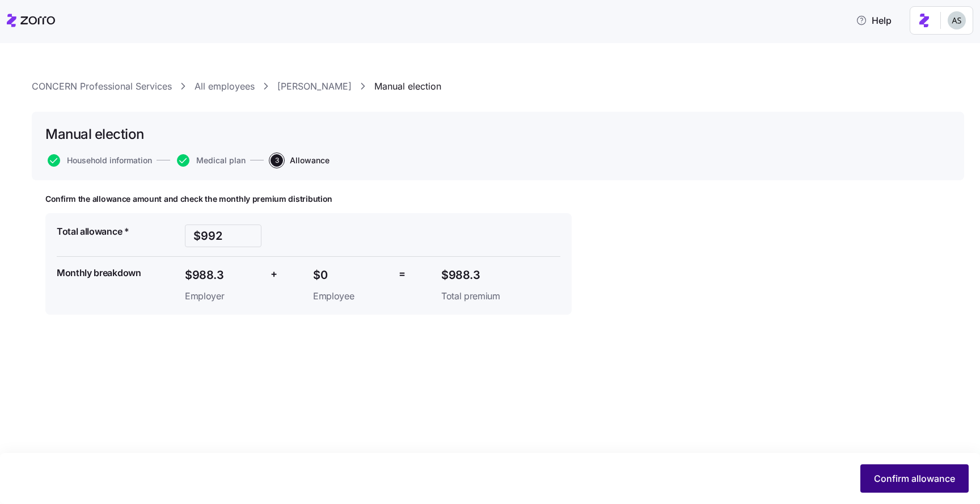
click at [935, 483] on span "Confirm allowance" at bounding box center [914, 479] width 81 height 14
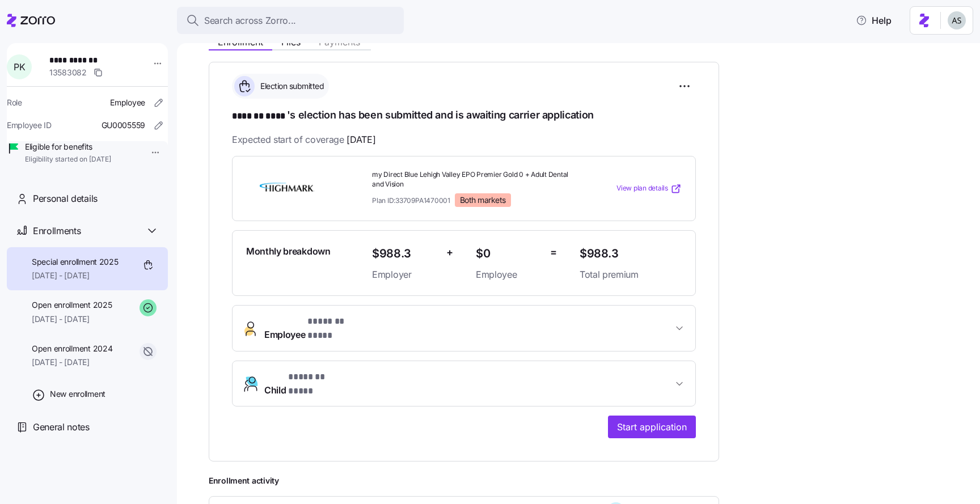
scroll to position [158, 0]
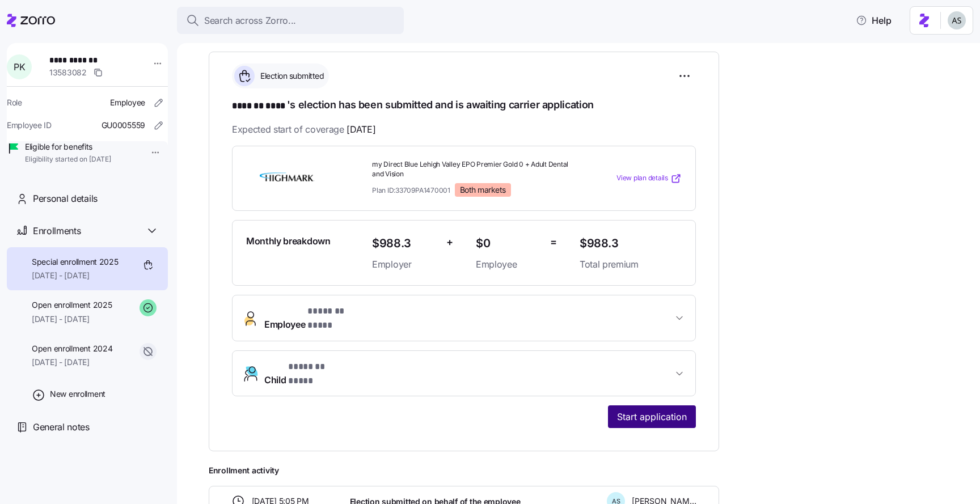
click at [648, 406] on button "Start application" at bounding box center [652, 417] width 88 height 23
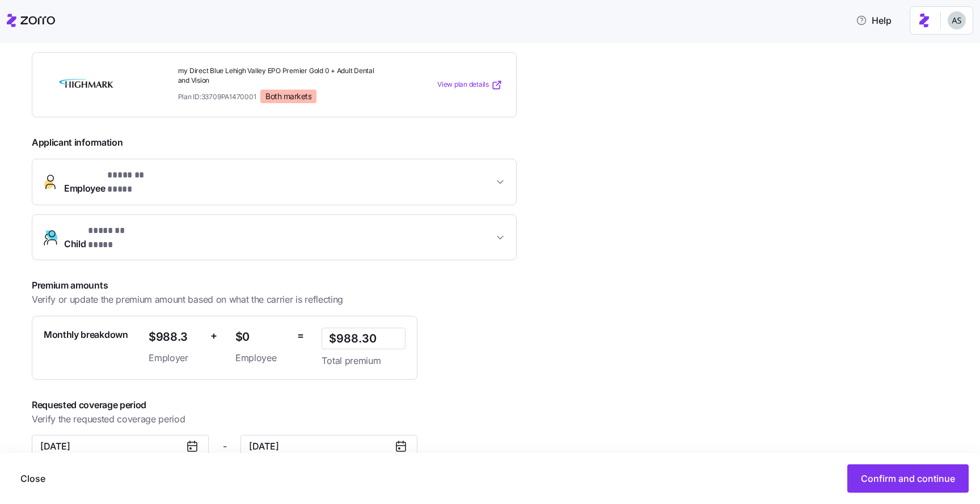
scroll to position [189, 0]
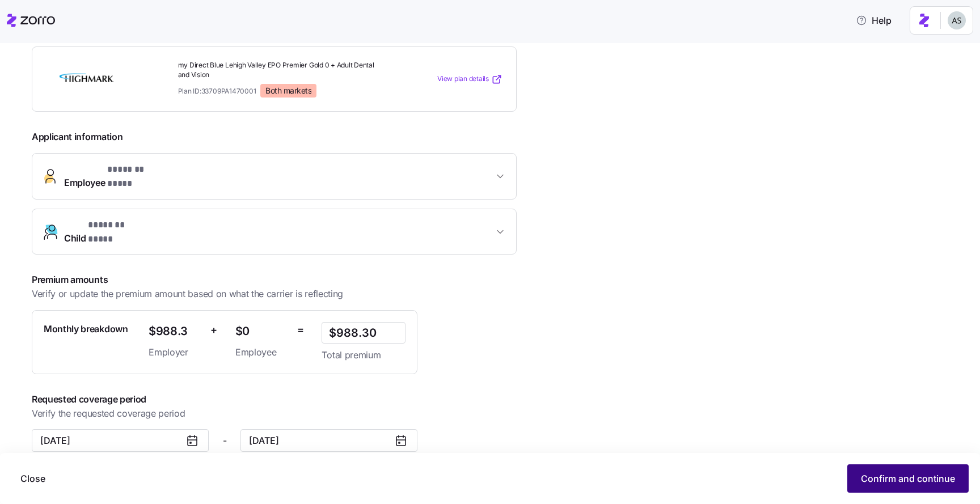
click at [871, 477] on span "Confirm and continue" at bounding box center [908, 479] width 94 height 14
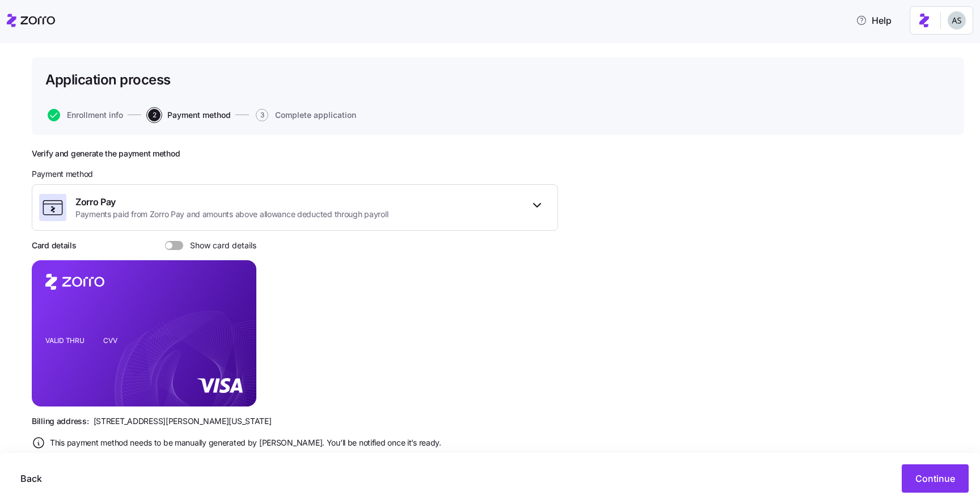
scroll to position [79, 0]
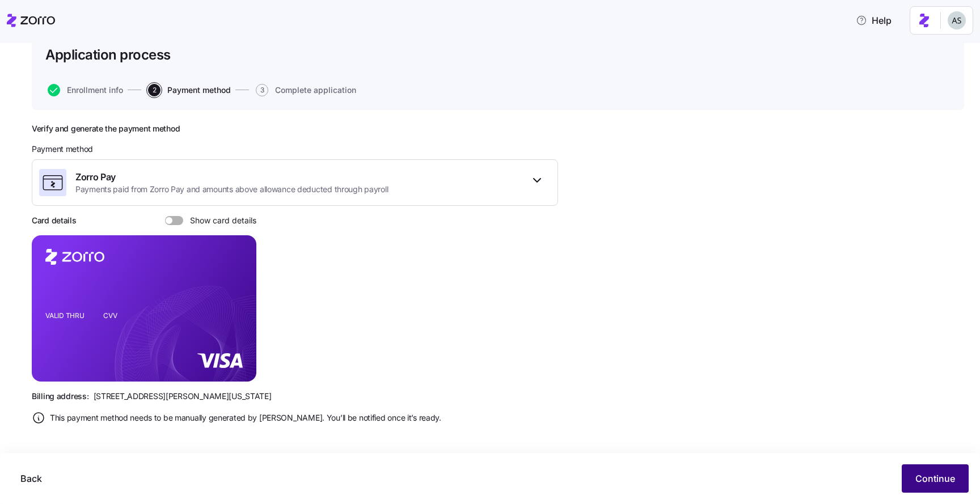
click at [925, 483] on span "Continue" at bounding box center [936, 479] width 40 height 14
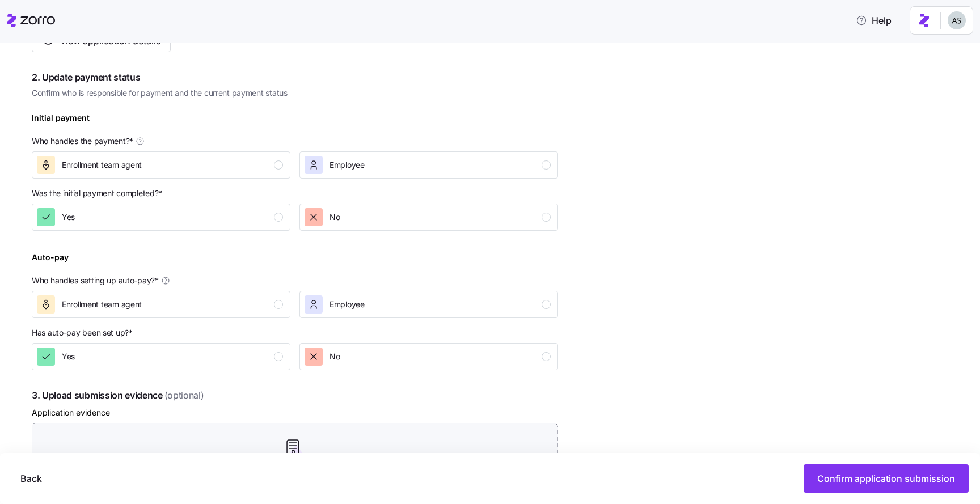
scroll to position [296, 0]
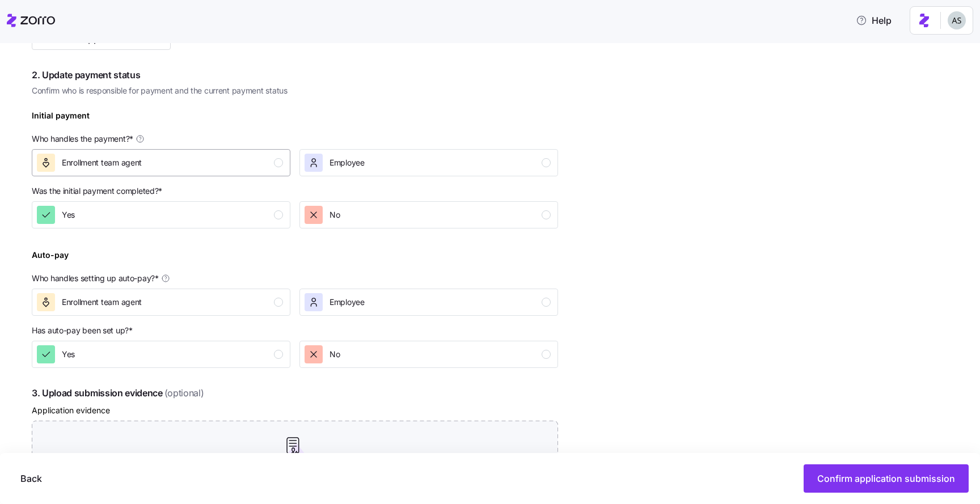
click at [252, 162] on div "Enrollment team agent" at bounding box center [160, 163] width 246 height 18
click at [249, 212] on div "Yes" at bounding box center [160, 215] width 246 height 18
click at [250, 295] on div "Enrollment team agent" at bounding box center [160, 302] width 246 height 18
click at [250, 351] on div "Yes" at bounding box center [160, 355] width 246 height 18
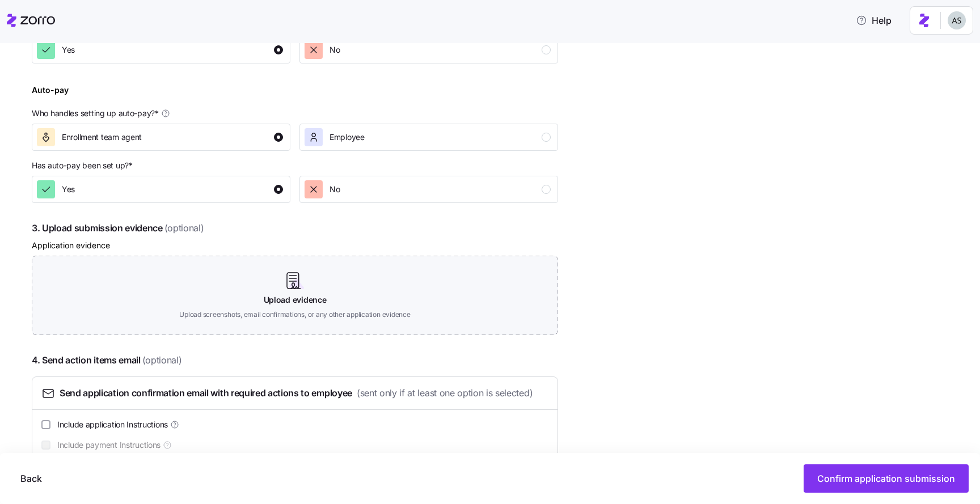
scroll to position [490, 0]
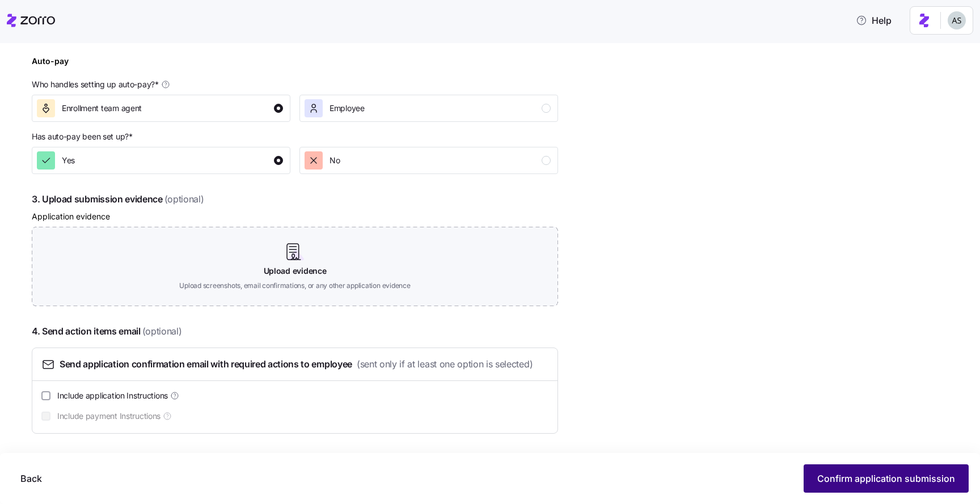
click at [889, 481] on span "Confirm application submission" at bounding box center [887, 479] width 138 height 14
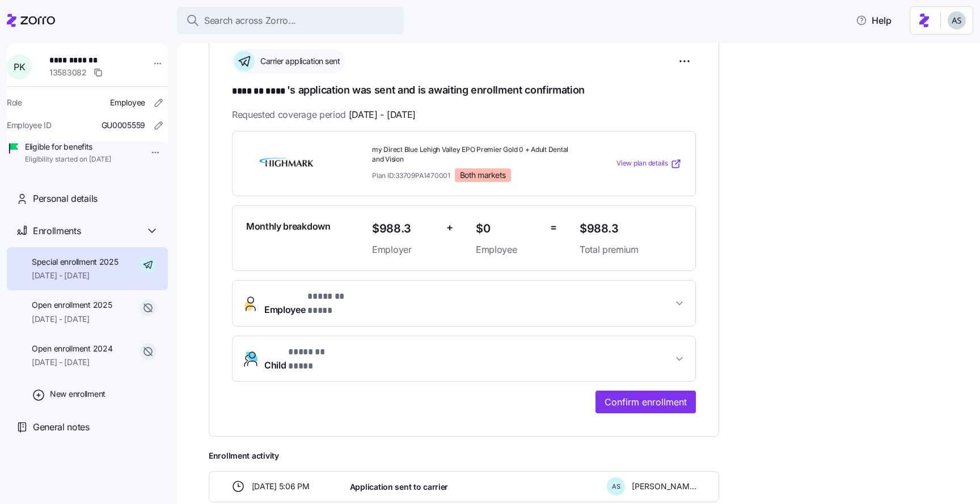
scroll to position [174, 0]
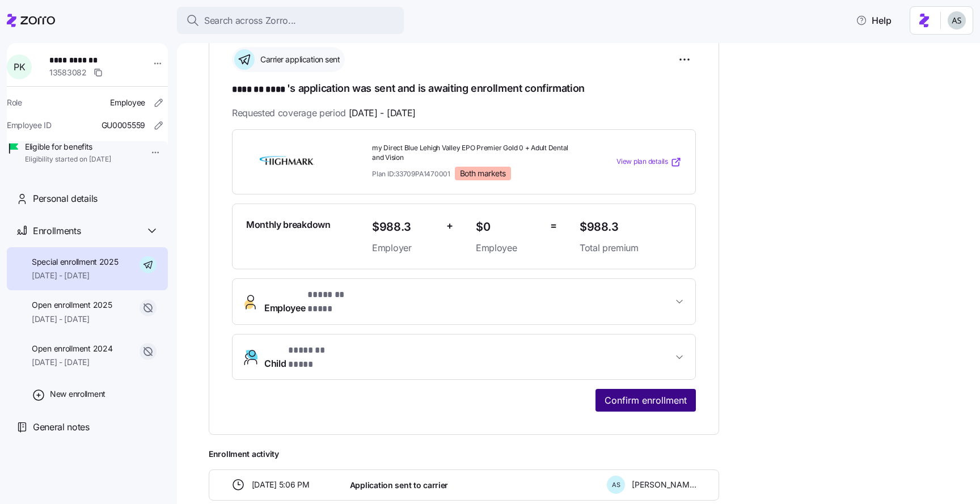
click at [669, 390] on button "Confirm enrollment" at bounding box center [646, 400] width 100 height 23
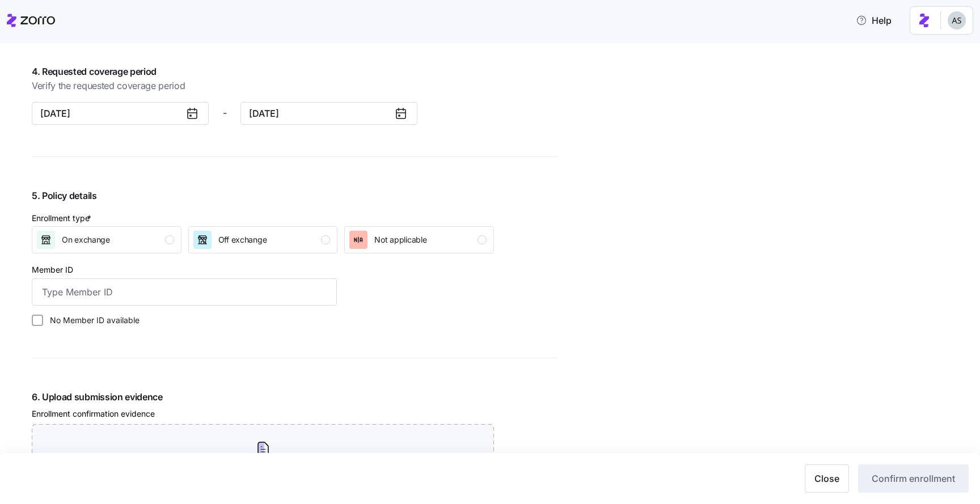
scroll to position [1014, 0]
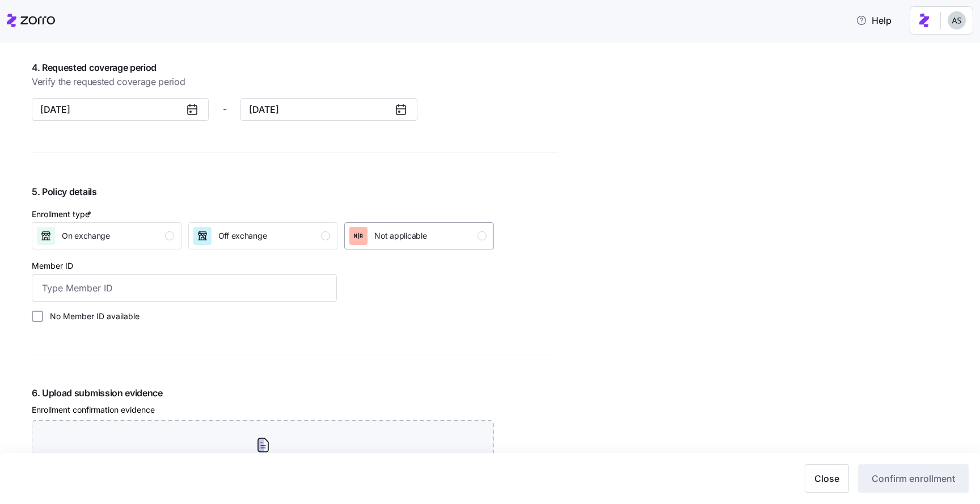
click at [380, 244] on div "Not applicable" at bounding box center [400, 236] width 52 height 18
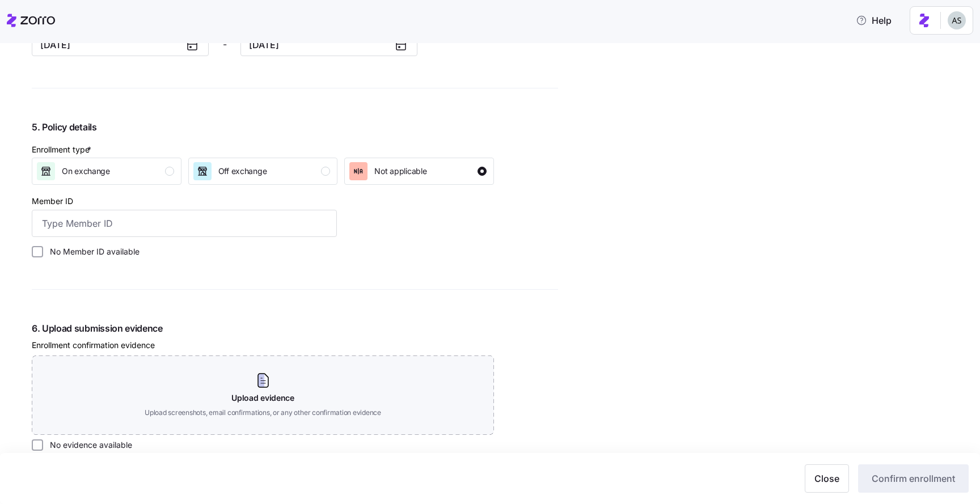
scroll to position [1083, 0]
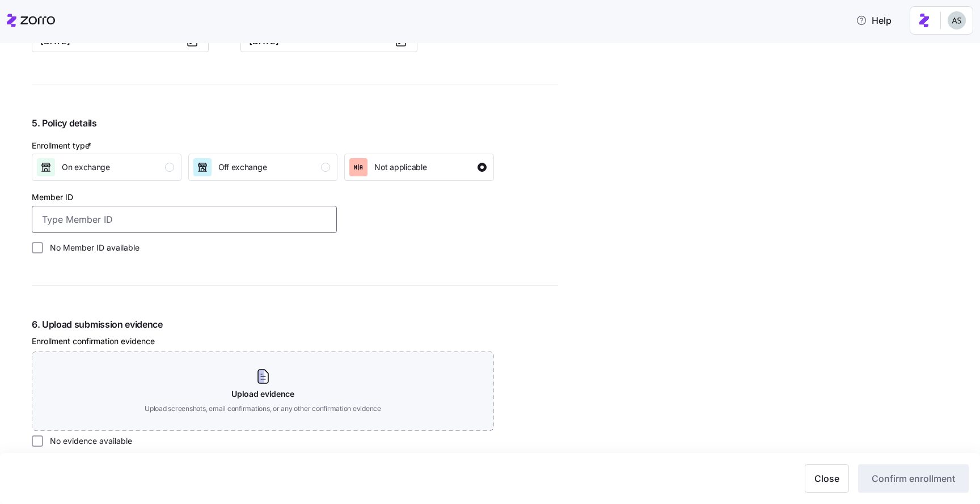
click at [180, 222] on input "Member ID" at bounding box center [184, 219] width 305 height 27
click at [132, 249] on label "No Member ID available" at bounding box center [91, 247] width 96 height 11
click at [43, 249] on input "No Member ID available" at bounding box center [37, 247] width 11 height 11
checkbox input "true"
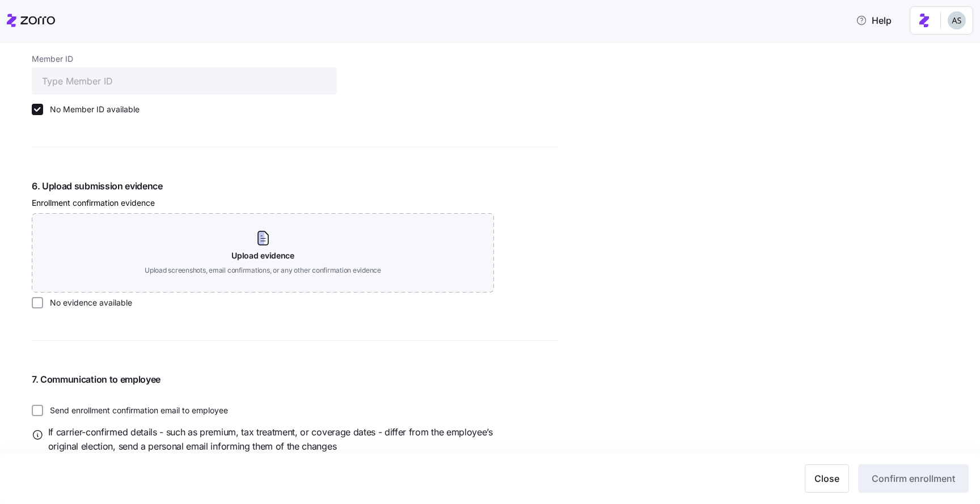
scroll to position [1232, 0]
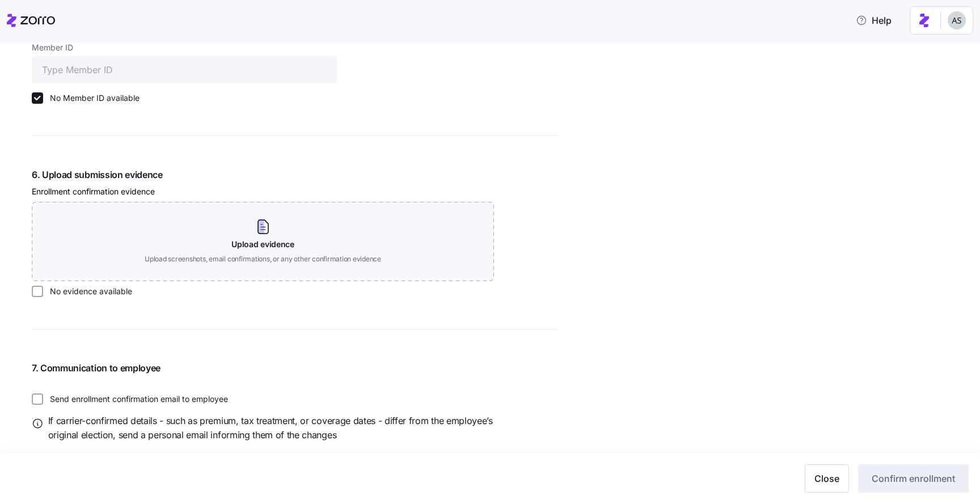
click at [119, 297] on label "No evidence available" at bounding box center [87, 291] width 89 height 11
click at [43, 297] on input "No evidence available" at bounding box center [37, 291] width 11 height 11
checkbox input "true"
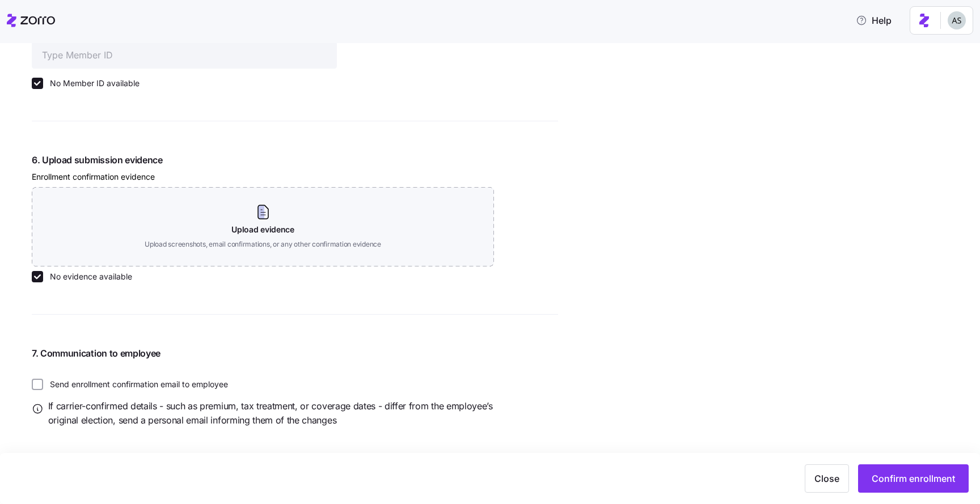
scroll to position [1253, 0]
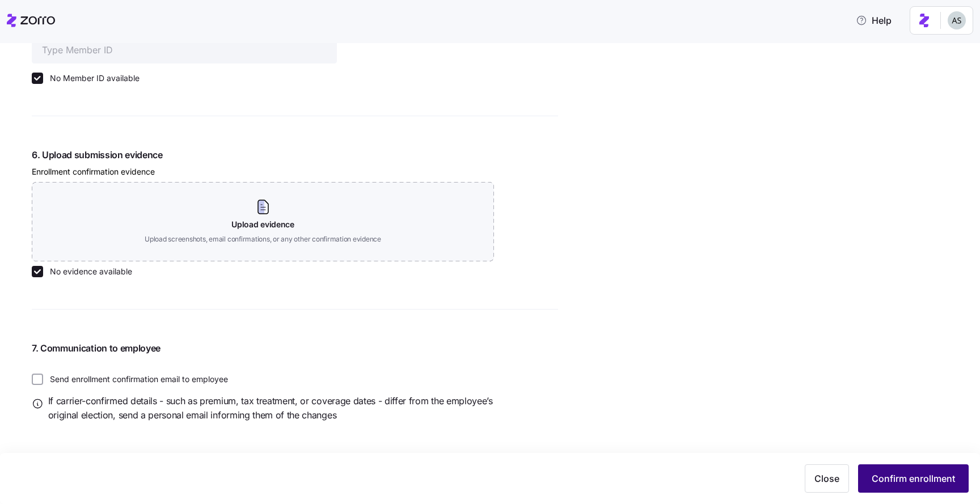
click at [891, 478] on span "Confirm enrollment" at bounding box center [913, 479] width 83 height 14
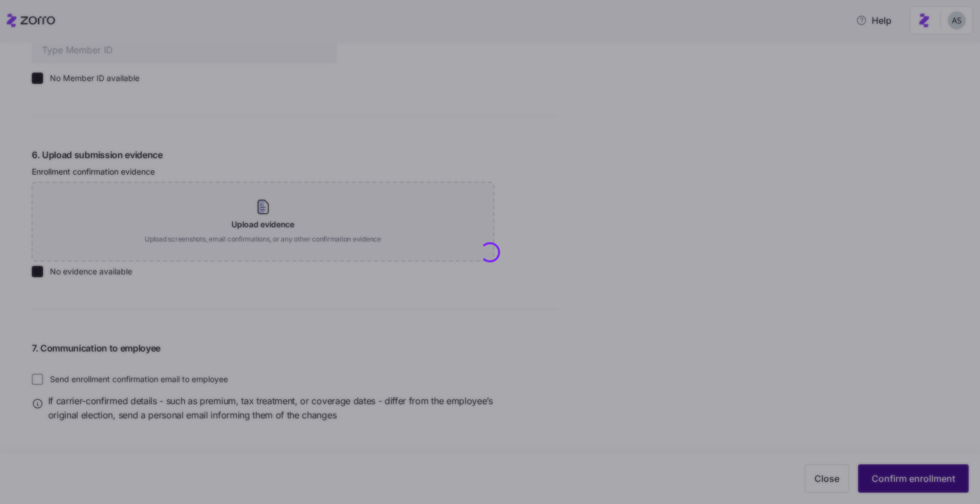
checkbox input "false"
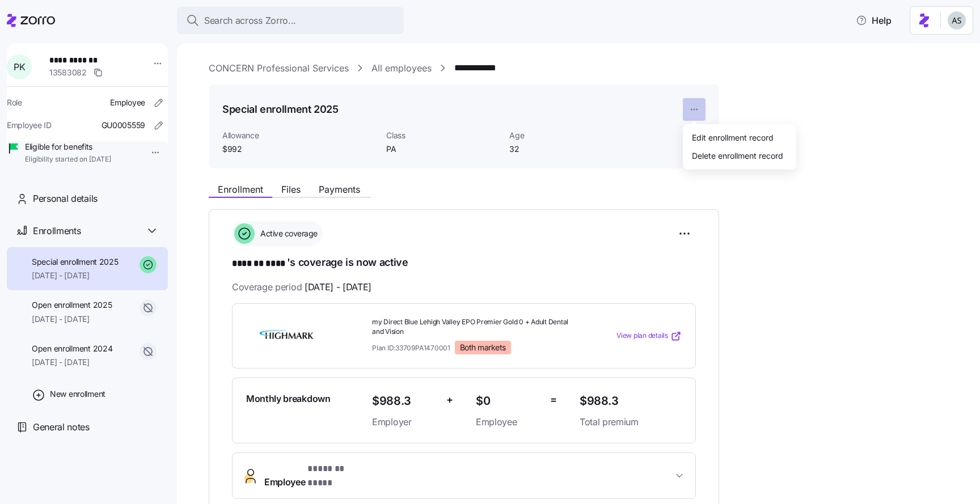
click at [697, 106] on html "**********" at bounding box center [490, 249] width 980 height 498
click at [702, 133] on div "Edit enrollment record" at bounding box center [733, 137] width 82 height 12
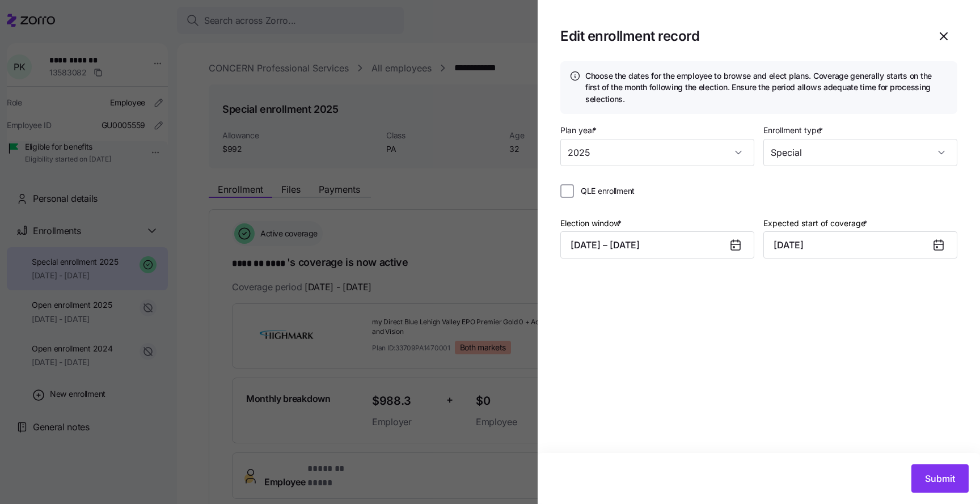
click at [500, 170] on div at bounding box center [490, 252] width 980 height 504
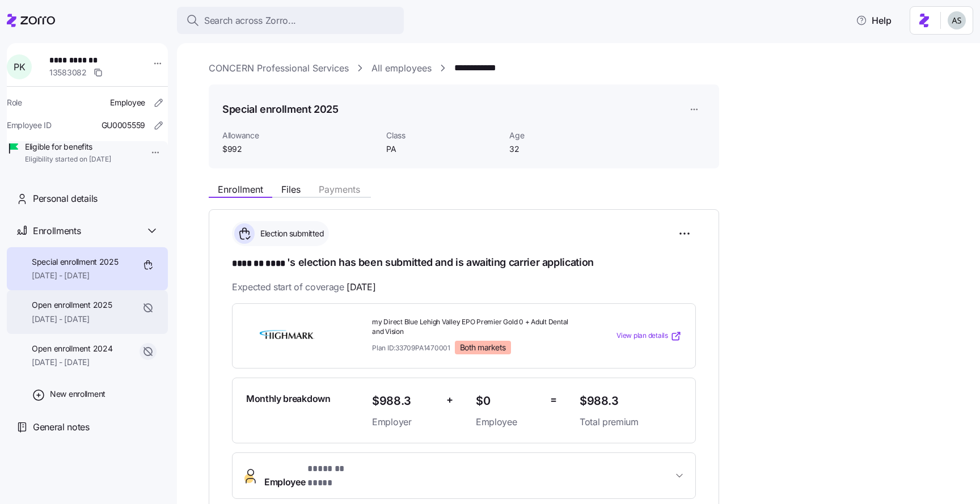
click at [95, 311] on span "Open enrollment 2025" at bounding box center [72, 305] width 80 height 11
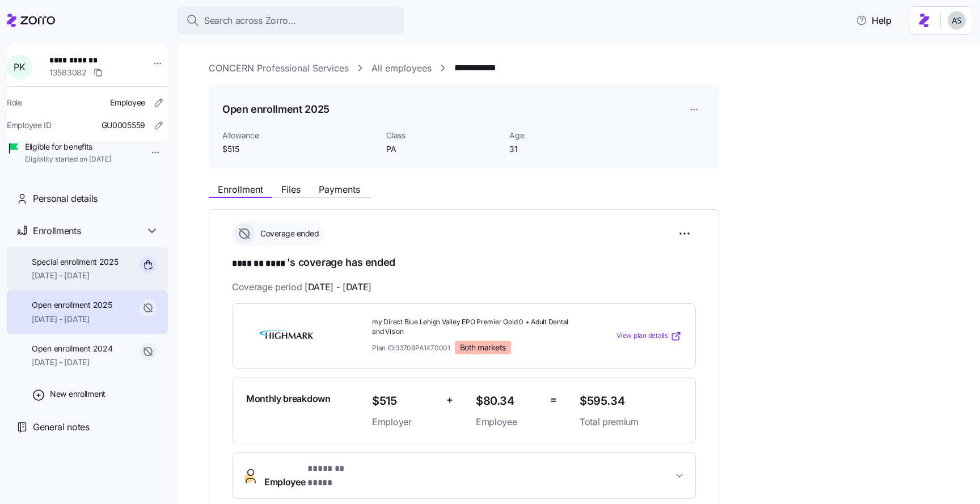
click at [88, 268] on span "Special enrollment 2025" at bounding box center [75, 261] width 87 height 11
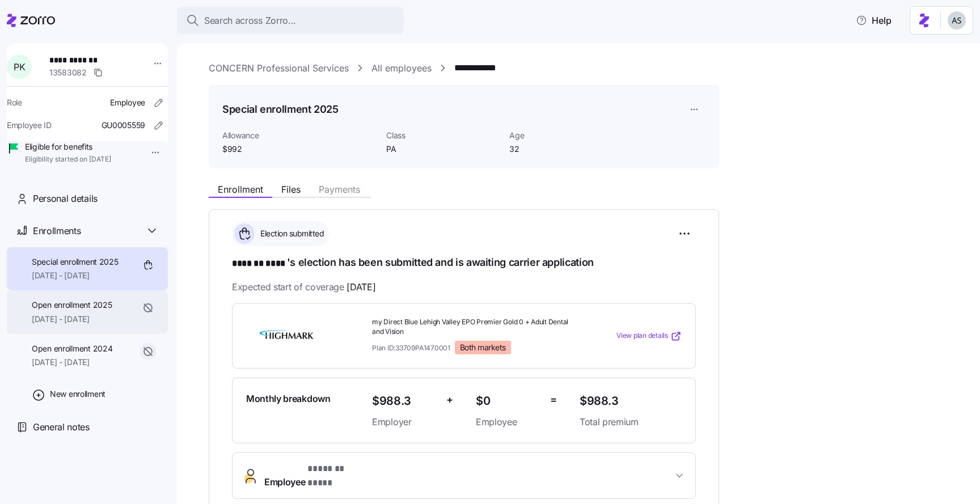
click at [96, 311] on span "Open enrollment 2025" at bounding box center [72, 305] width 80 height 11
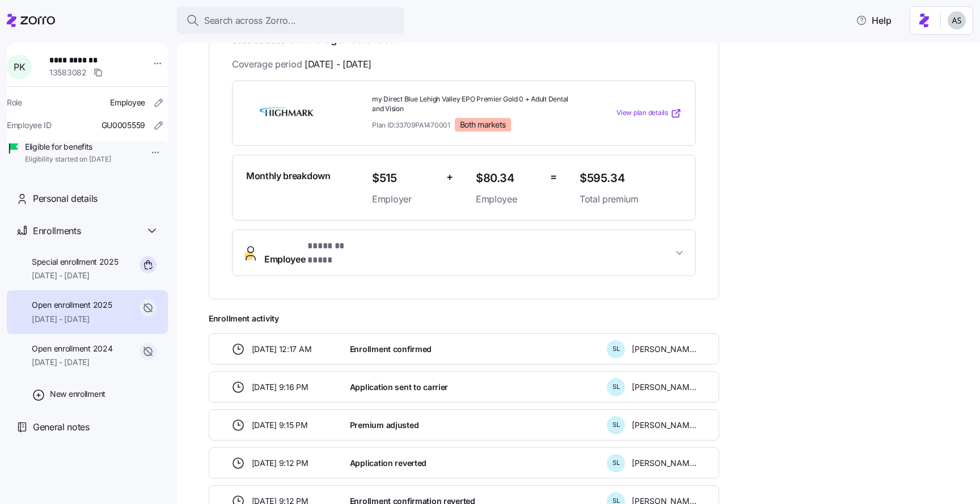
scroll to position [225, 0]
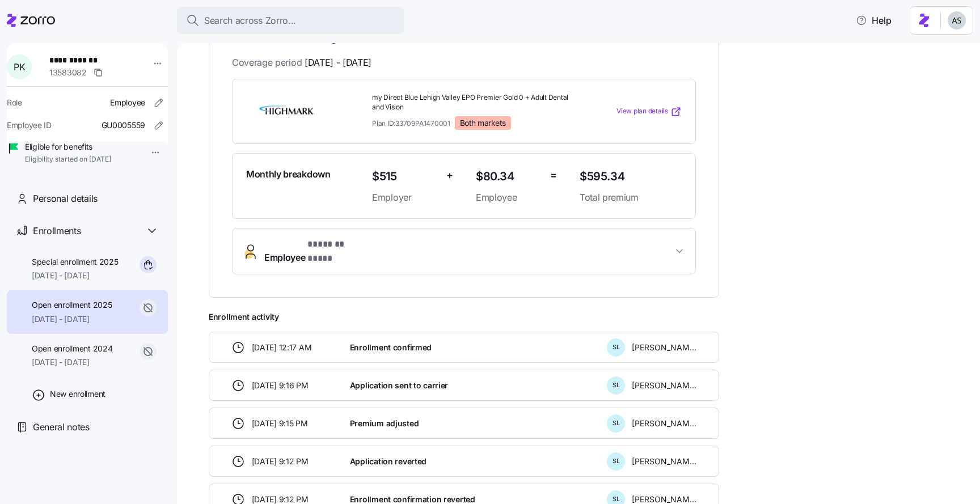
click at [388, 425] on div "[DATE] 9:15 PM Premium adjusted S L [PERSON_NAME]" at bounding box center [464, 423] width 511 height 31
click at [388, 418] on span "Premium adjusted" at bounding box center [384, 423] width 69 height 11
click at [378, 418] on span "Premium adjusted" at bounding box center [384, 423] width 69 height 11
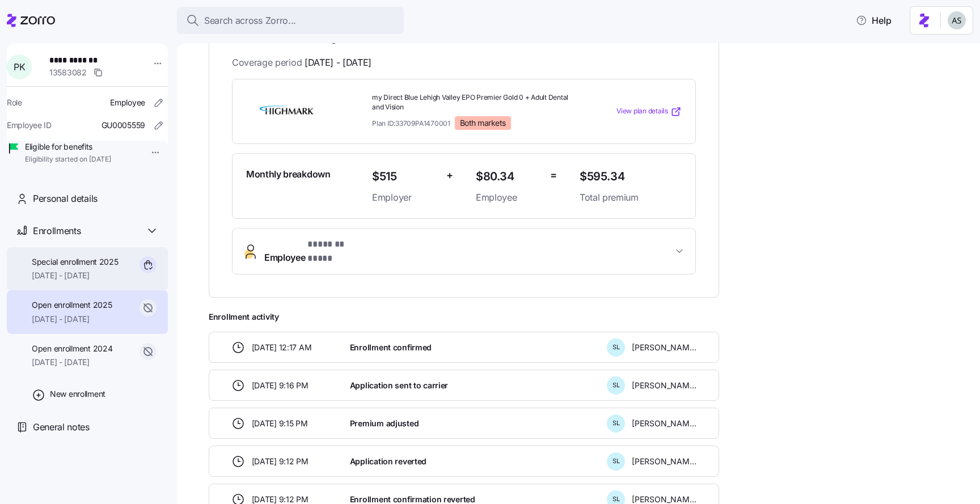
click at [132, 291] on div "Special enrollment 2025 [DATE] - [DATE]" at bounding box center [87, 269] width 161 height 44
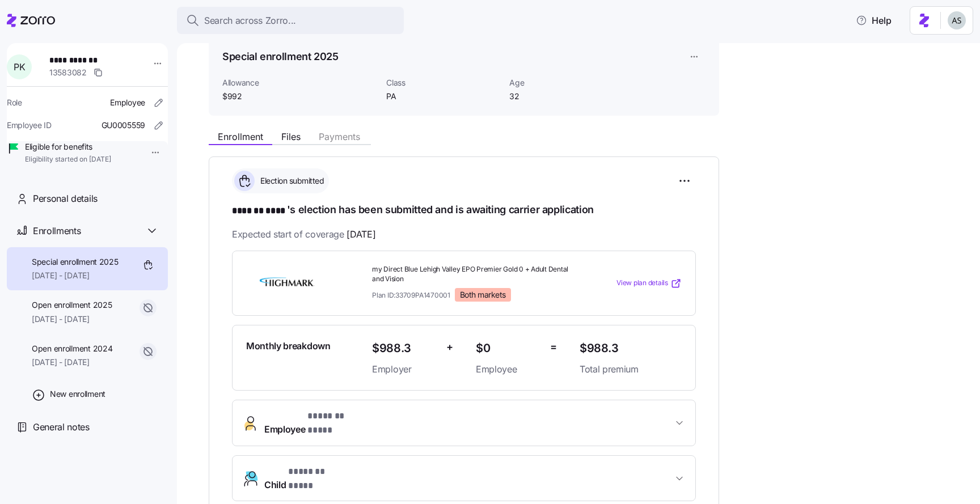
scroll to position [66, 0]
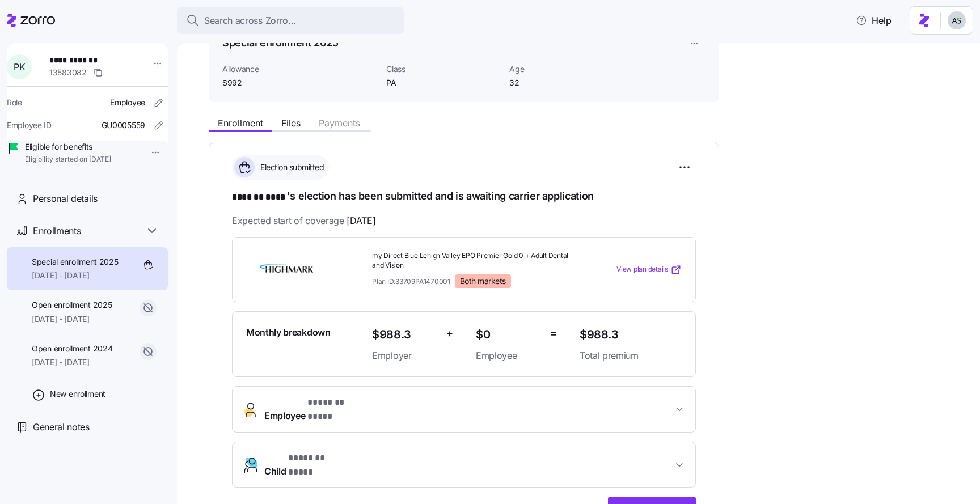
click at [388, 329] on span "$988.3" at bounding box center [404, 335] width 65 height 19
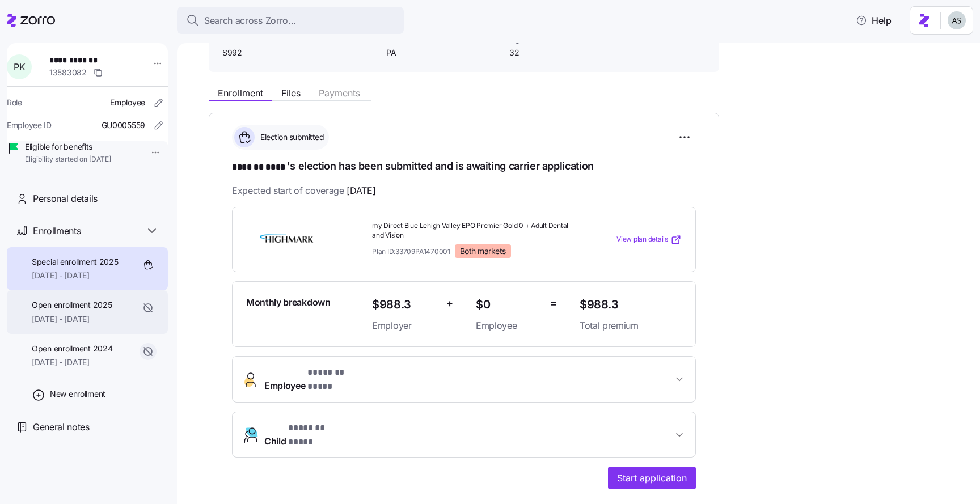
click at [79, 325] on span "[DATE] - [DATE]" at bounding box center [72, 319] width 80 height 11
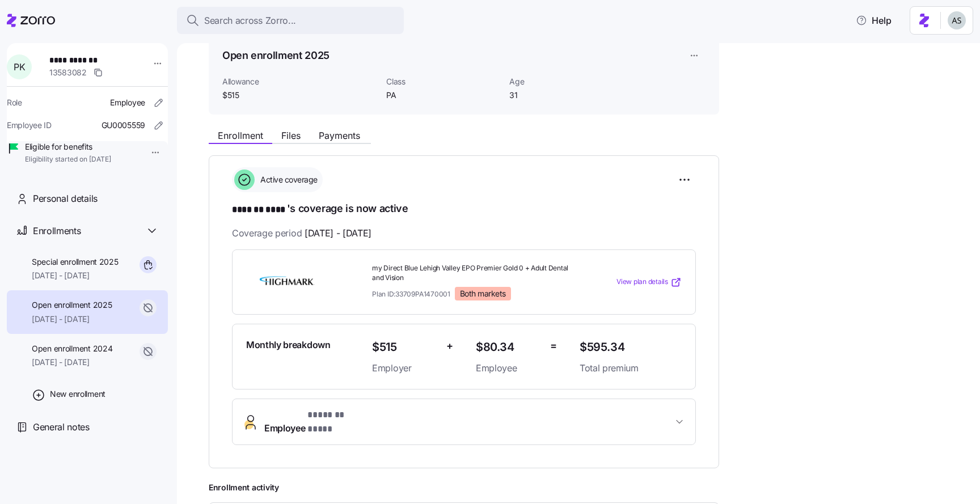
scroll to position [55, 0]
click at [420, 292] on span "Plan ID: 33709PA1470001" at bounding box center [411, 293] width 78 height 10
copy span "33709PA1470001"
